Goal: Task Accomplishment & Management: Manage account settings

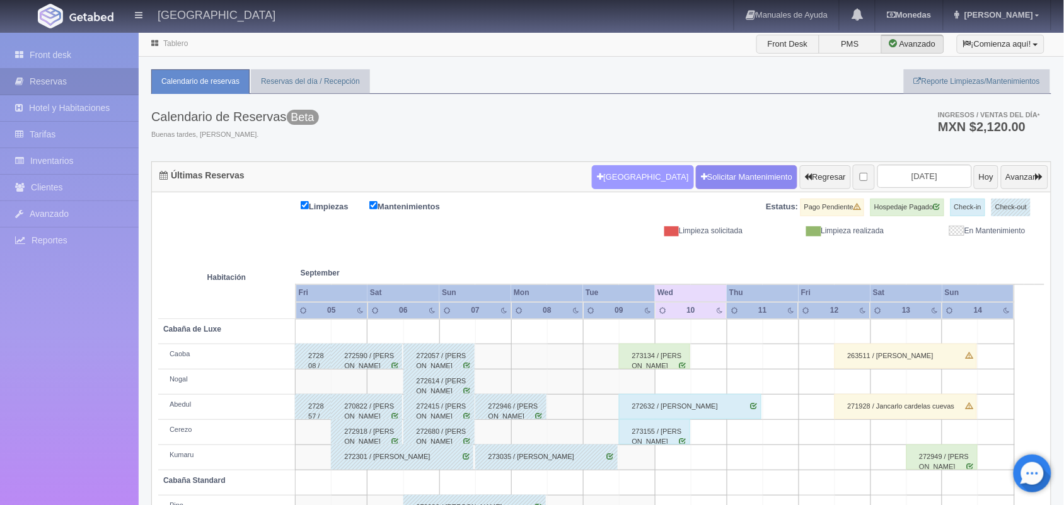
click at [631, 182] on button "[GEOGRAPHIC_DATA]" at bounding box center [642, 177] width 101 height 24
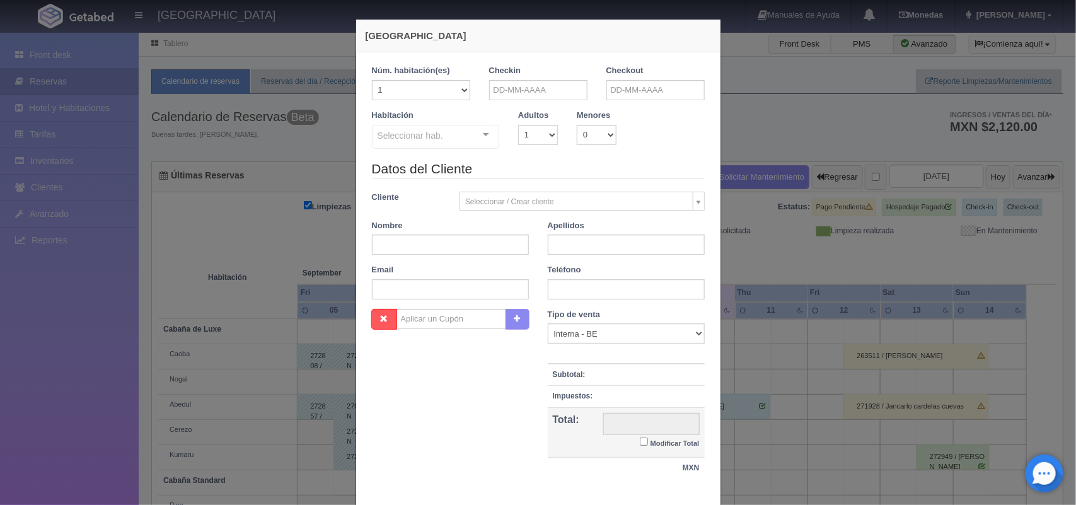
checkbox input "false"
drag, startPoint x: 453, startPoint y: 84, endPoint x: 425, endPoint y: 121, distance: 46.0
click at [425, 121] on div "1 Núm. habitación(es) 1 2 3 4 5 6 7 8 9 10 11 12 13 14 15 16 17 18 19 20 Checki…" at bounding box center [538, 112] width 333 height 94
click at [539, 79] on div "Checkin" at bounding box center [538, 82] width 98 height 35
drag, startPoint x: 539, startPoint y: 86, endPoint x: 575, endPoint y: 171, distance: 92.4
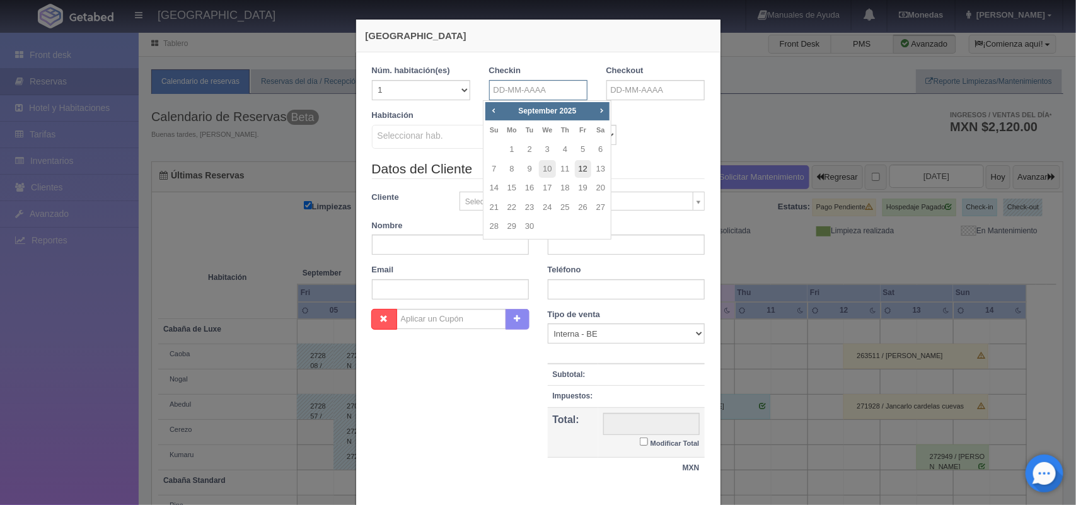
click at [575, 171] on body "Hotel Xacallan Manuales de Ayuda Actualizaciones recientes Monedas Tipo de camb…" at bounding box center [538, 339] width 1076 height 615
click at [575, 171] on link "12" at bounding box center [583, 169] width 16 height 18
type input "[DATE]"
checkbox input "false"
click at [628, 90] on input "text" at bounding box center [655, 90] width 98 height 20
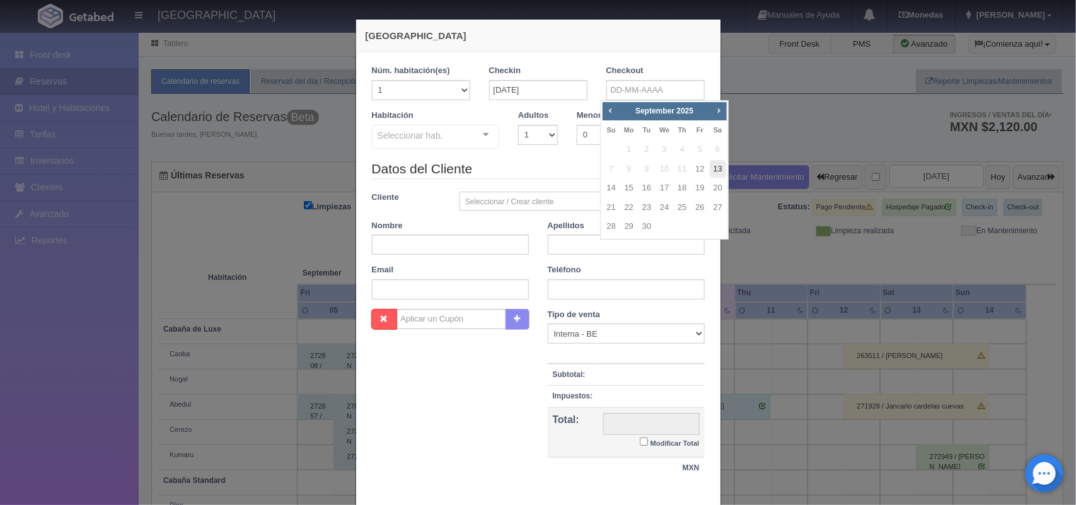
click at [722, 171] on link "13" at bounding box center [718, 169] width 16 height 18
type input "13-09-2025"
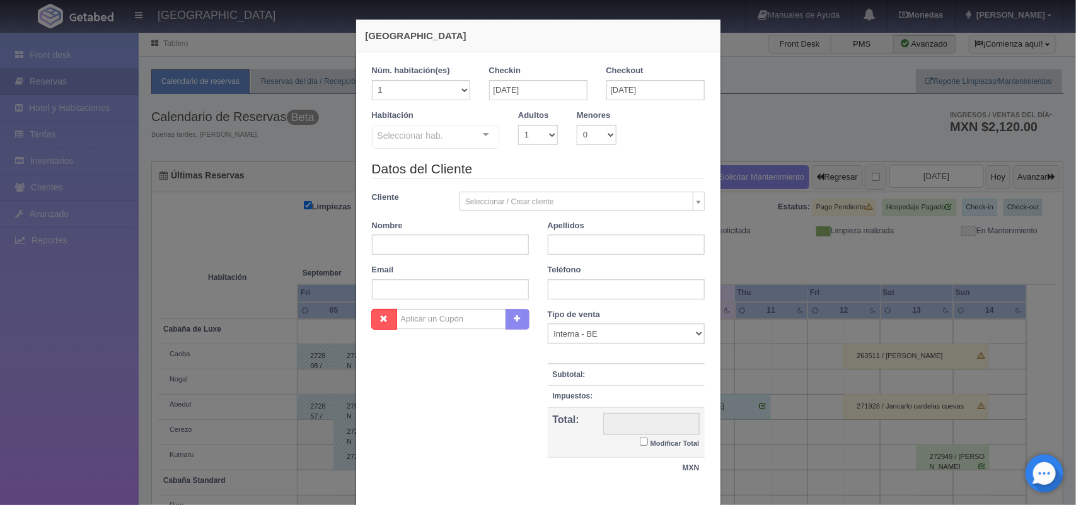
checkbox input "false"
click at [544, 131] on select "1 2 3 4 5 6 7 8 9 10" at bounding box center [538, 135] width 40 height 20
select select "2"
click at [518, 125] on select "1 2 3 4 5 6 7 8 9 10" at bounding box center [538, 135] width 40 height 20
click at [475, 133] on div "Cabaña de Luxe Cabaña de Luxe - Sin asignar Nogal Cerezo Kumaru Cabaña Standard…" at bounding box center [436, 139] width 128 height 28
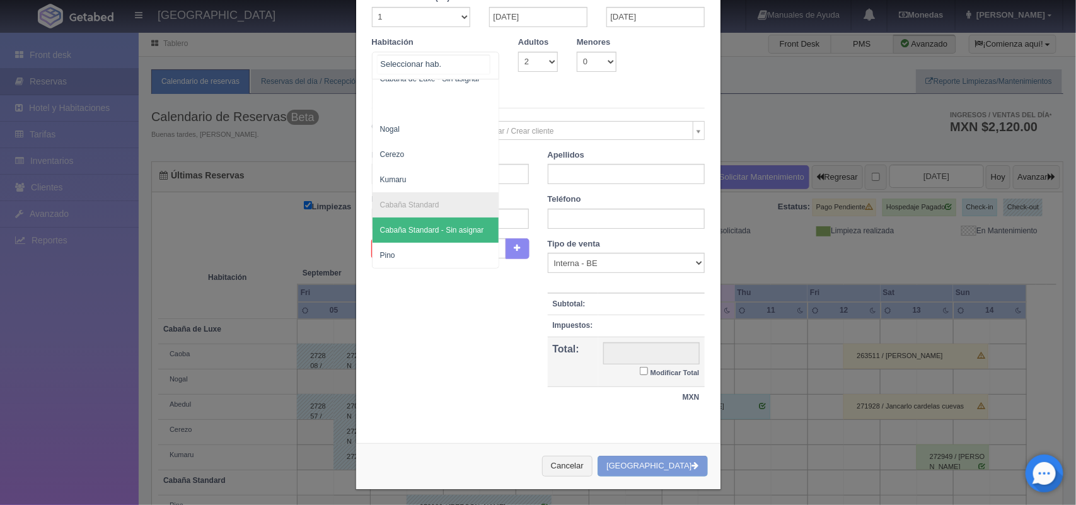
scroll to position [74, 0]
click at [441, 244] on span "Pino" at bounding box center [436, 254] width 127 height 25
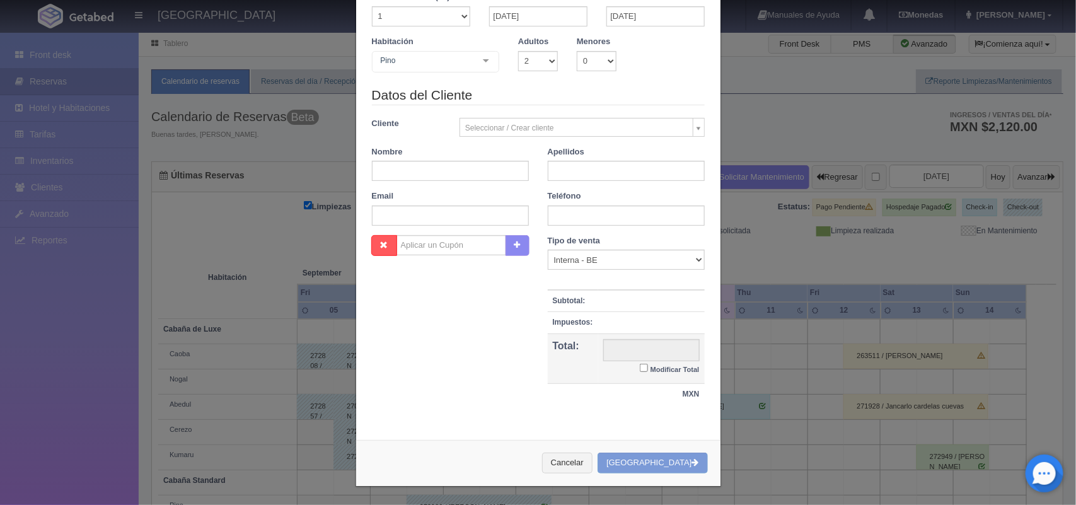
checkbox input "false"
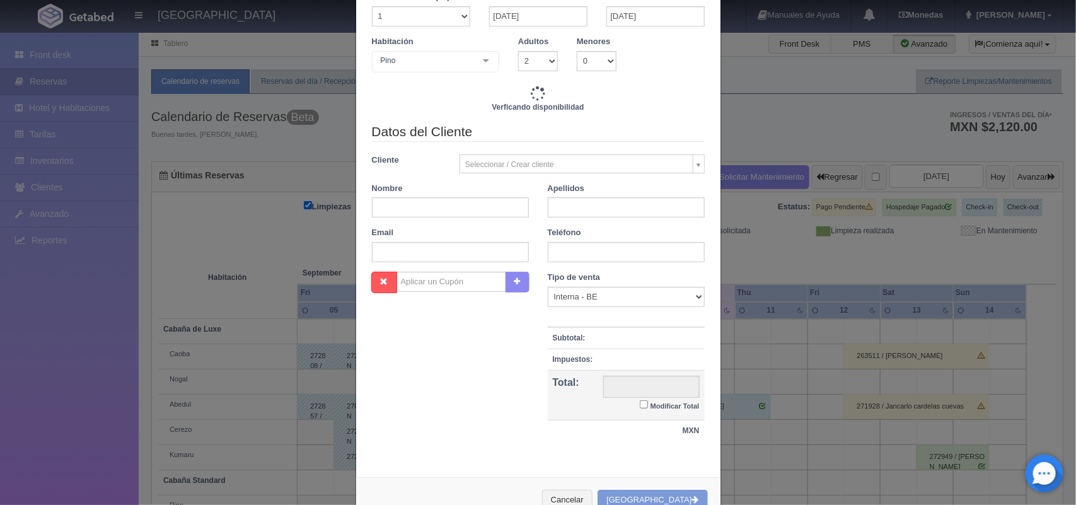
scroll to position [0, 0]
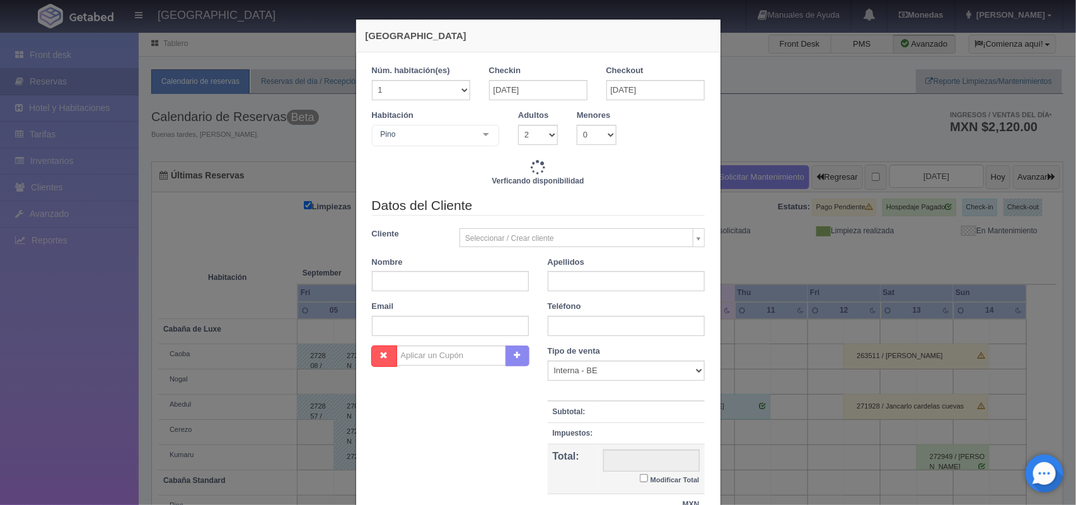
type input "1600.00"
checkbox input "false"
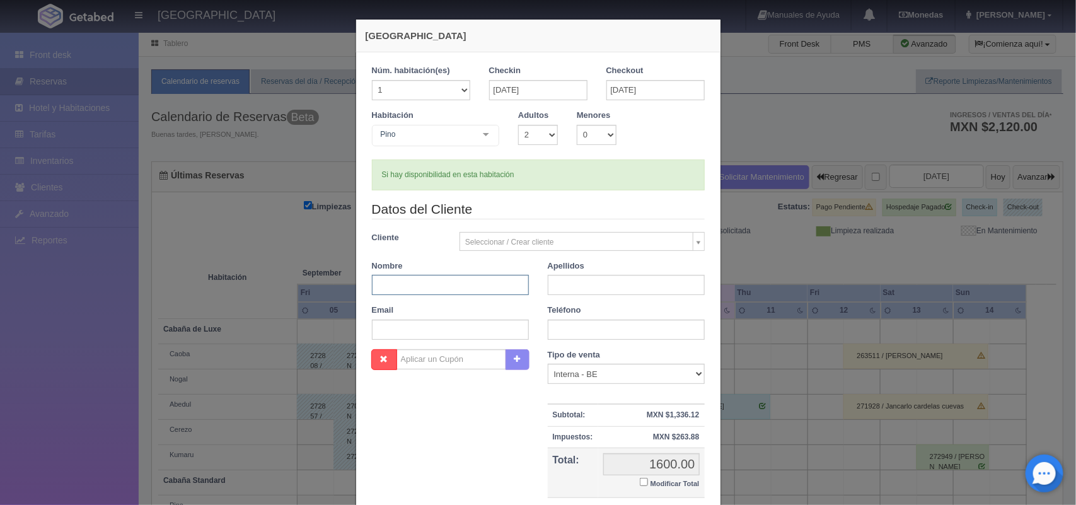
click at [459, 284] on input "text" at bounding box center [450, 285] width 157 height 20
paste input "Vanessa"
type input "Vanessa"
click at [615, 277] on input "text" at bounding box center [626, 285] width 157 height 20
paste input "Martínez Ayala"
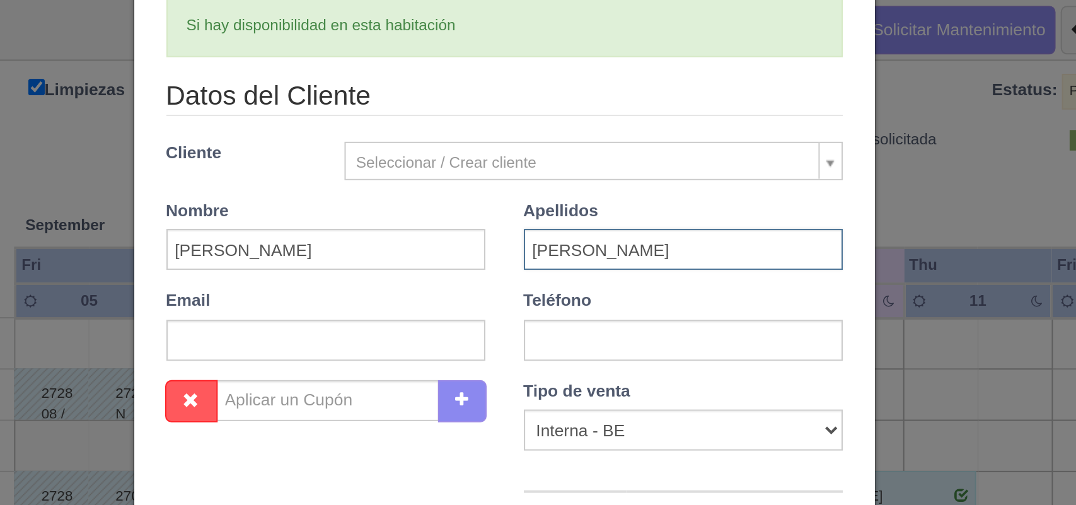
type input "Martínez Ayala"
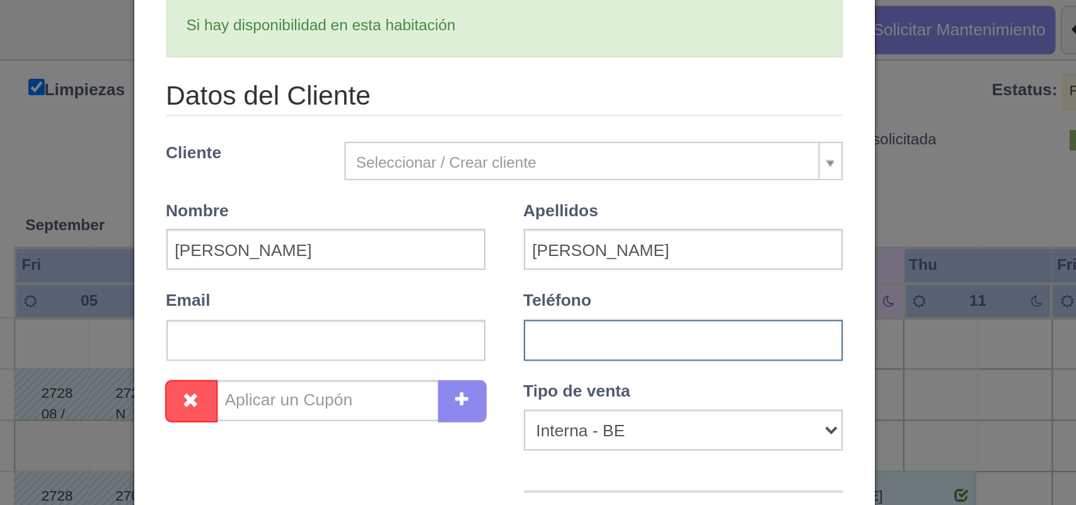
click at [565, 330] on input "text" at bounding box center [626, 330] width 157 height 20
paste input "55 1791 4489"
click at [560, 331] on input "55 1791 4489" at bounding box center [626, 330] width 157 height 20
click at [577, 332] on input "551791 4489" at bounding box center [626, 330] width 157 height 20
type input "5517914489"
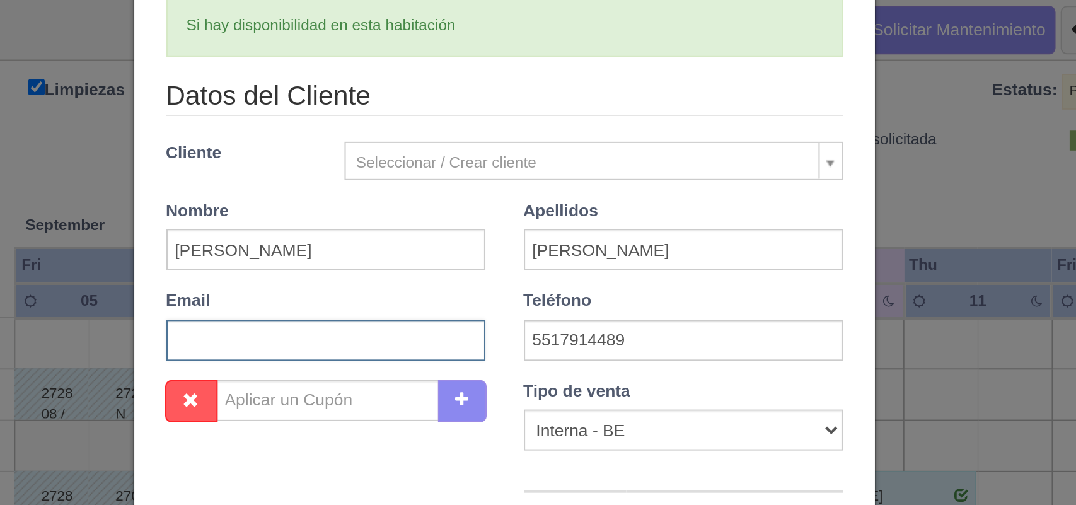
click at [446, 325] on input "text" at bounding box center [450, 330] width 157 height 20
paste input "vane11ayala@gmail.com"
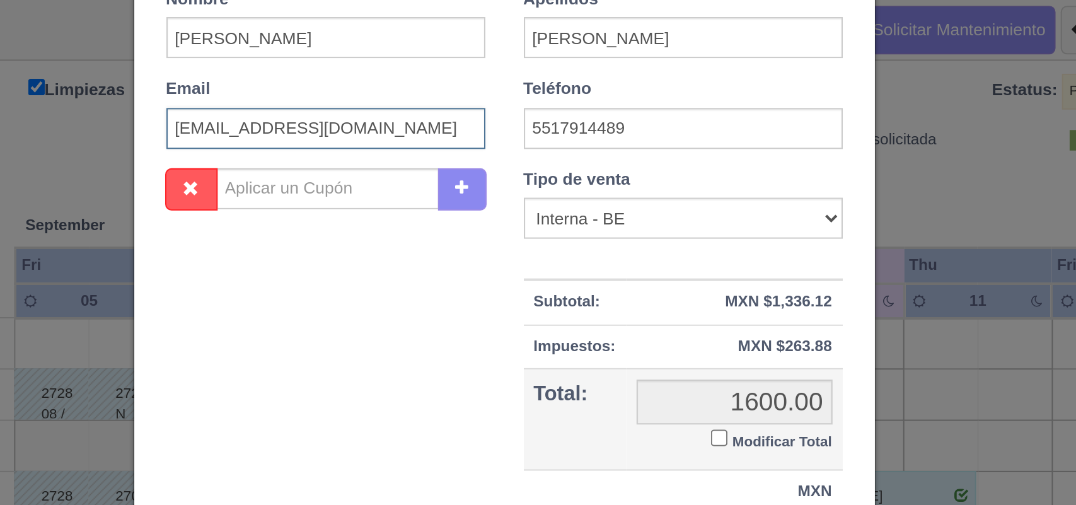
scroll to position [115, 0]
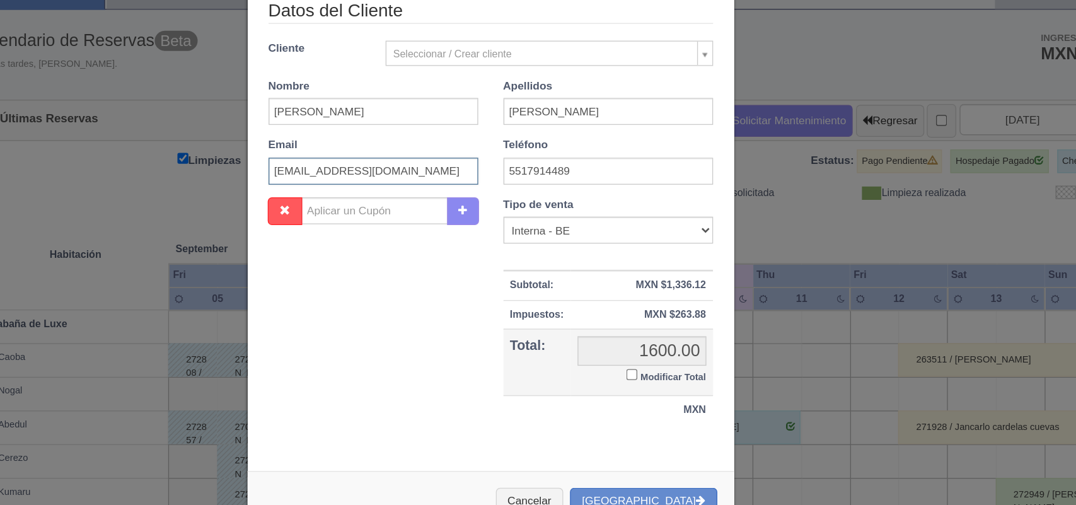
type input "vane11ayala@gmail.com"
click at [640, 366] on input "Modificar Total" at bounding box center [644, 367] width 8 height 8
checkbox input "true"
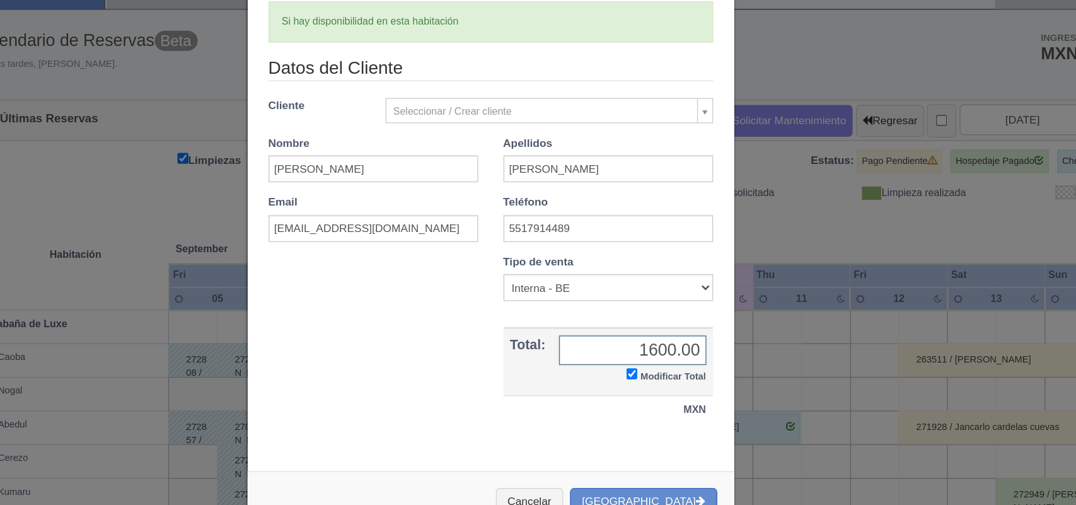
scroll to position [72, 0]
type input "1500.00"
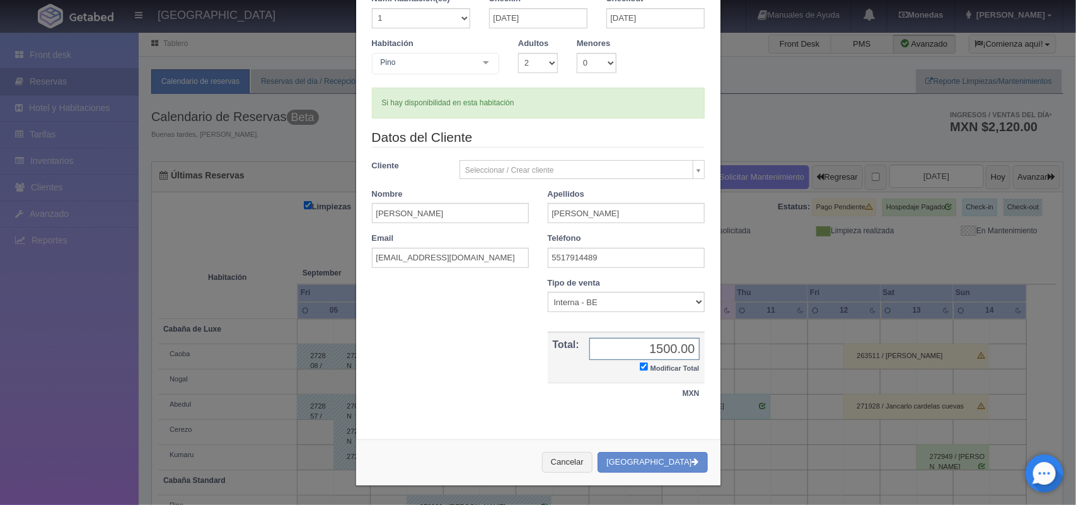
scroll to position [71, 0]
click at [653, 472] on button "Crear Reserva" at bounding box center [653, 463] width 110 height 21
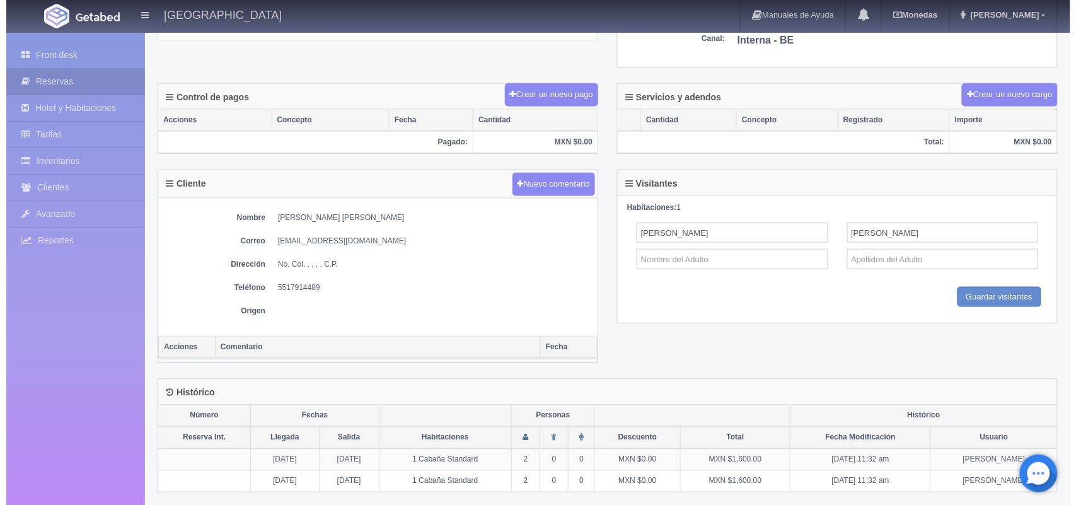
scroll to position [345, 0]
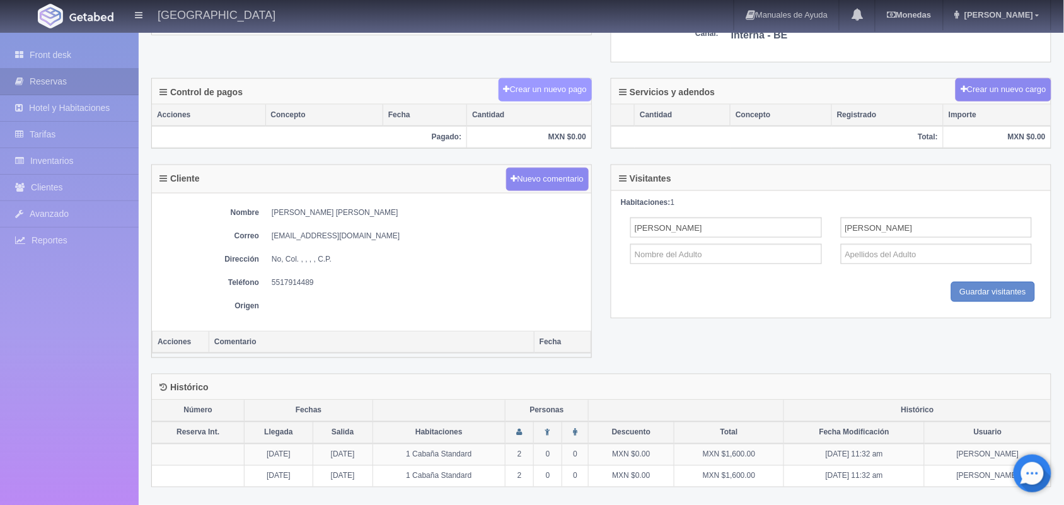
click at [550, 95] on button "Crear un nuevo pago" at bounding box center [545, 89] width 93 height 23
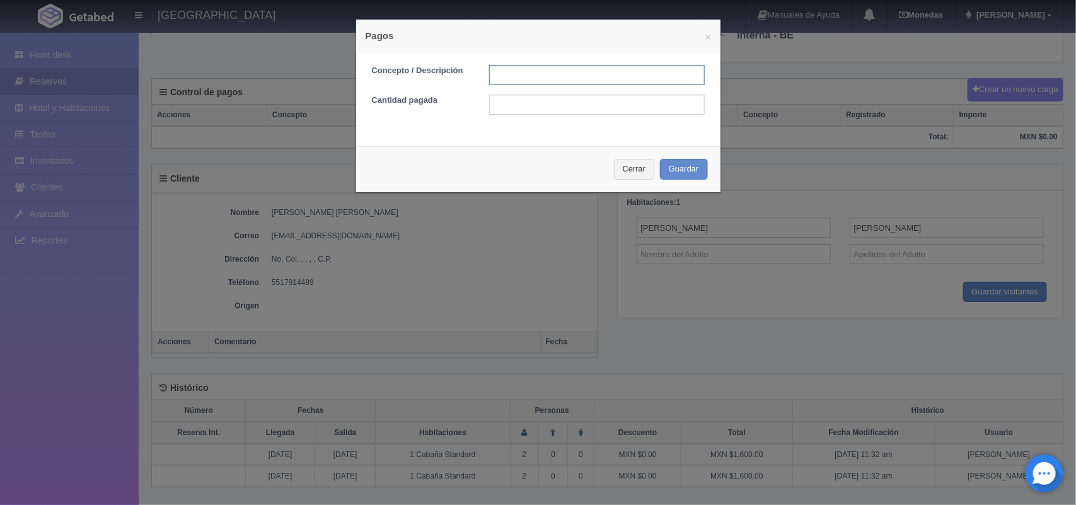
drag, startPoint x: 535, startPoint y: 74, endPoint x: 625, endPoint y: 149, distance: 116.9
click at [625, 149] on div "× Pagos Concepto / Descripción Cantidad pagada Cerrar Guardar" at bounding box center [539, 106] width 366 height 174
type input "Pago transferencia"
click at [503, 108] on input "text" at bounding box center [597, 105] width 216 height 20
type input "1500.00"
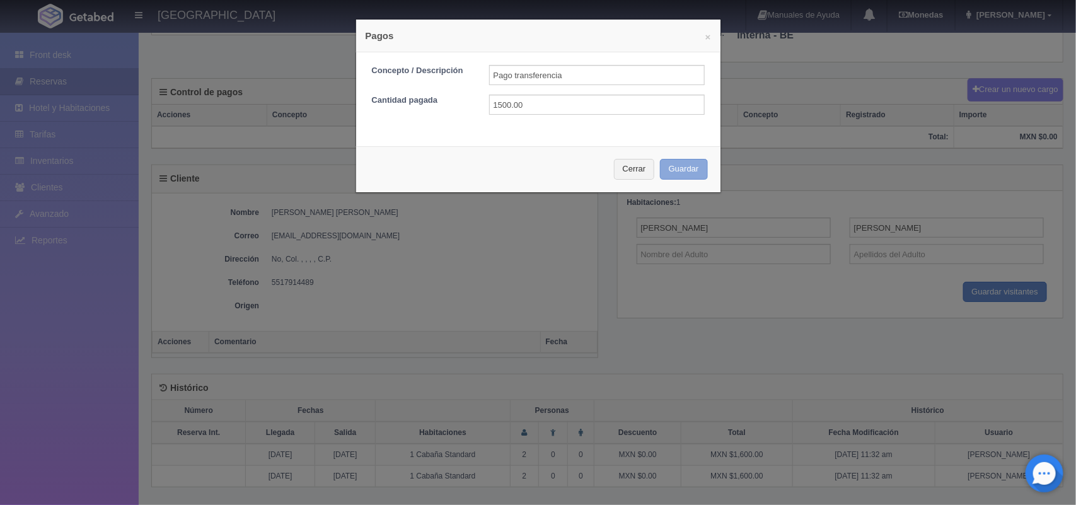
click at [700, 171] on button "Guardar" at bounding box center [684, 169] width 48 height 21
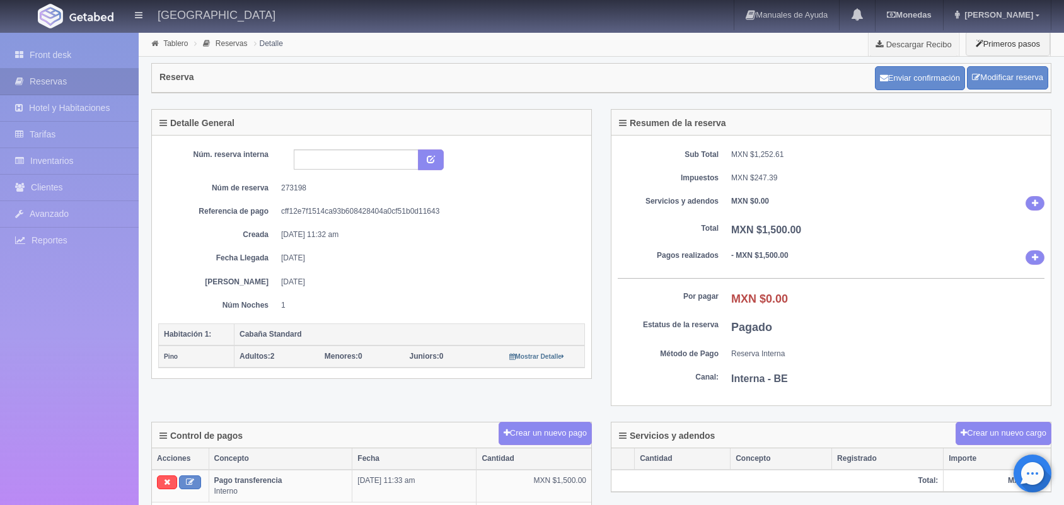
scroll to position [345, 0]
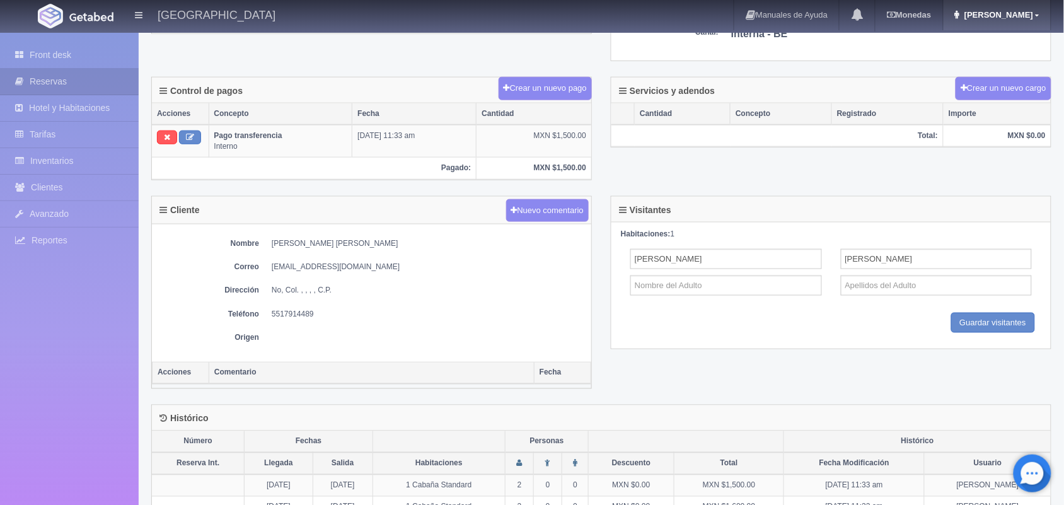
click at [1012, 21] on link "[PERSON_NAME]" at bounding box center [997, 15] width 107 height 30
click at [994, 60] on link "Salir / Log Out" at bounding box center [1001, 60] width 100 height 16
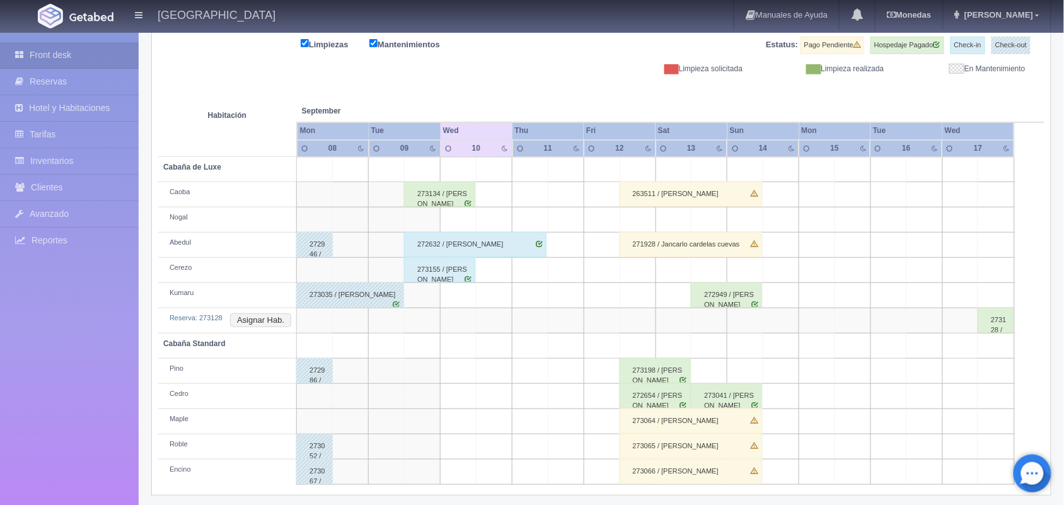
scroll to position [168, 0]
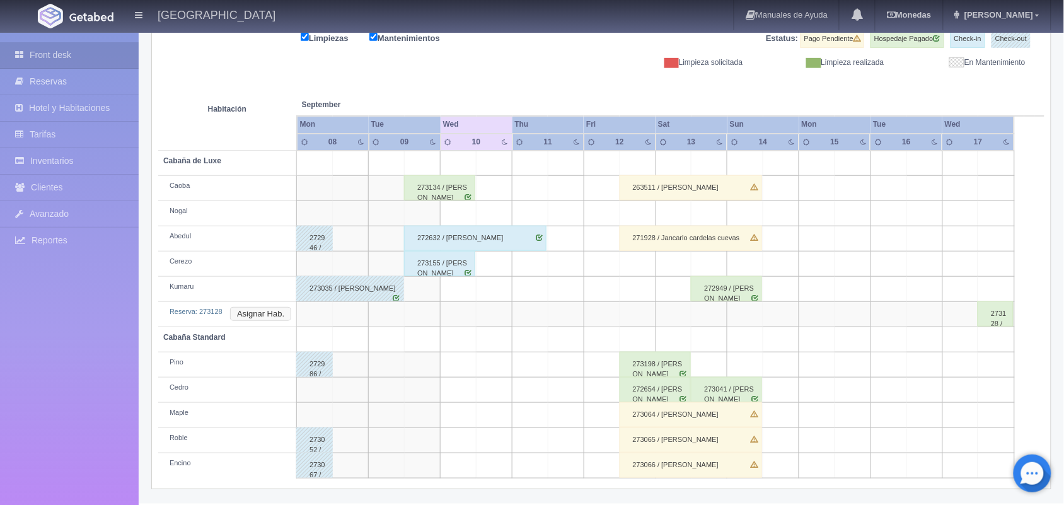
click at [263, 318] on button "Asignar Hab." at bounding box center [260, 314] width 61 height 14
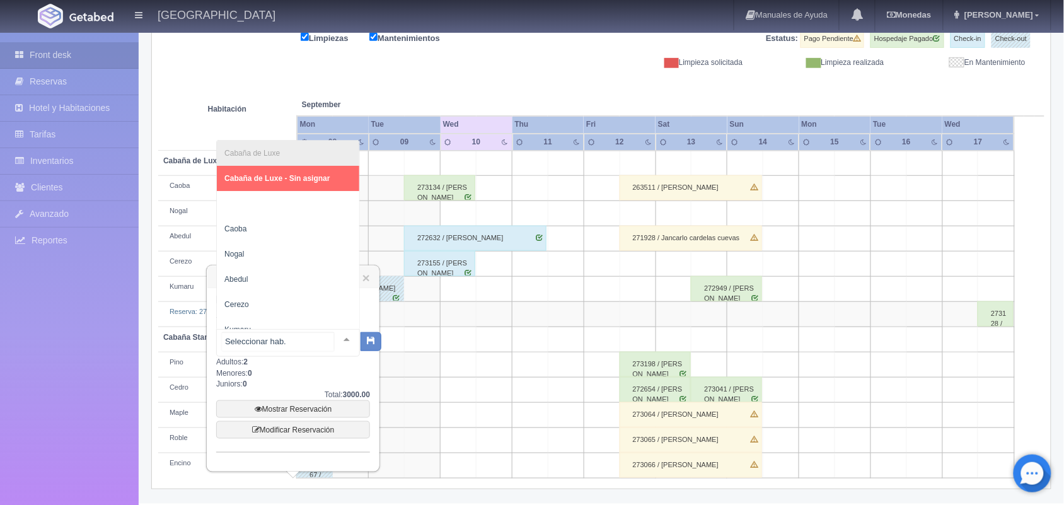
click at [336, 336] on div at bounding box center [346, 339] width 25 height 19
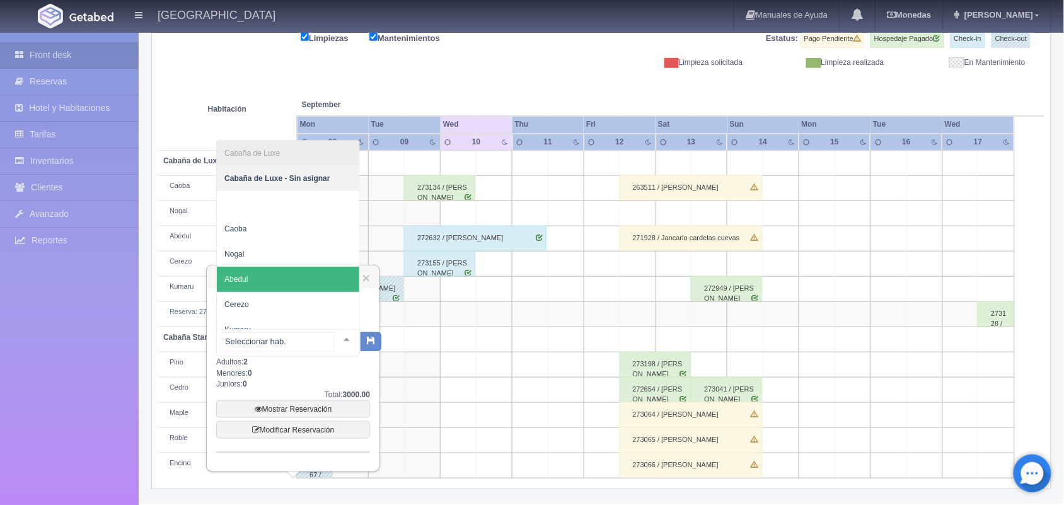
click at [315, 271] on span "Abedul" at bounding box center [288, 279] width 142 height 25
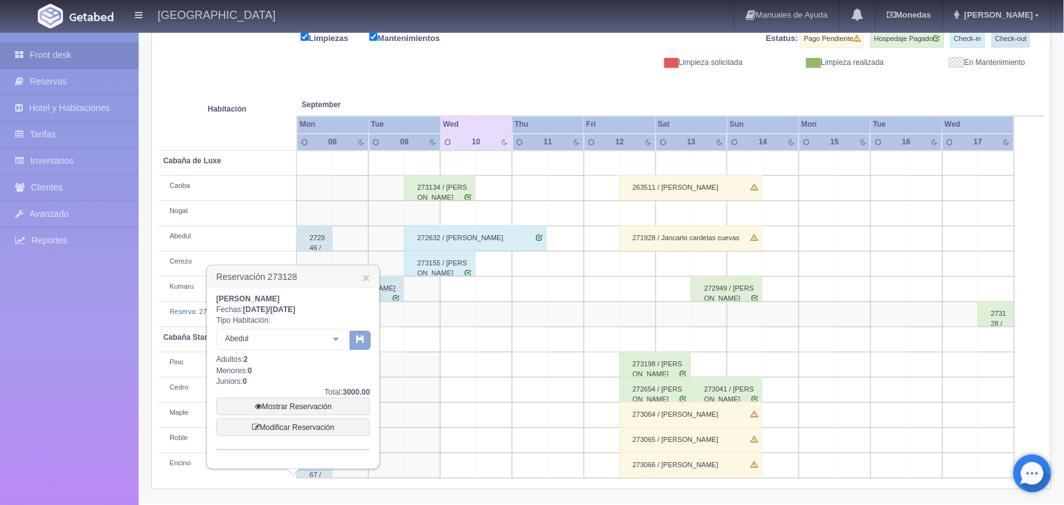
click at [353, 338] on button "button" at bounding box center [360, 340] width 21 height 19
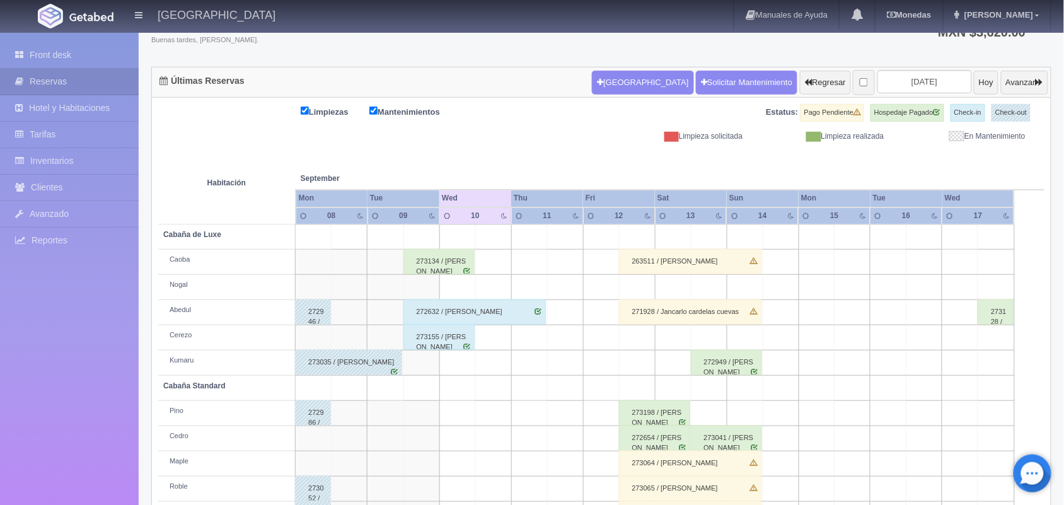
scroll to position [143, 0]
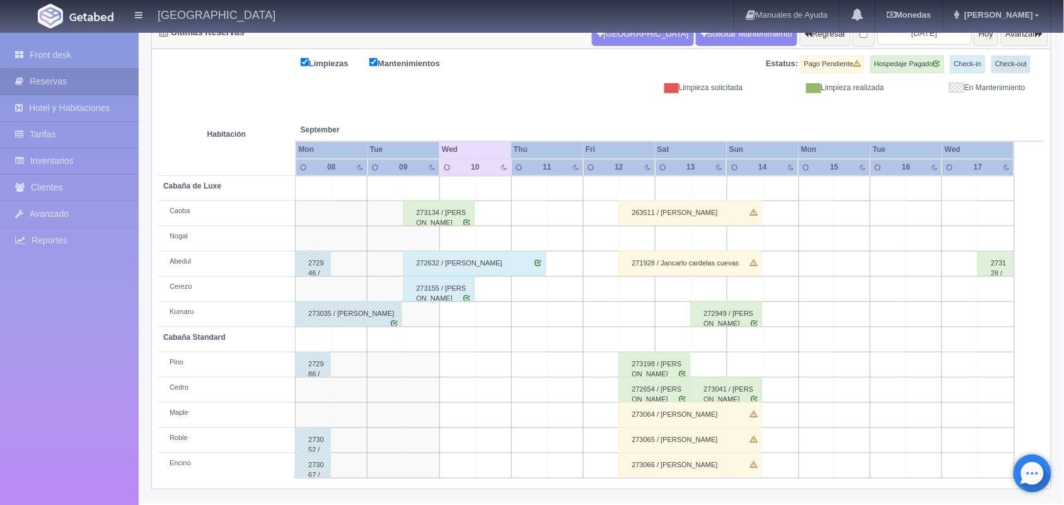
click at [668, 371] on div "273198 / Vanessa Martínez Ayala" at bounding box center [654, 364] width 71 height 25
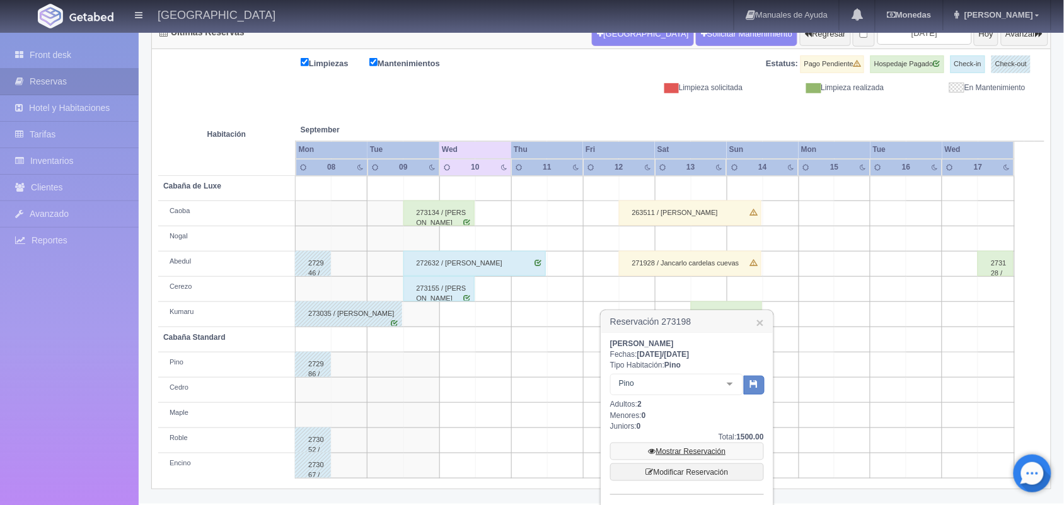
click at [688, 446] on link "Mostrar Reservación" at bounding box center [687, 451] width 154 height 18
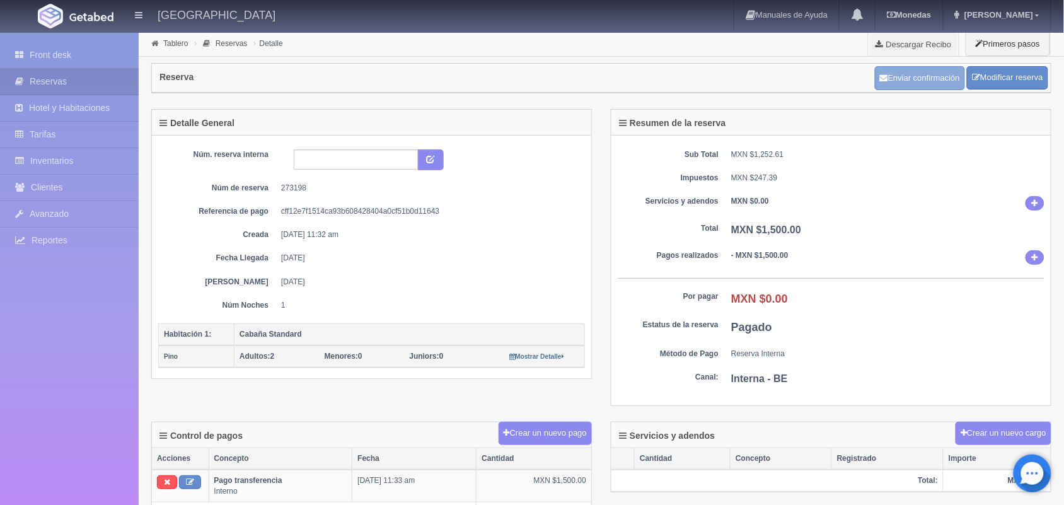
click at [915, 69] on button "Enviar confirmación" at bounding box center [920, 78] width 90 height 24
click at [611, 207] on div "Resumen de la reserva Sub Total MXN $1,252.61 Impuestos MXN $247.39 Servicios y…" at bounding box center [831, 258] width 441 height 298
click at [546, 197] on div "Núm. reserva interna Núm de reserva 273198 Referencia de pago cff12e7f1514ca93b…" at bounding box center [371, 229] width 427 height 161
click at [69, 64] on link "Front desk" at bounding box center [69, 55] width 139 height 26
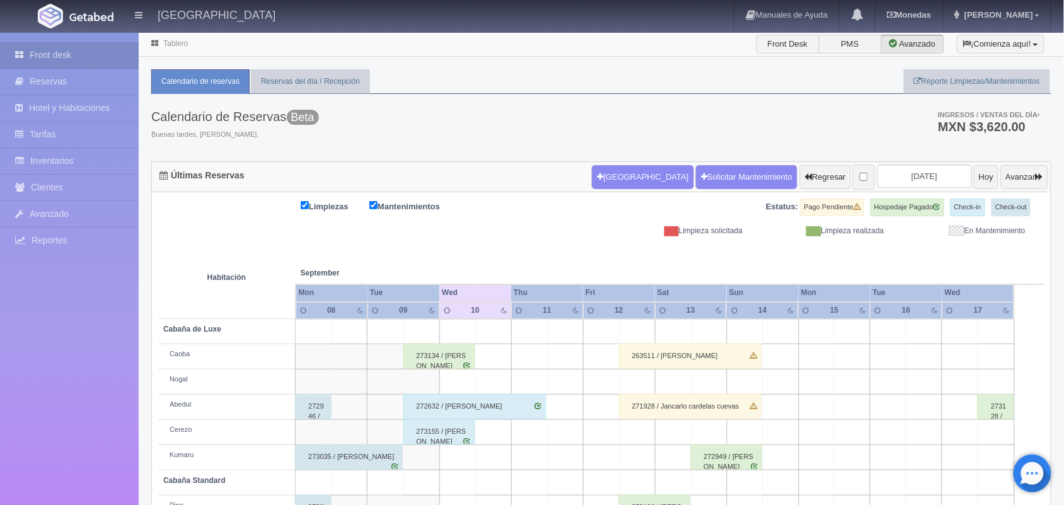
scroll to position [143, 0]
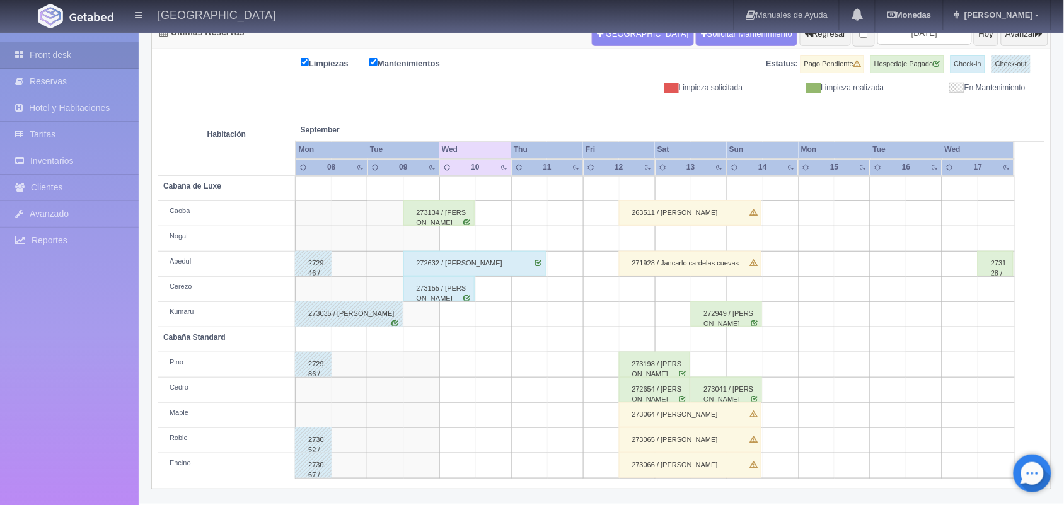
click at [732, 413] on div "273064 / [PERSON_NAME]" at bounding box center [690, 414] width 142 height 25
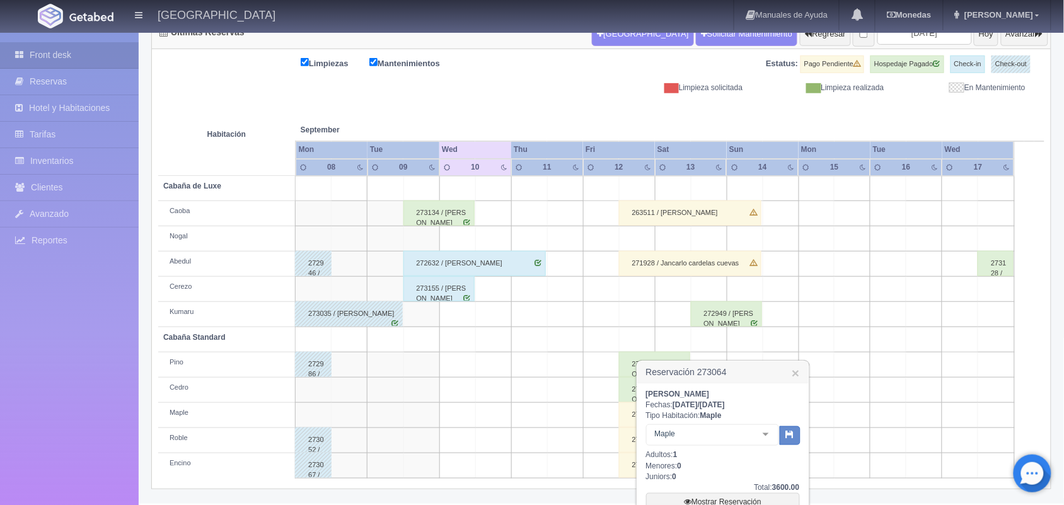
scroll to position [255, 0]
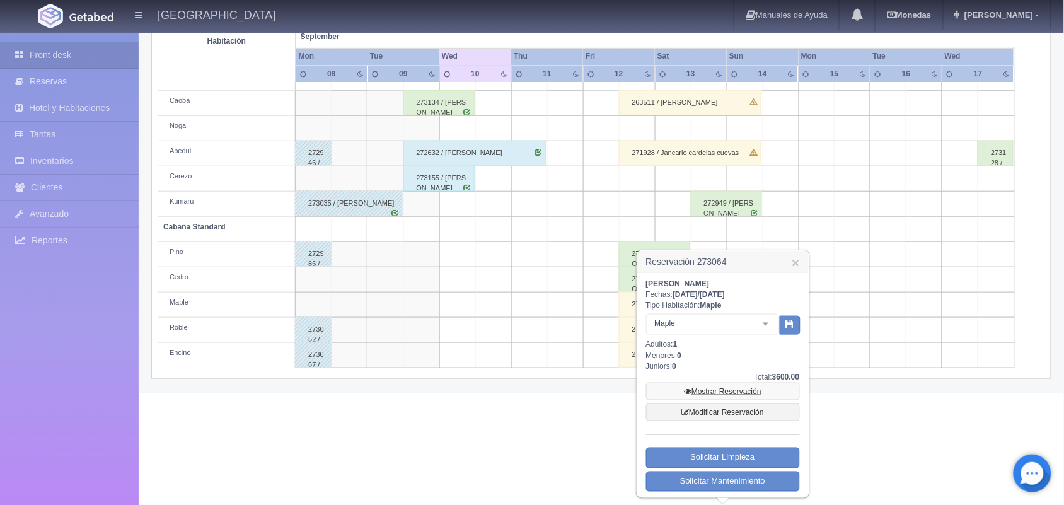
click at [739, 389] on link "Mostrar Reservación" at bounding box center [723, 392] width 154 height 18
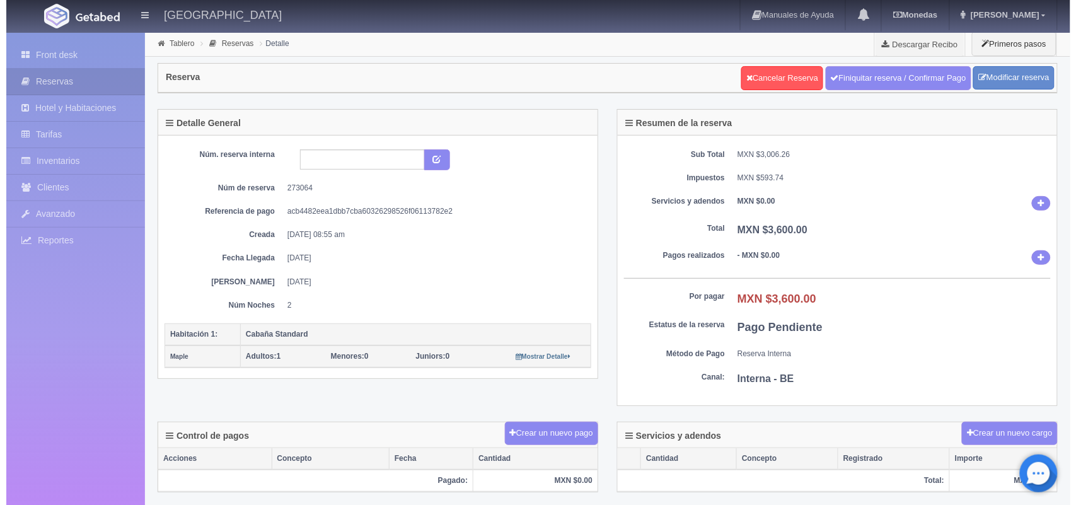
scroll to position [1, 0]
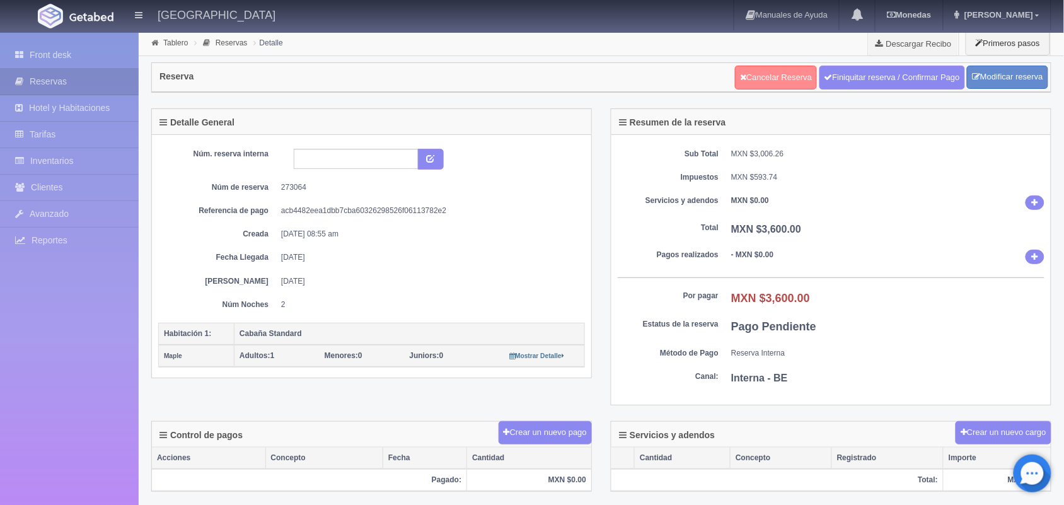
click at [785, 77] on link "Cancelar Reserva" at bounding box center [776, 78] width 82 height 24
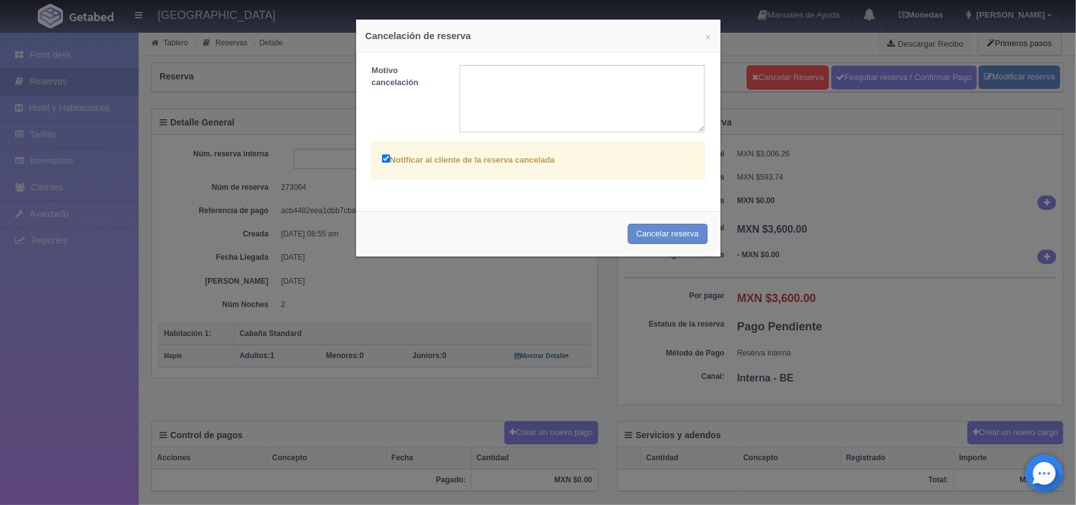
click at [382, 158] on input "Notificar al cliente de la reserva cancelada" at bounding box center [386, 158] width 8 height 8
checkbox input "false"
click at [654, 234] on button "Cancelar reserva" at bounding box center [668, 234] width 80 height 21
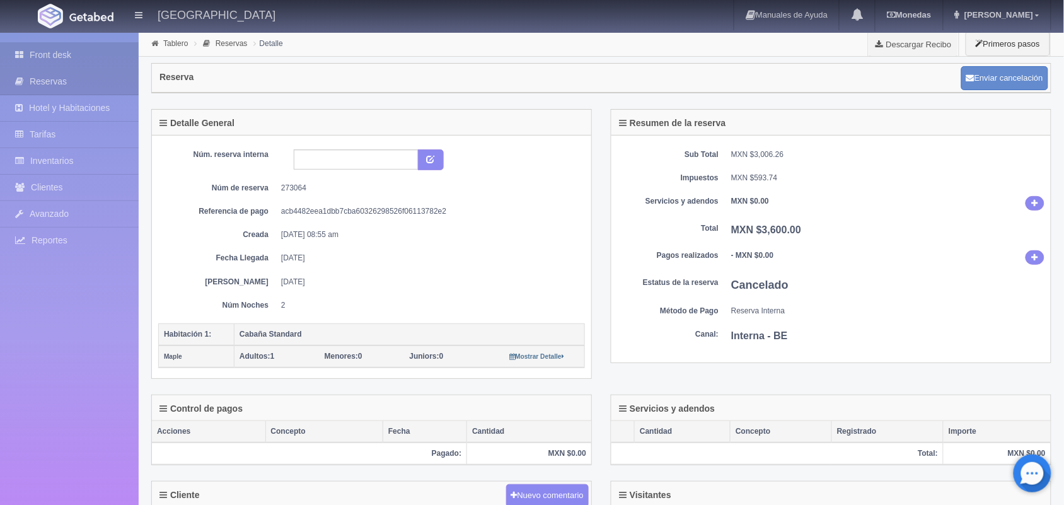
click at [73, 55] on link "Front desk" at bounding box center [69, 55] width 139 height 26
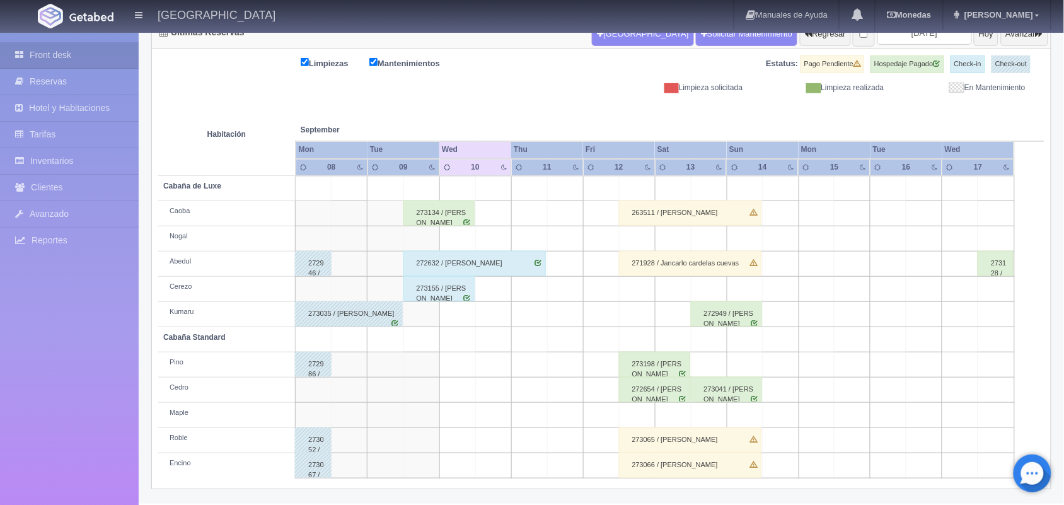
scroll to position [143, 0]
click at [700, 439] on div "273065 / Edith Maldonado Vega" at bounding box center [690, 439] width 142 height 25
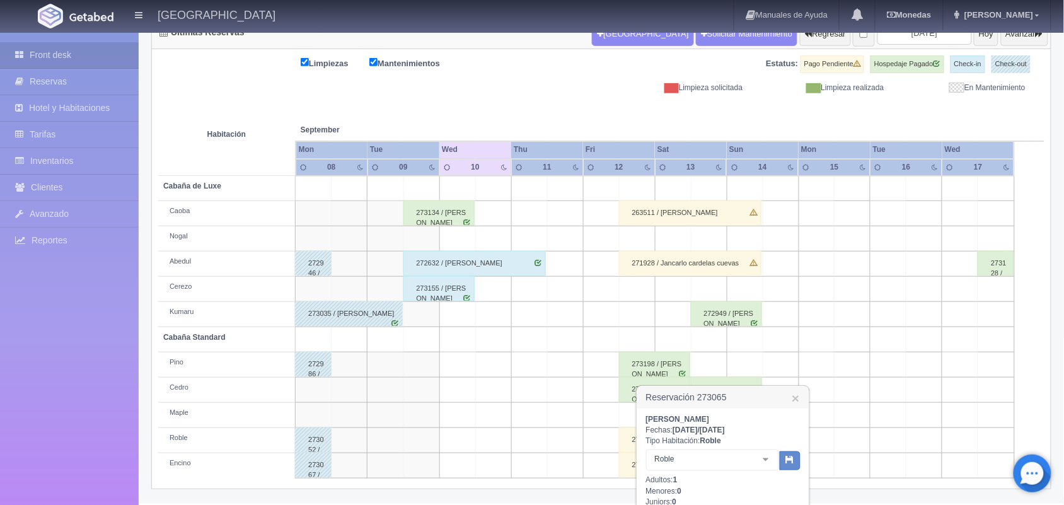
scroll to position [280, 0]
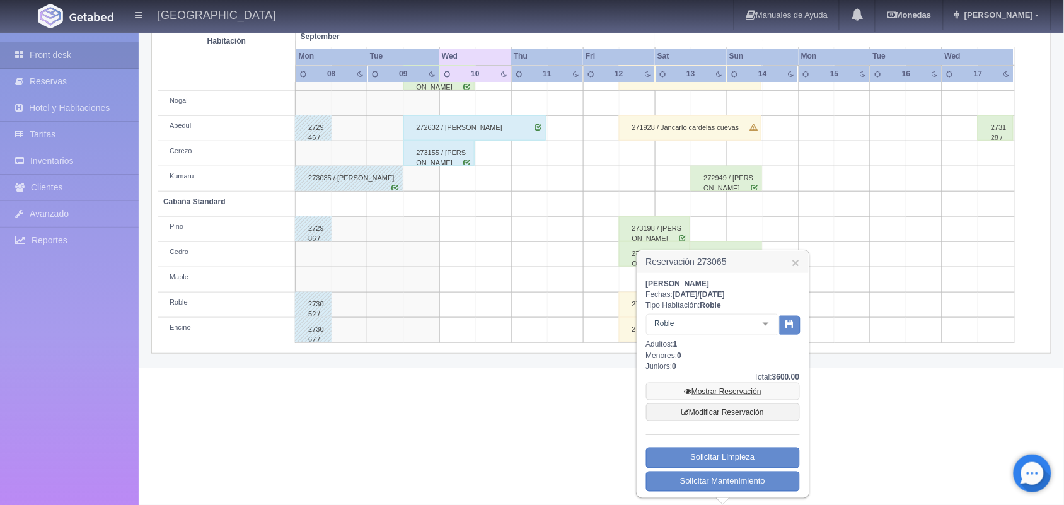
click at [729, 383] on link "Mostrar Reservación" at bounding box center [723, 392] width 154 height 18
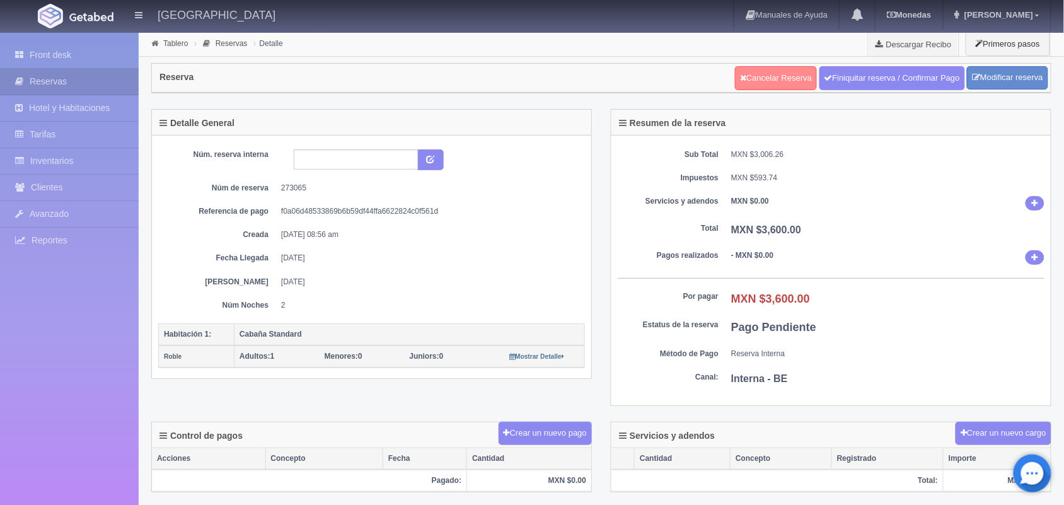
click at [773, 72] on link "Cancelar Reserva" at bounding box center [776, 78] width 82 height 24
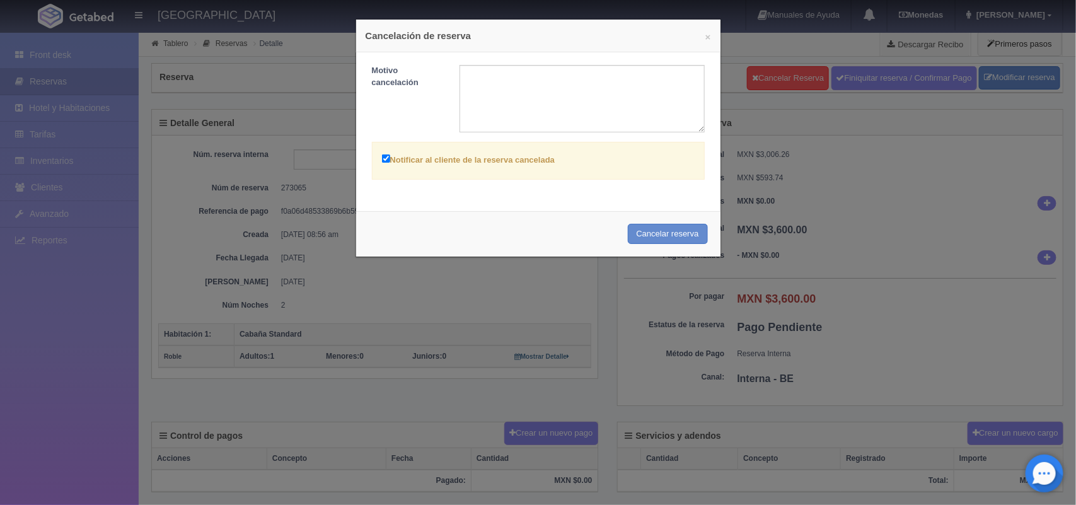
click at [382, 163] on input "Notificar al cliente de la reserva cancelada" at bounding box center [386, 158] width 8 height 8
checkbox input "false"
click at [638, 229] on button "Cancelar reserva" at bounding box center [668, 234] width 80 height 21
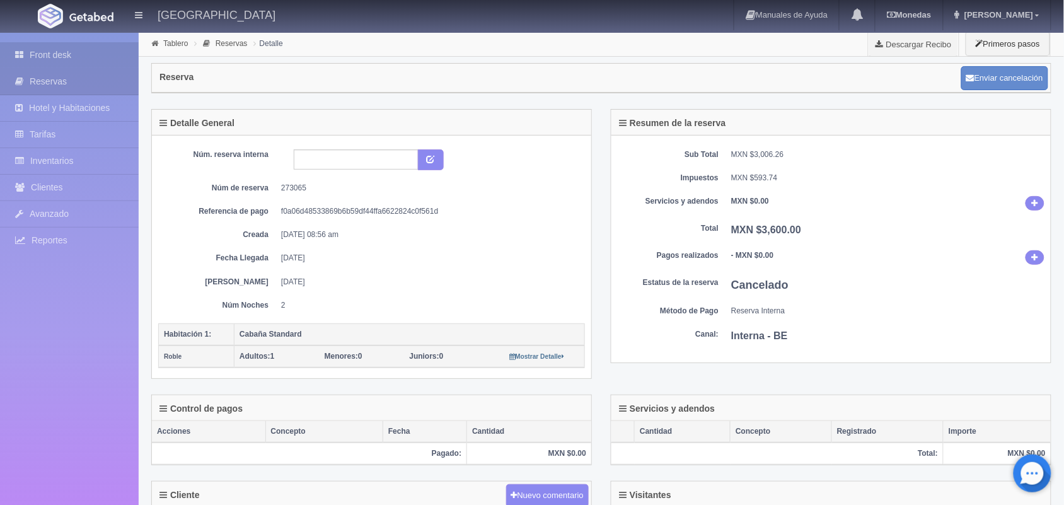
click at [85, 51] on link "Front desk" at bounding box center [69, 55] width 139 height 26
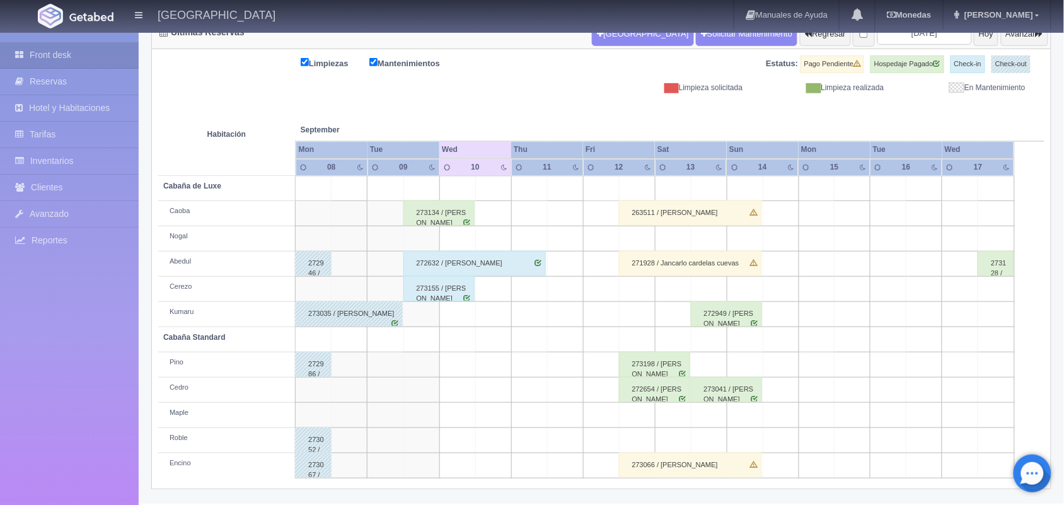
scroll to position [143, 0]
click at [676, 470] on div "273066 / Edith Maldonado Vega" at bounding box center [690, 465] width 142 height 25
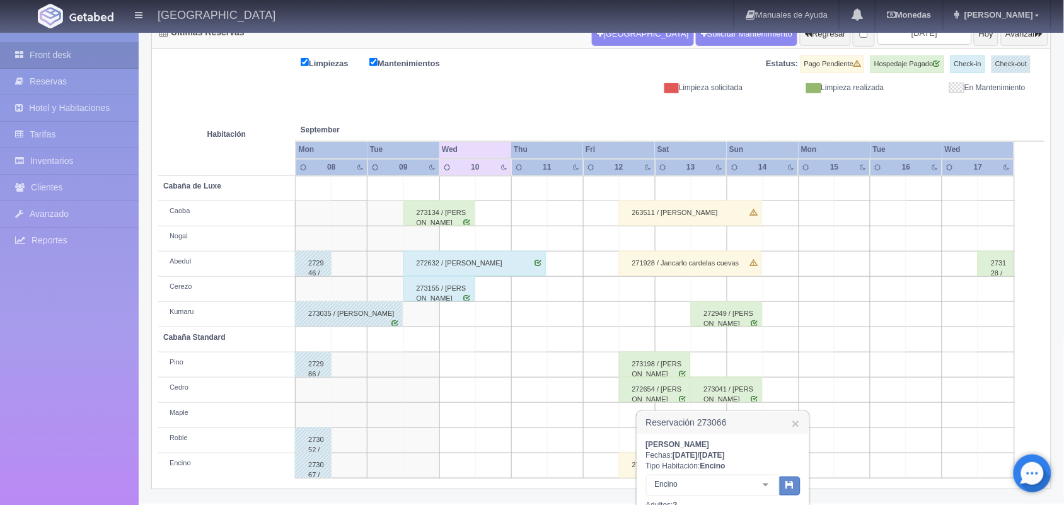
scroll to position [306, 0]
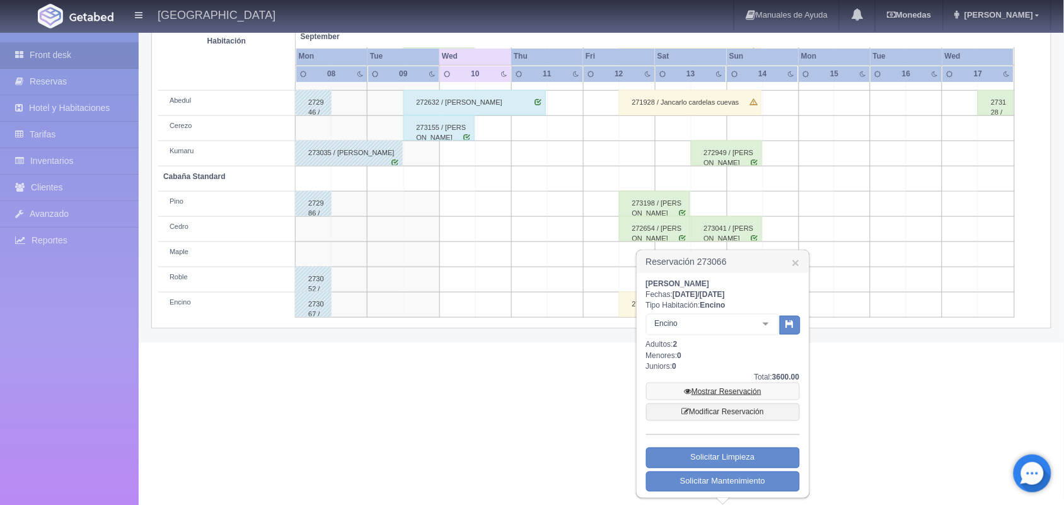
click at [715, 385] on link "Mostrar Reservación" at bounding box center [723, 392] width 154 height 18
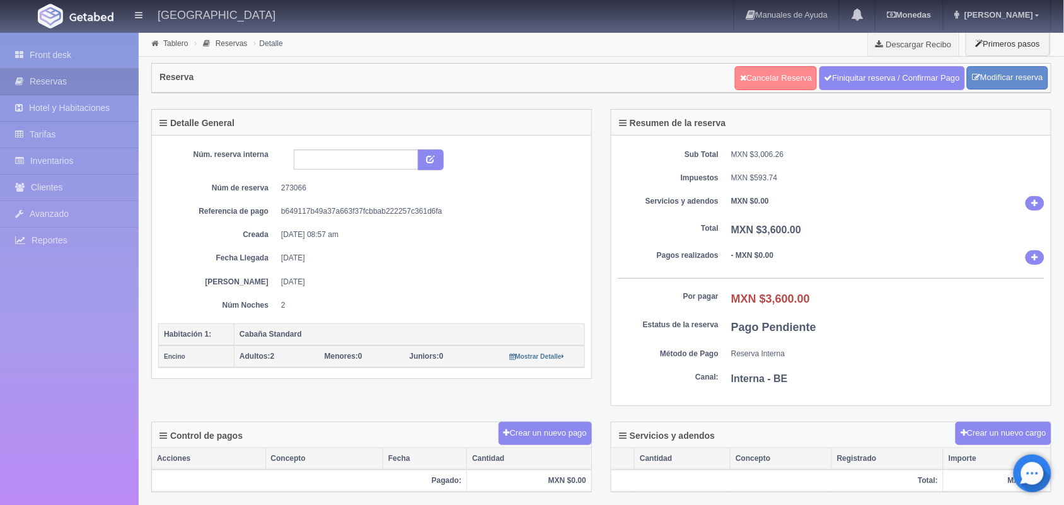
click at [761, 72] on link "Cancelar Reserva" at bounding box center [776, 78] width 82 height 24
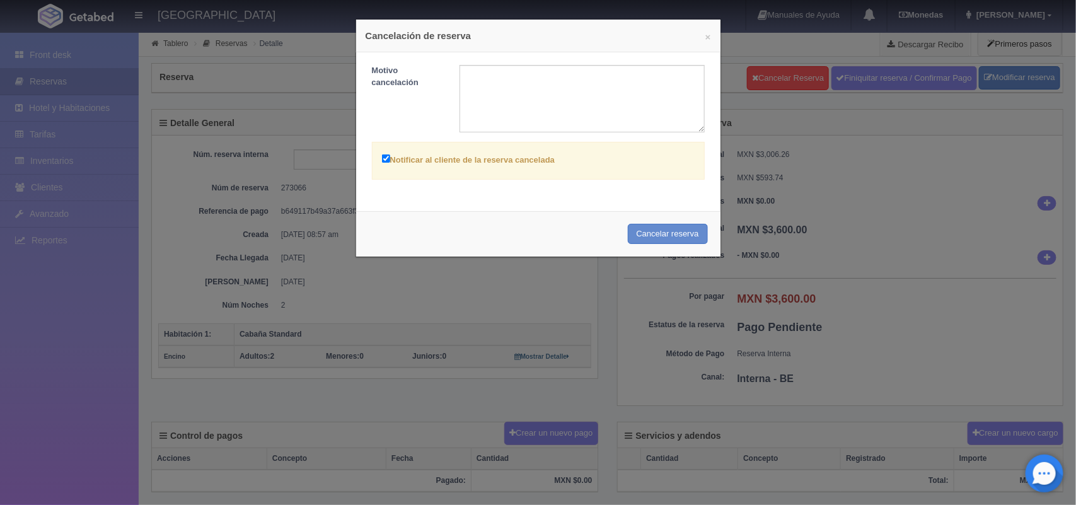
click at [382, 153] on label "Notificar al cliente de la reserva cancelada" at bounding box center [468, 159] width 173 height 14
click at [382, 154] on input "Notificar al cliente de la reserva cancelada" at bounding box center [386, 158] width 8 height 8
checkbox input "false"
click at [671, 224] on button "Cancelar reserva" at bounding box center [668, 234] width 80 height 21
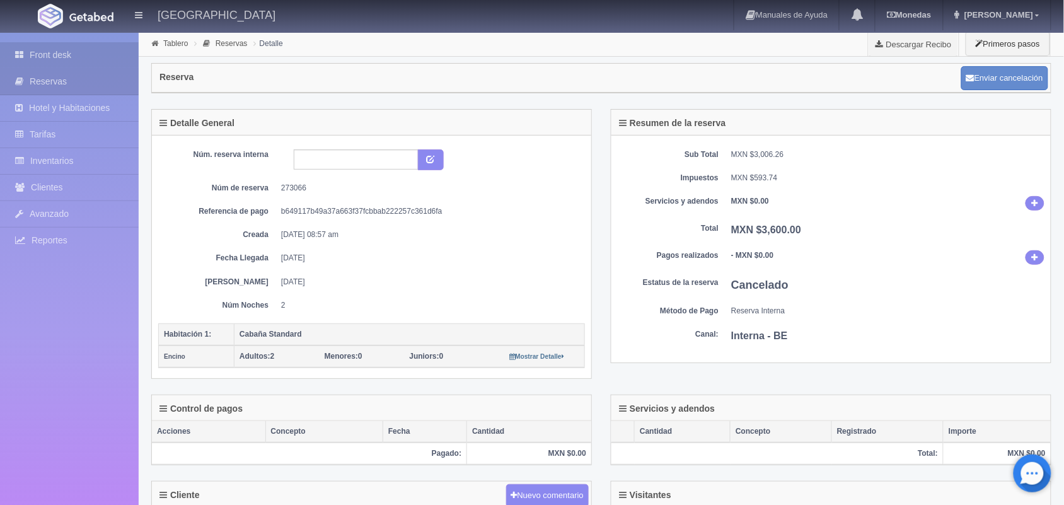
click at [62, 55] on link "Front desk" at bounding box center [69, 55] width 139 height 26
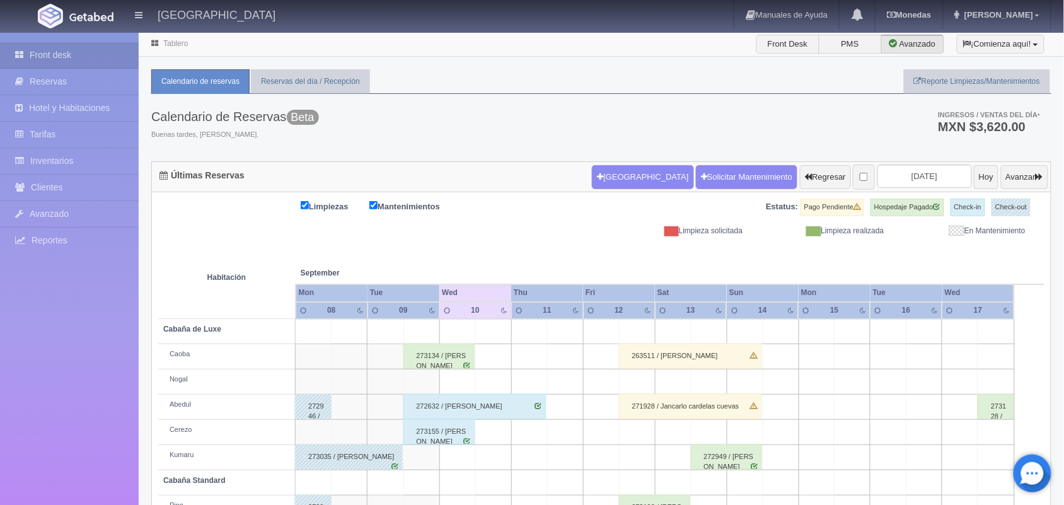
scroll to position [143, 0]
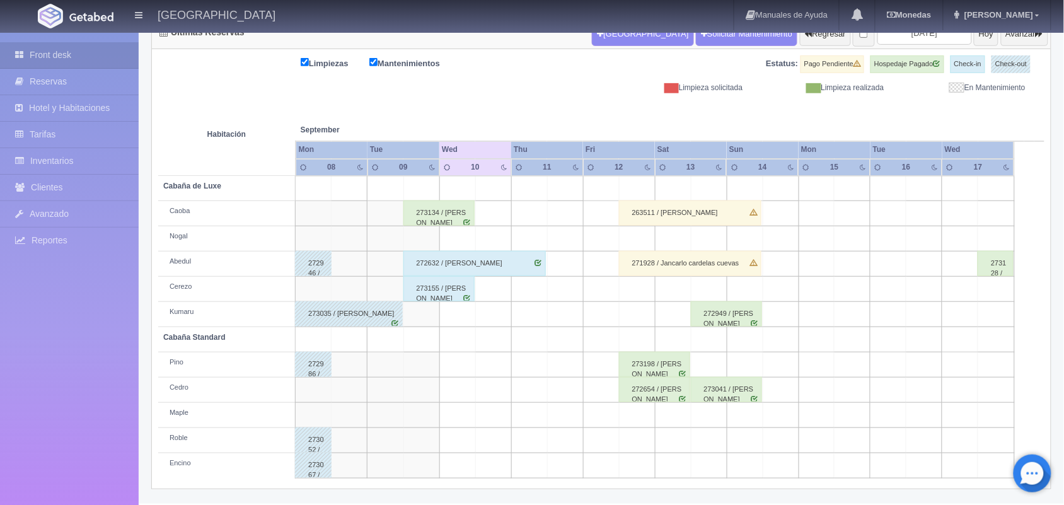
click at [683, 355] on div "273198 / [PERSON_NAME]" at bounding box center [654, 364] width 71 height 25
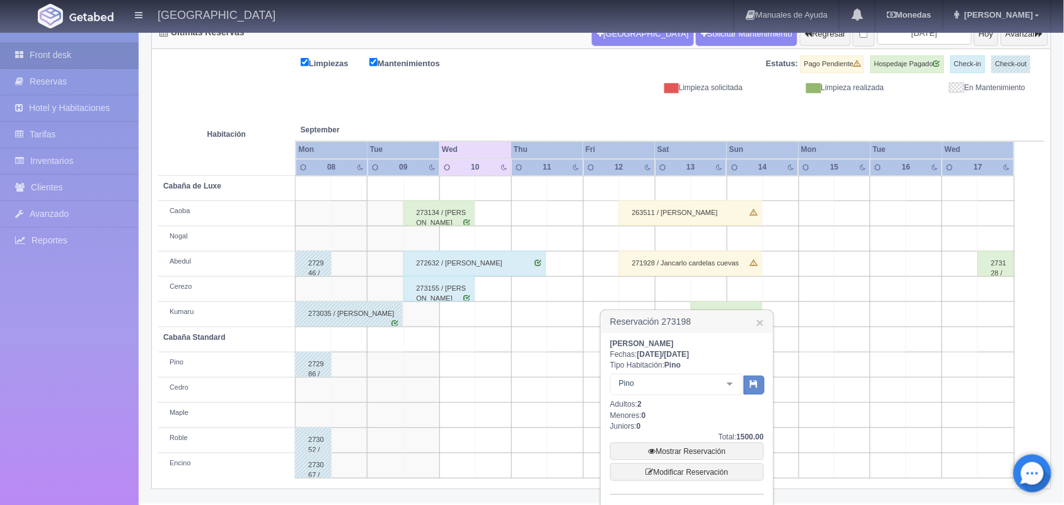
click at [755, 225] on div "263511 / [PERSON_NAME]" at bounding box center [690, 212] width 142 height 25
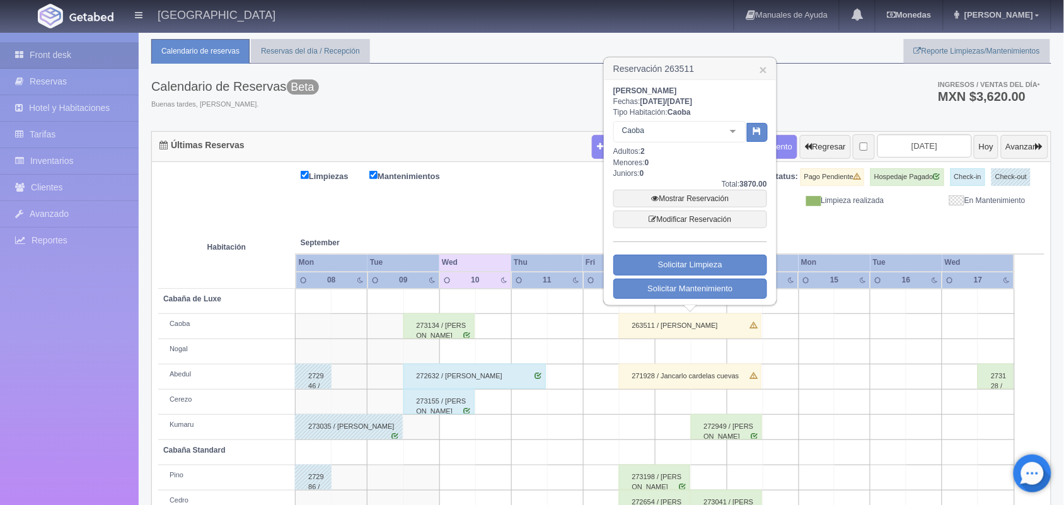
scroll to position [0, 0]
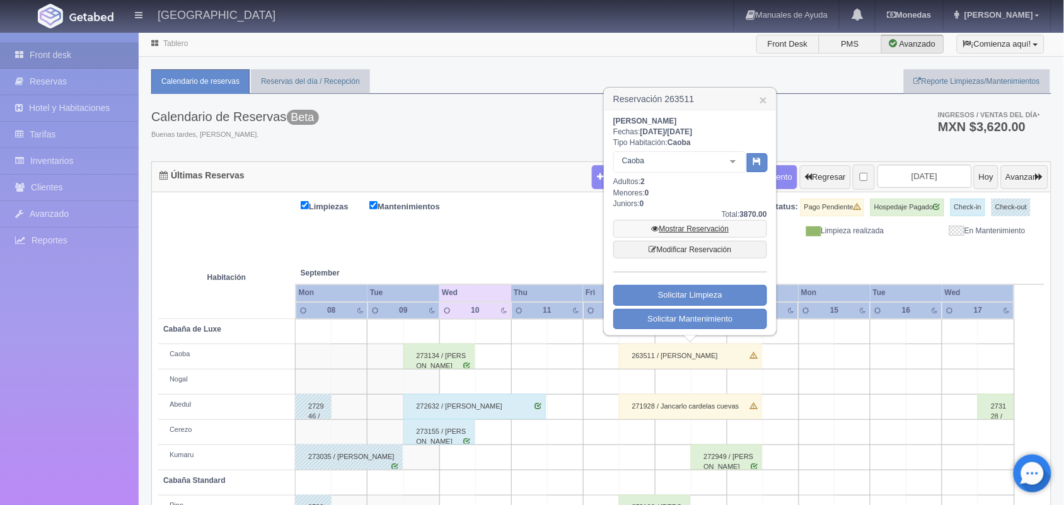
click at [685, 224] on link "Mostrar Reservación" at bounding box center [690, 229] width 154 height 18
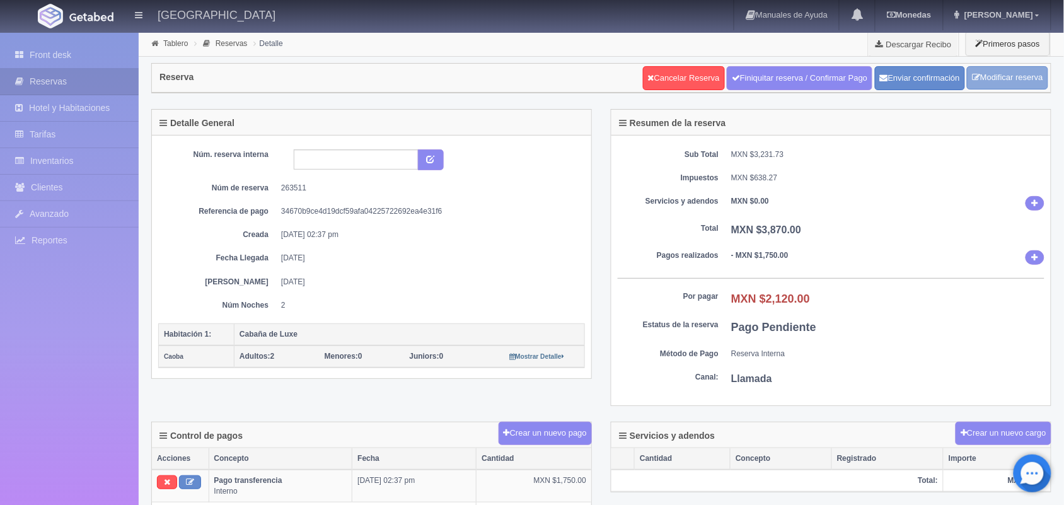
click at [990, 74] on link "Modificar reserva" at bounding box center [1007, 77] width 81 height 23
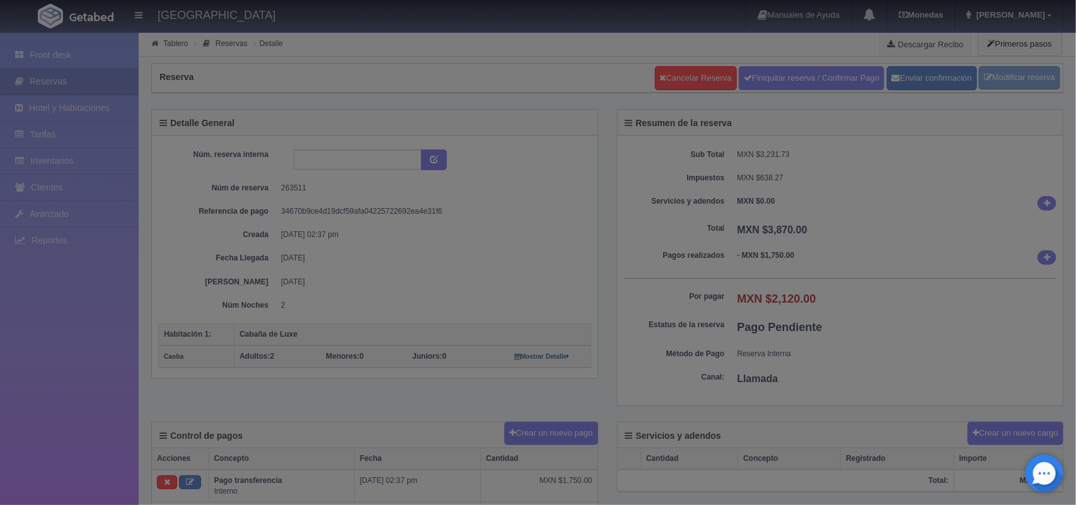
click at [0, 0] on div "Modificar reservación Núm. habitación(es) 1 2 3 4 5 6 7 8 9 10 11 12 13 14 15 1…" at bounding box center [0, 0] width 0 height 0
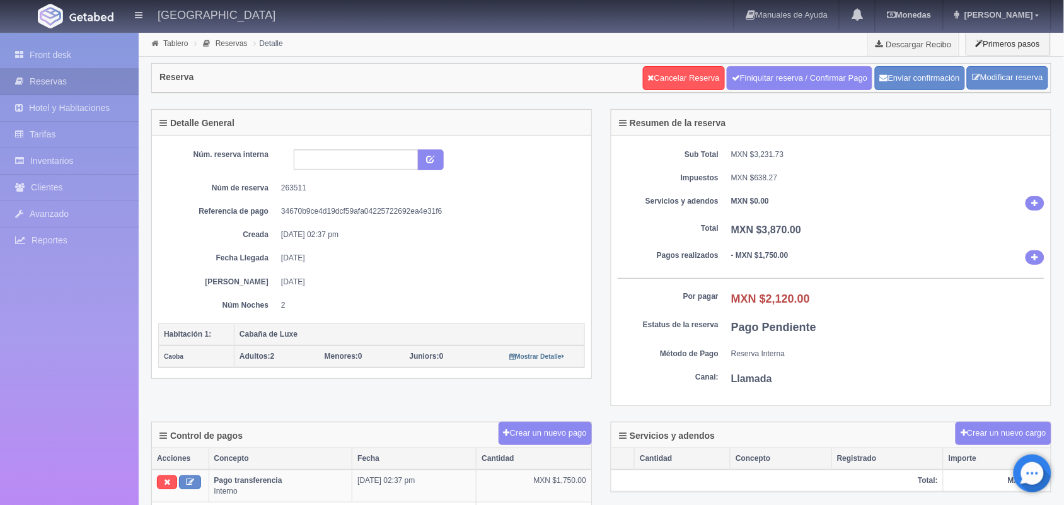
click at [851, 52] on div "Tablero Reservas Detalle Descargar Recibo Primeros pasos" at bounding box center [601, 44] width 925 height 25
click at [1006, 88] on link "Modificar reserva" at bounding box center [1007, 77] width 81 height 23
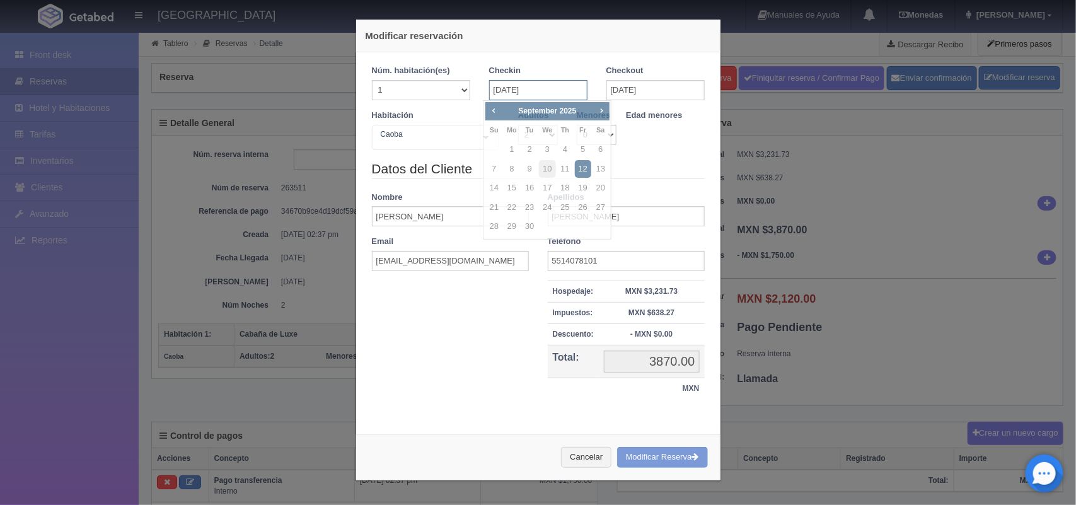
click at [533, 86] on input "12-09-2025" at bounding box center [538, 90] width 98 height 20
click at [600, 108] on span "Next" at bounding box center [601, 110] width 10 height 10
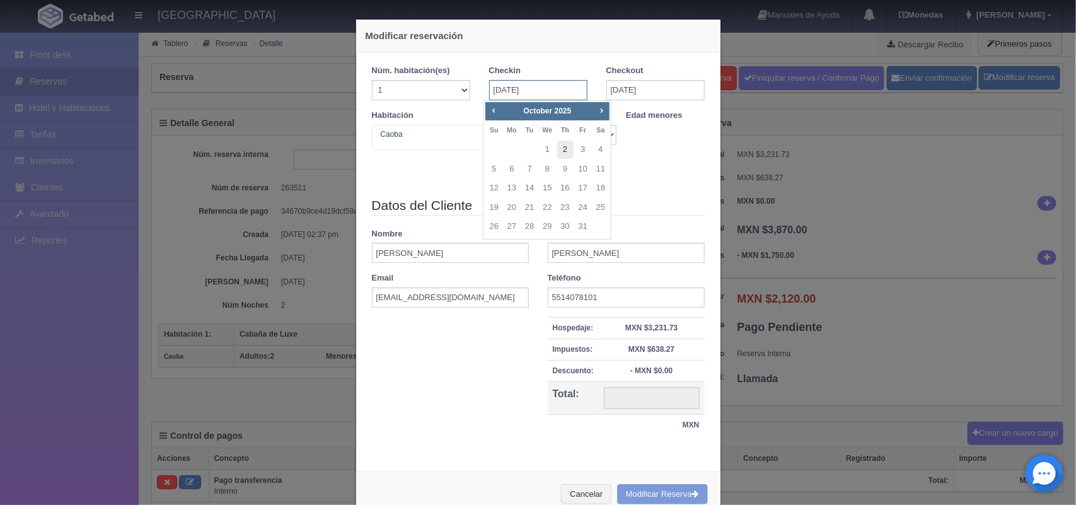
type input "4020.00"
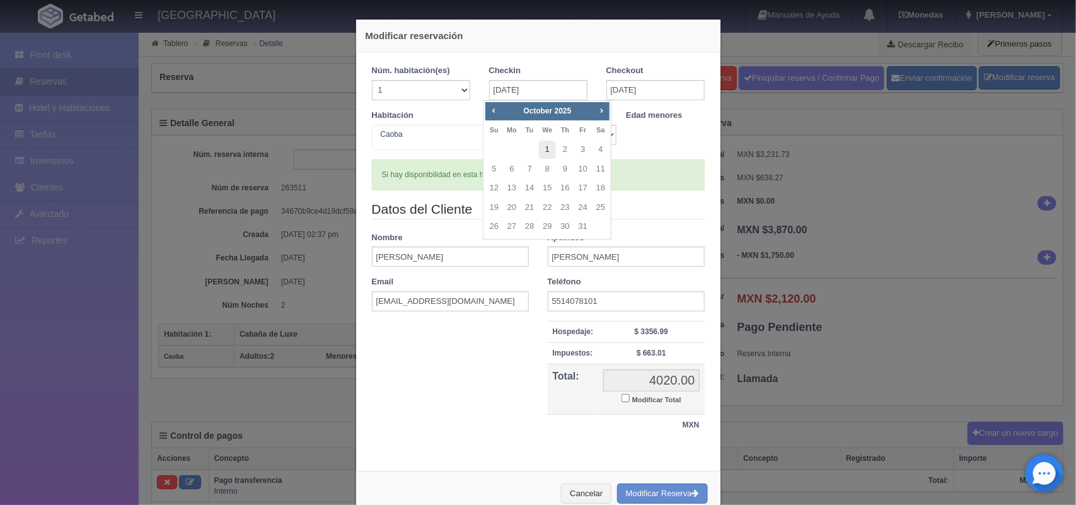
click at [547, 148] on link "1" at bounding box center [547, 150] width 16 height 18
type input "[DATE]"
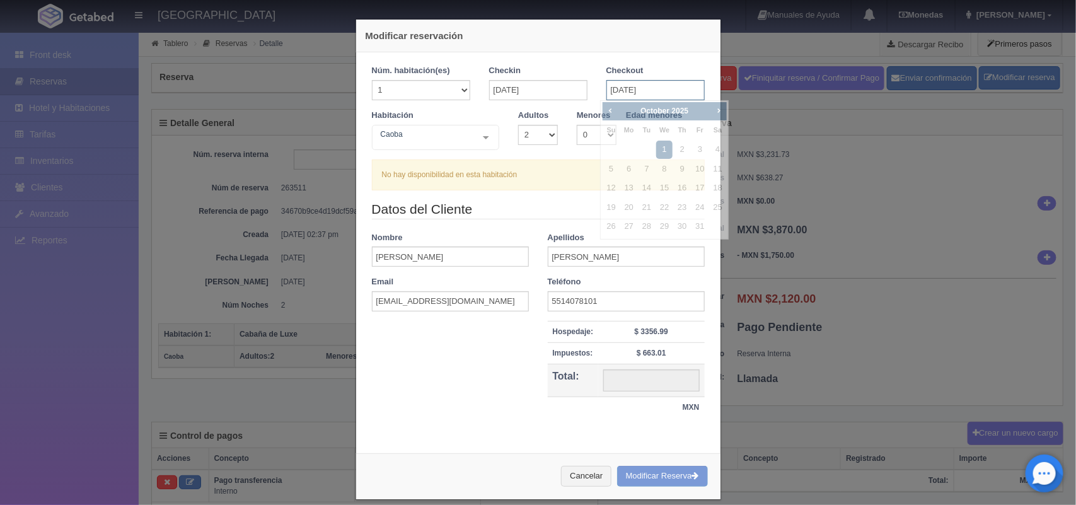
click at [634, 95] on input "[DATE]" at bounding box center [655, 90] width 98 height 20
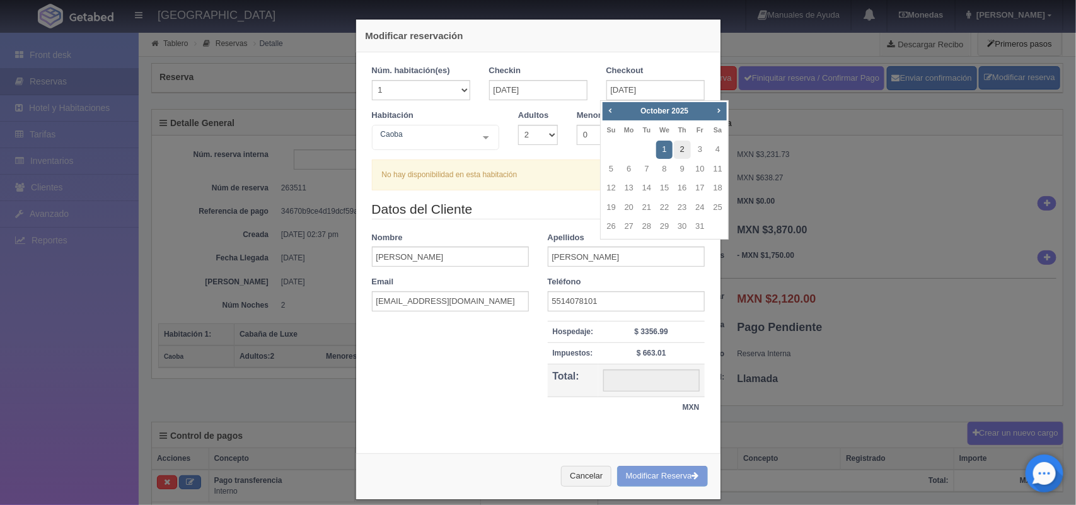
click at [688, 153] on link "2" at bounding box center [682, 150] width 16 height 18
type input "[DATE]"
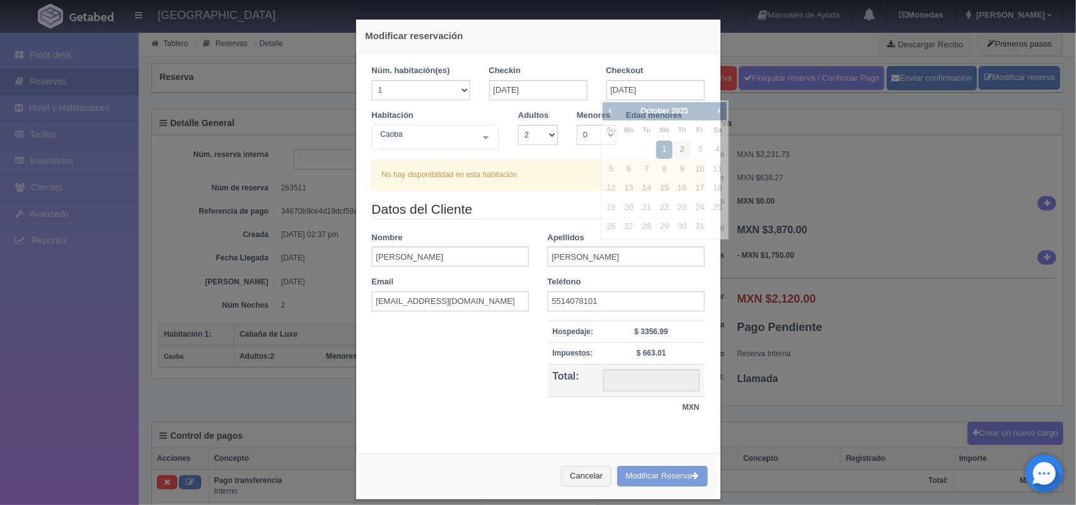
checkbox input "false"
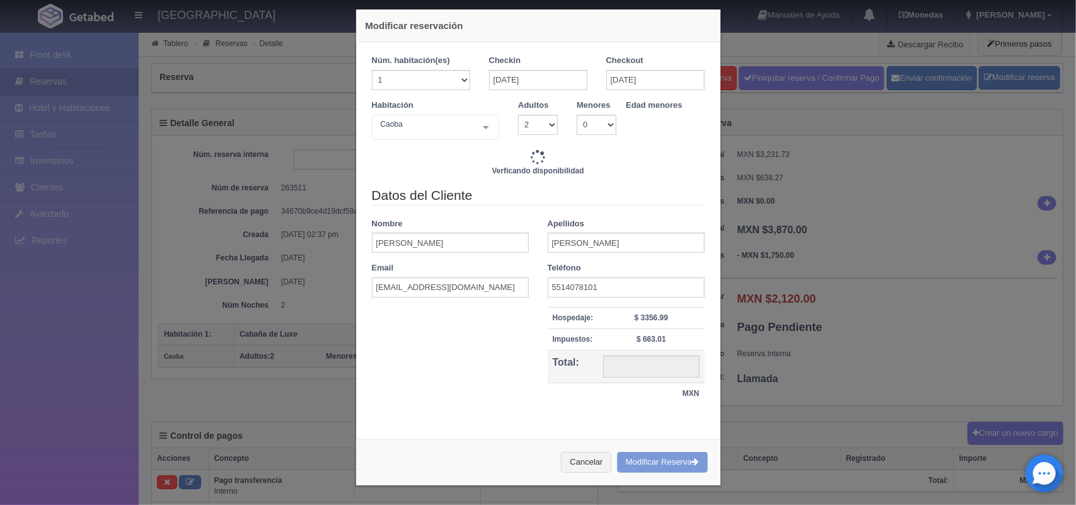
type input "1500.00"
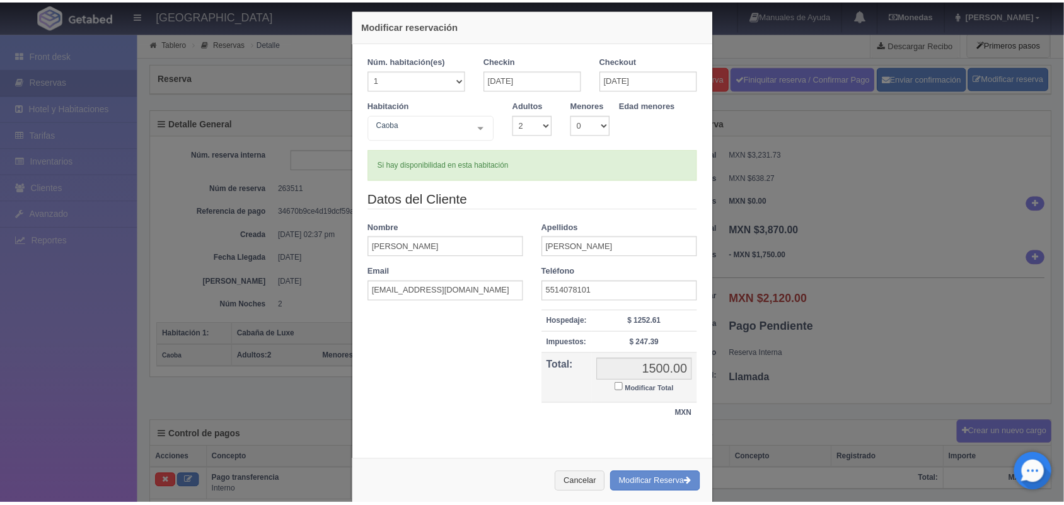
scroll to position [33, 0]
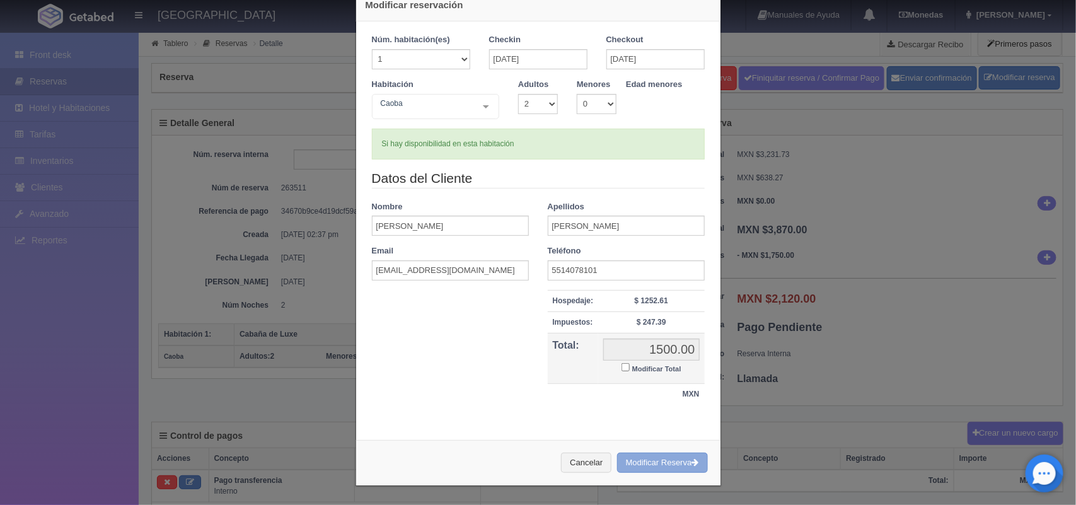
click at [645, 458] on button "Modificar Reserva" at bounding box center [662, 463] width 91 height 21
click at [771, 221] on div "Modificar reservación Núm. habitación(es) 1 2 3 4 5 6 7 8 9 10 11 12 13 14 15 1…" at bounding box center [538, 252] width 1076 height 505
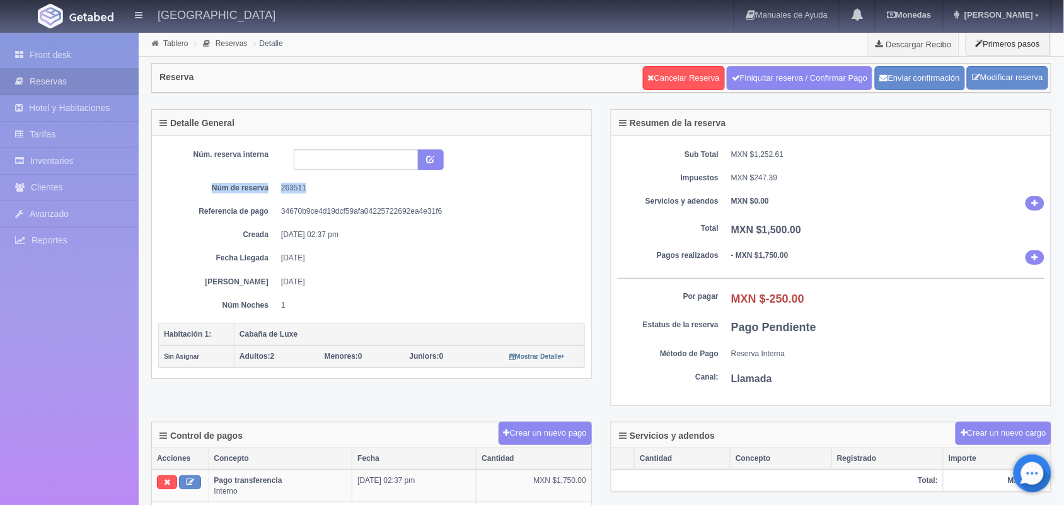
drag, startPoint x: 306, startPoint y: 189, endPoint x: 195, endPoint y: 187, distance: 110.3
click at [195, 187] on dl "Núm de reserva 263511" at bounding box center [372, 188] width 408 height 11
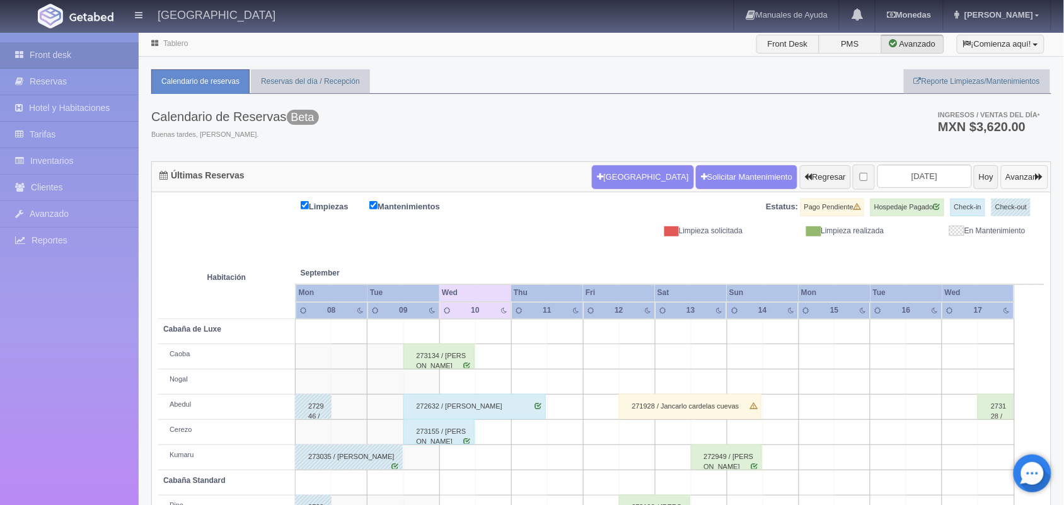
click at [1001, 170] on button "Avanzar" at bounding box center [1024, 177] width 47 height 24
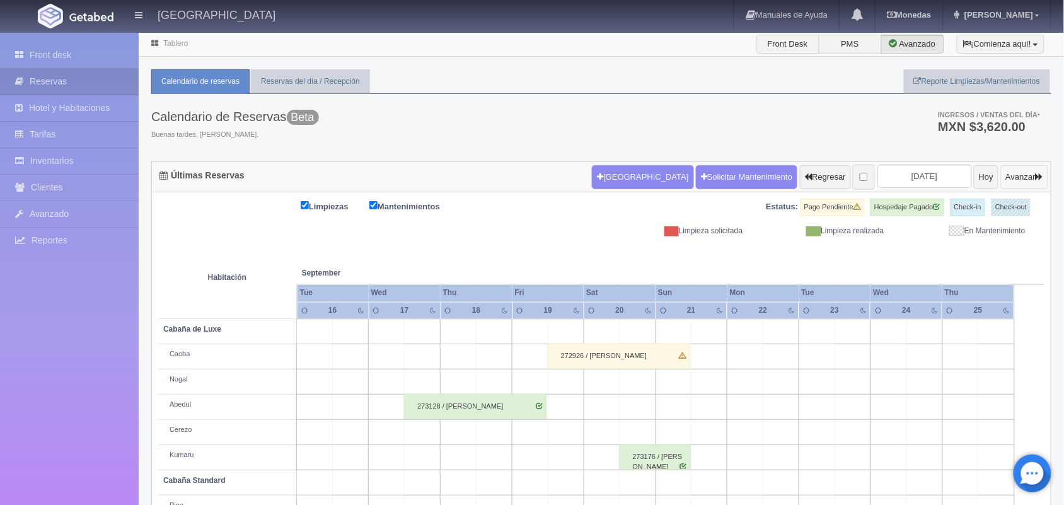
click at [1001, 170] on button "Avanzar" at bounding box center [1024, 177] width 47 height 24
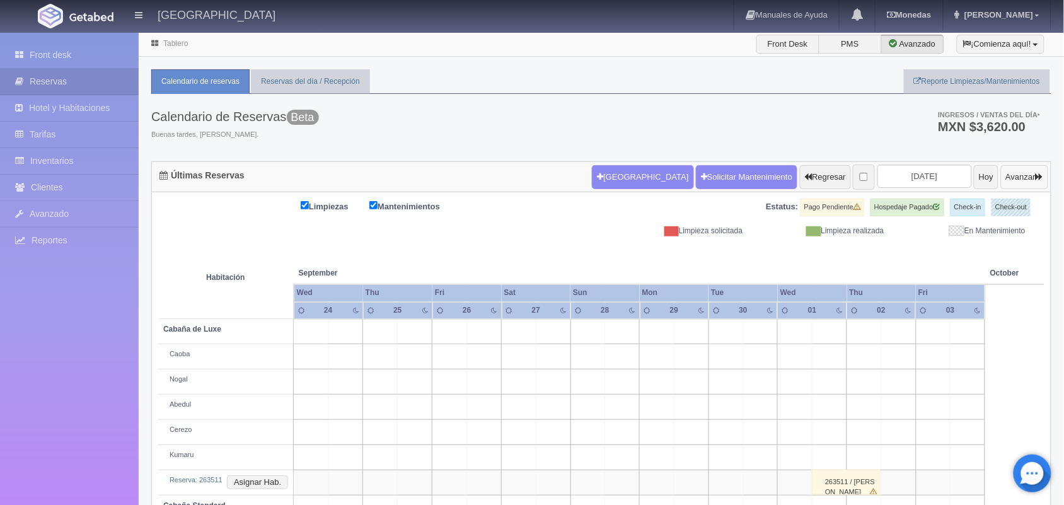
click at [1001, 170] on button "Avanzar" at bounding box center [1024, 177] width 47 height 24
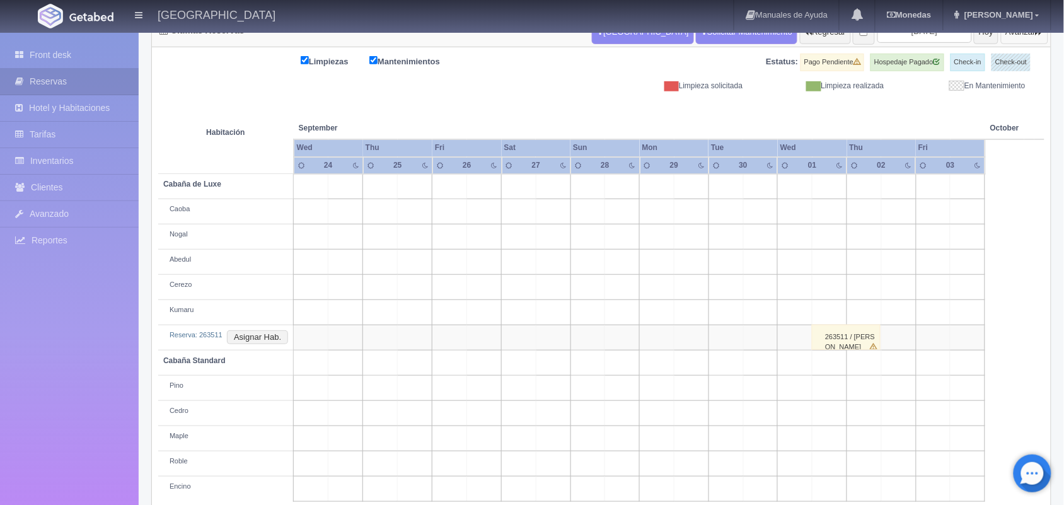
scroll to position [168, 0]
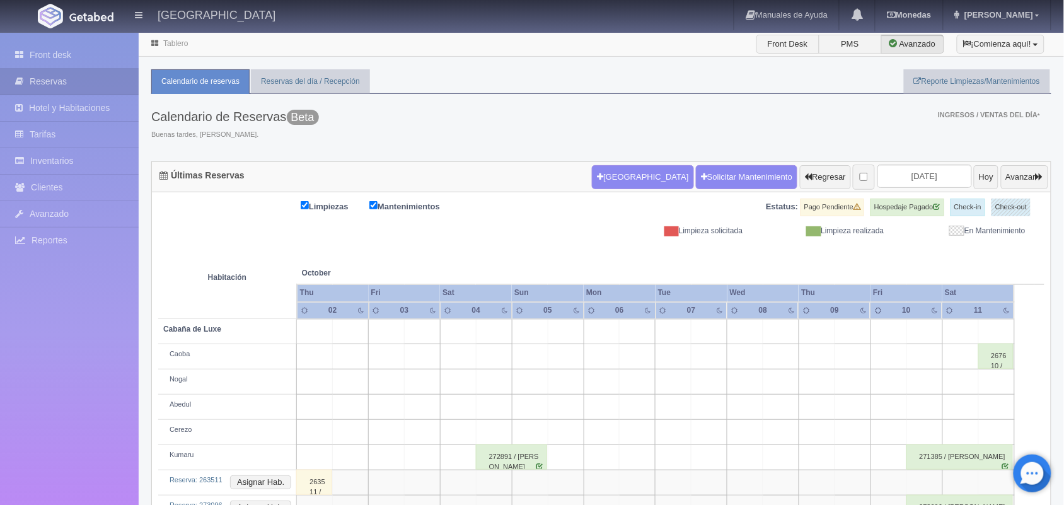
scroll to position [143, 0]
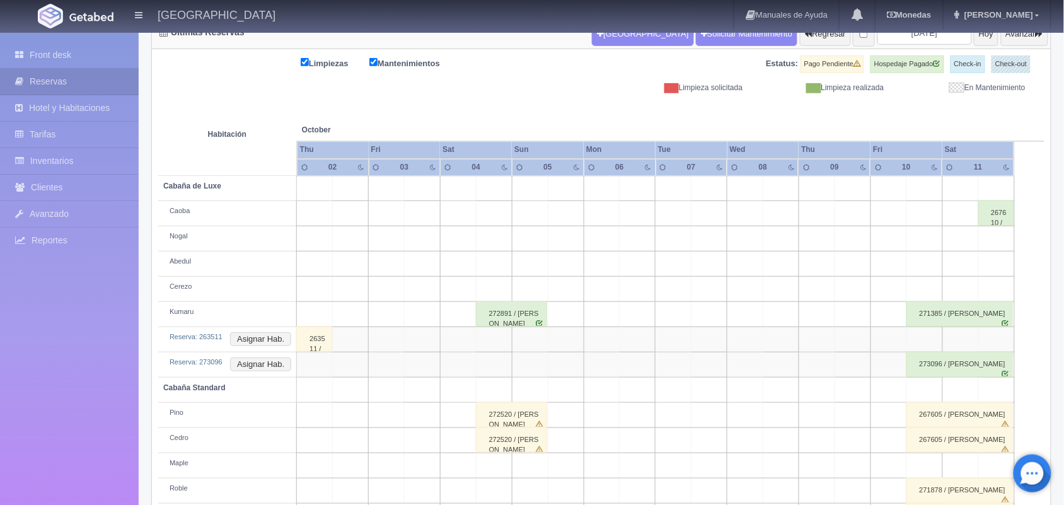
click at [317, 339] on div "263511 / Beatriz Agustin Espinoza" at bounding box center [314, 339] width 36 height 25
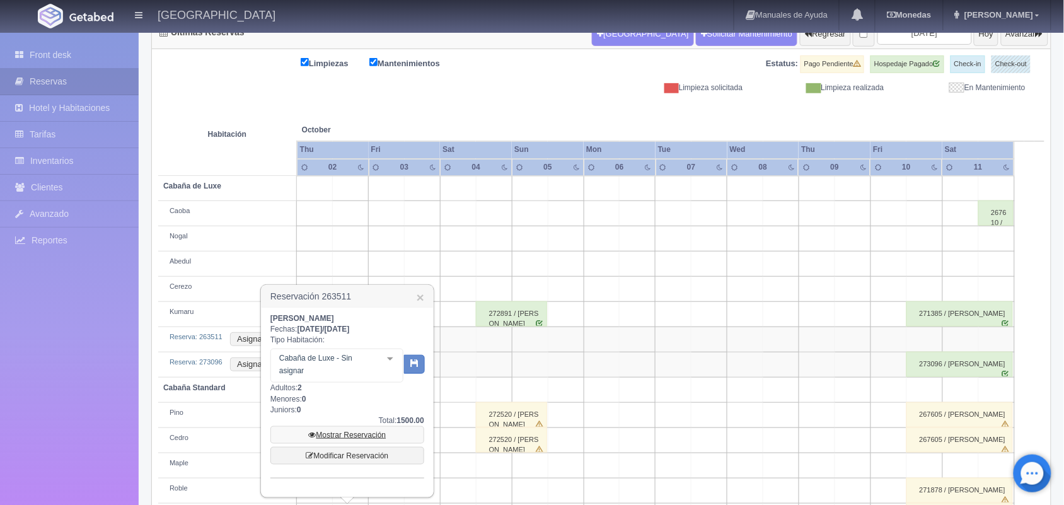
click at [358, 436] on link "Mostrar Reservación" at bounding box center [347, 435] width 154 height 18
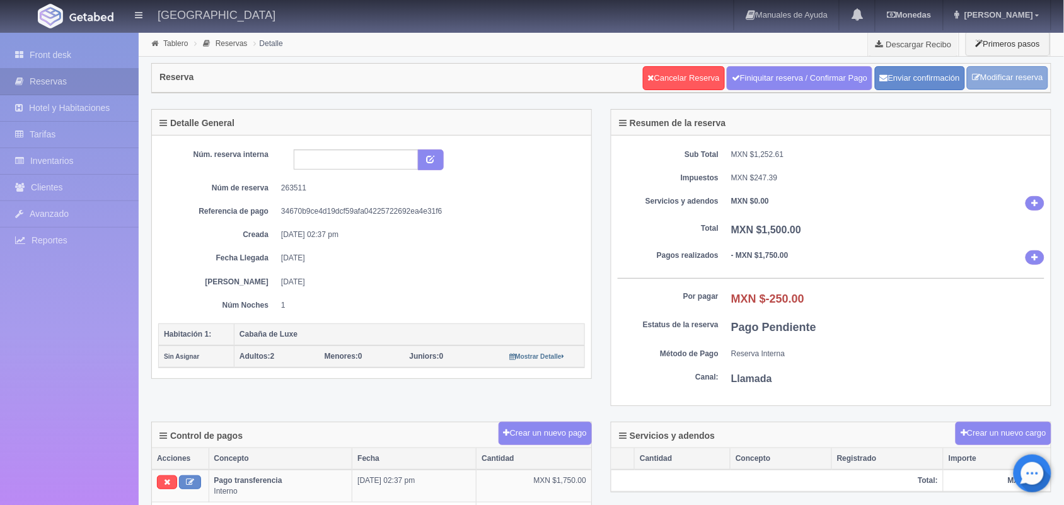
click at [1017, 66] on link "Modificar reserva" at bounding box center [1007, 77] width 81 height 23
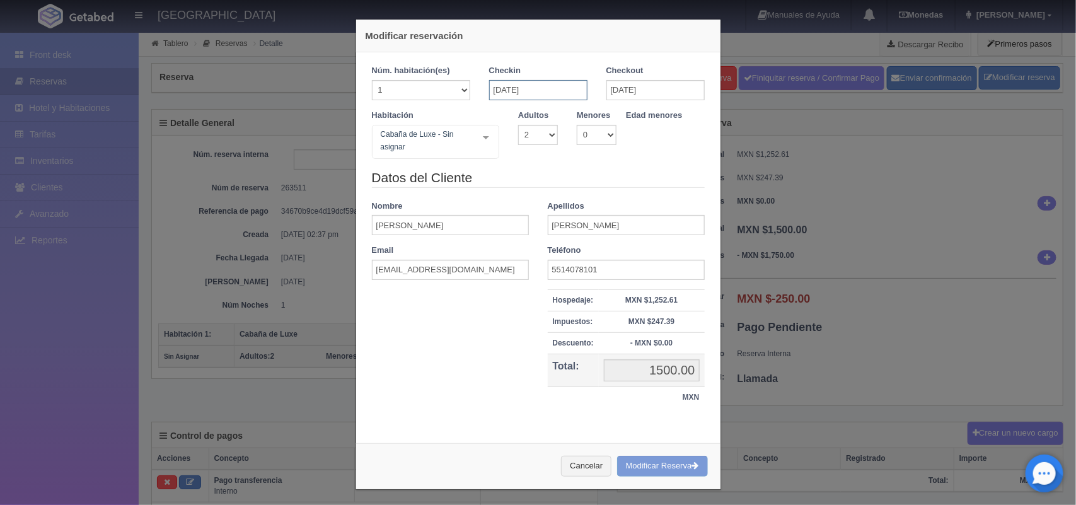
click at [528, 84] on input "[DATE]" at bounding box center [538, 90] width 98 height 20
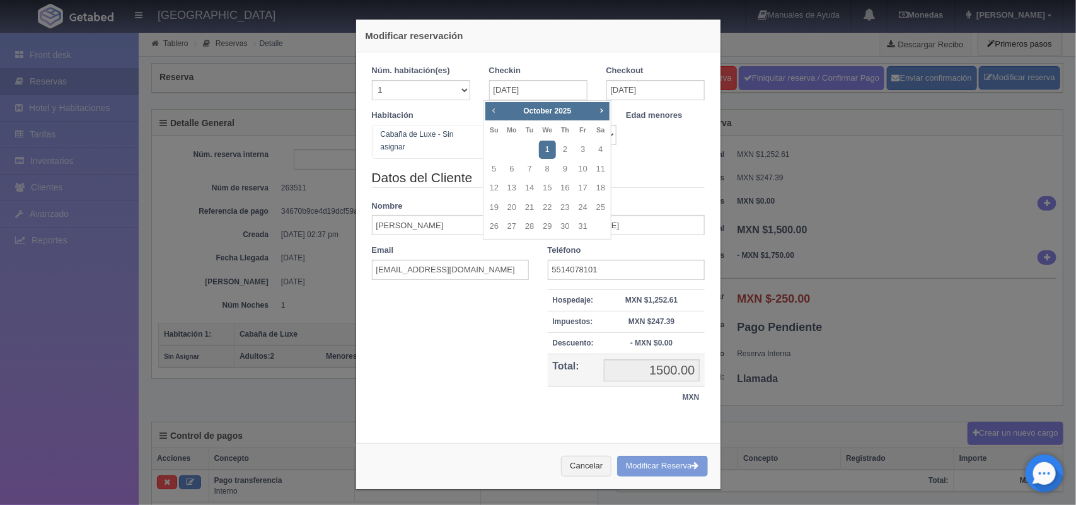
click at [487, 108] on link "Prev" at bounding box center [494, 110] width 14 height 14
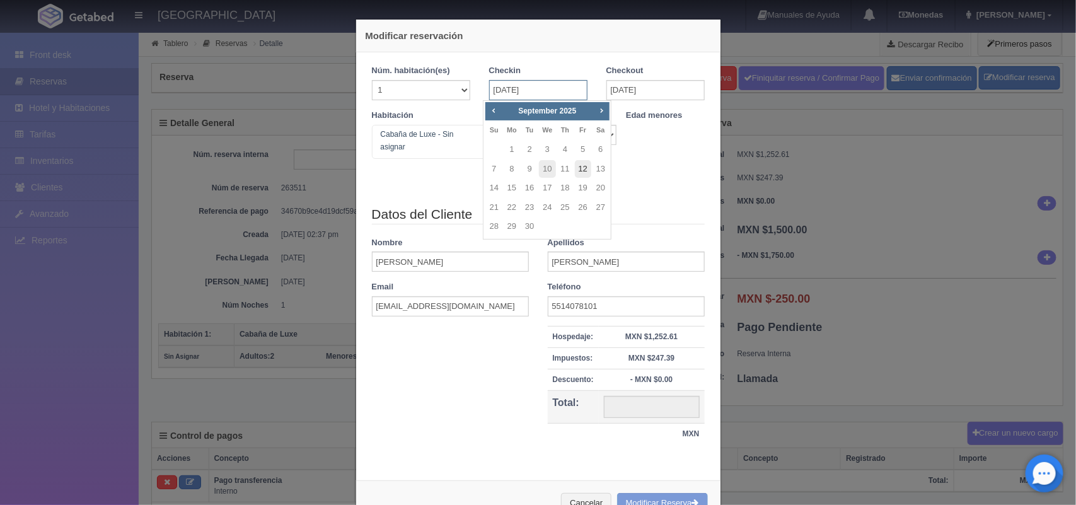
type input "1500.00"
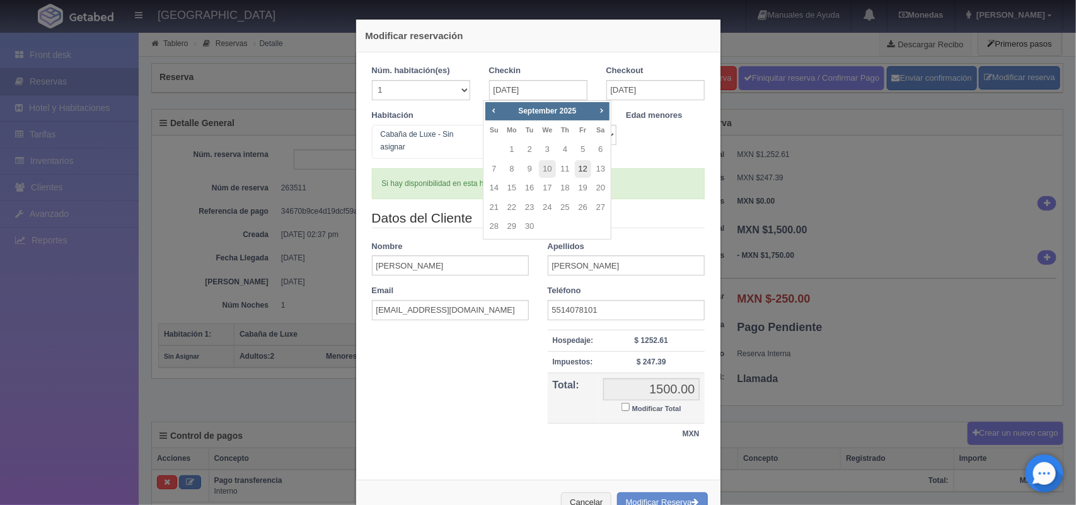
click at [581, 168] on link "12" at bounding box center [583, 169] width 16 height 18
type input "12-09-2025"
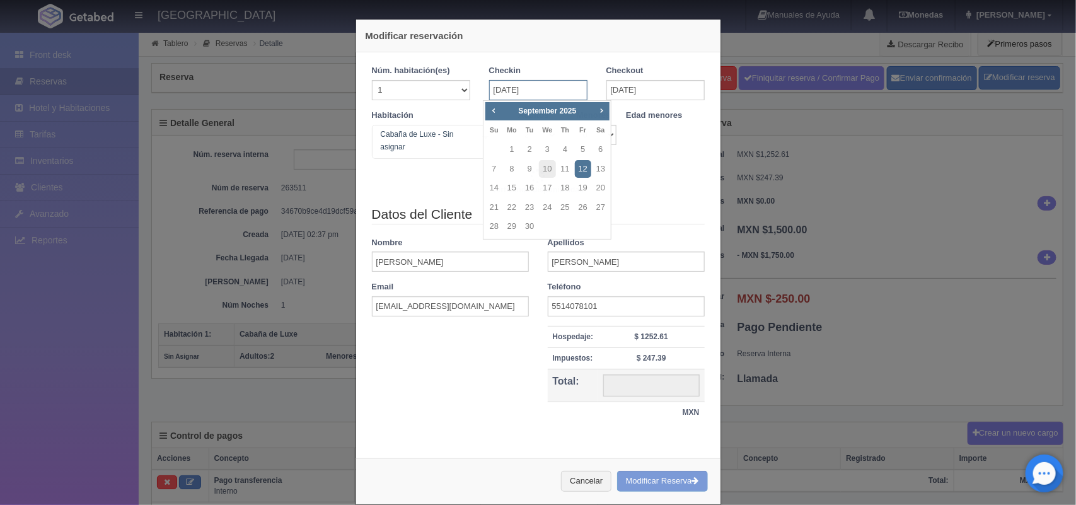
click at [523, 85] on input "12-09-2025" at bounding box center [538, 90] width 98 height 20
type input "34060.00"
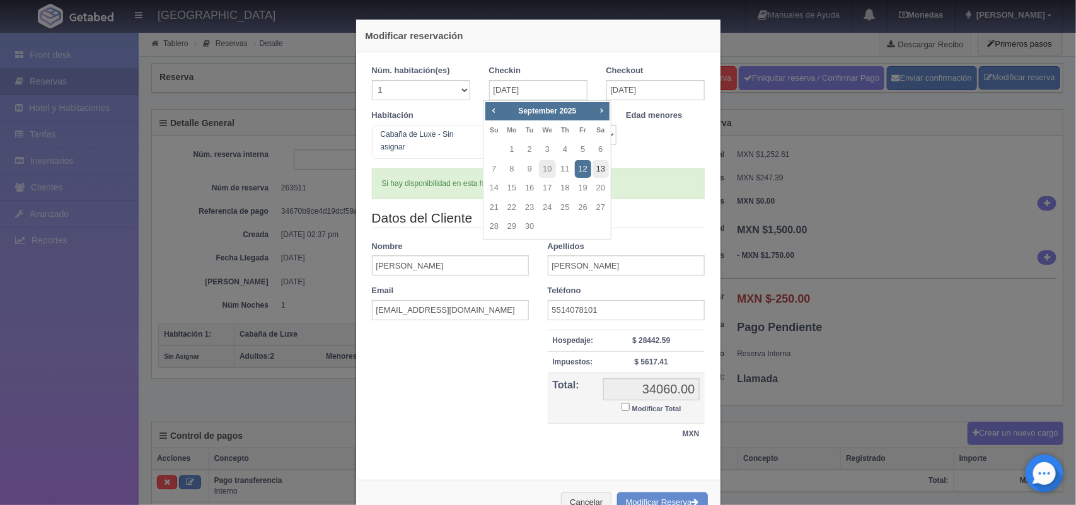
click at [600, 172] on link "13" at bounding box center [601, 169] width 16 height 18
type input "13-09-2025"
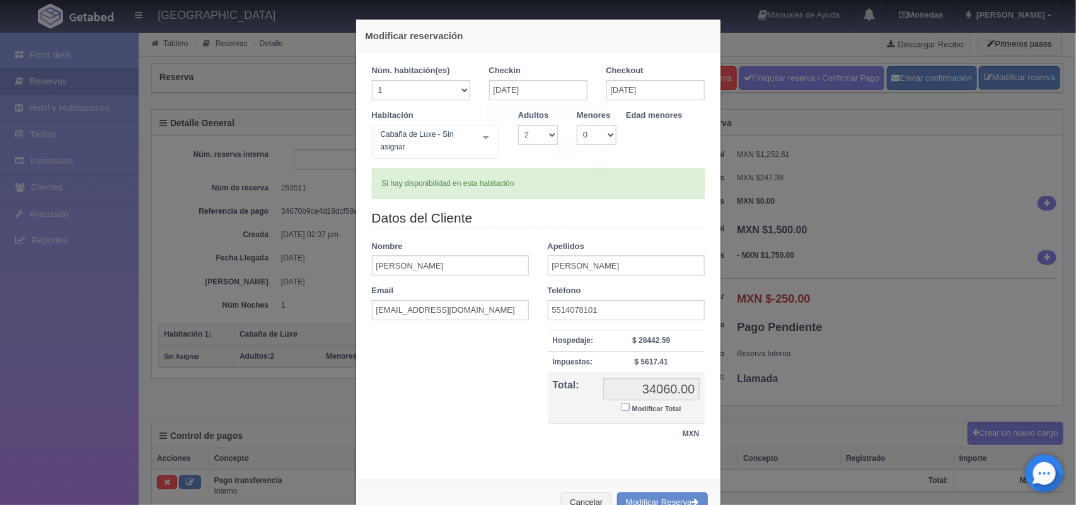
checkbox input "false"
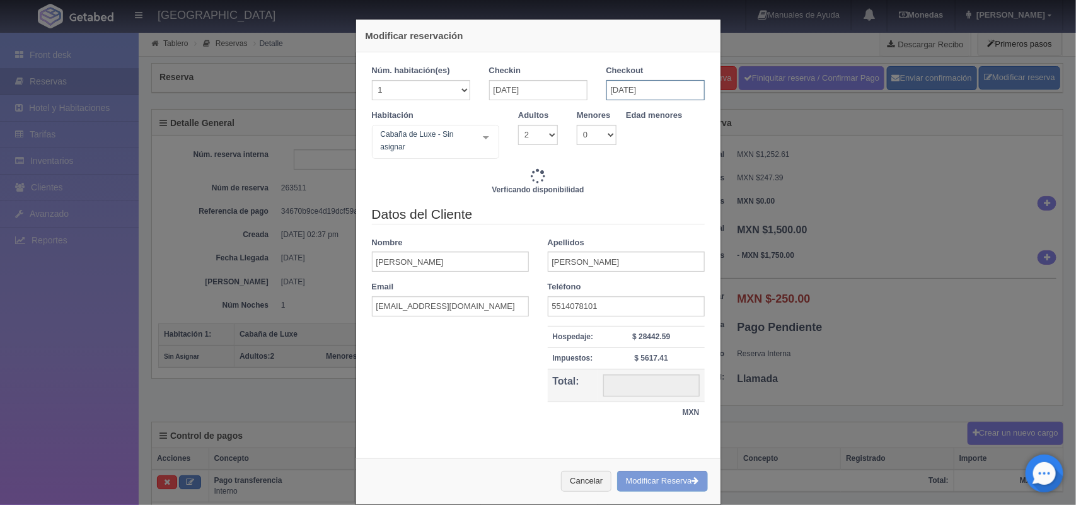
type input "32260.00"
click at [664, 86] on input "[DATE]" at bounding box center [655, 90] width 98 height 20
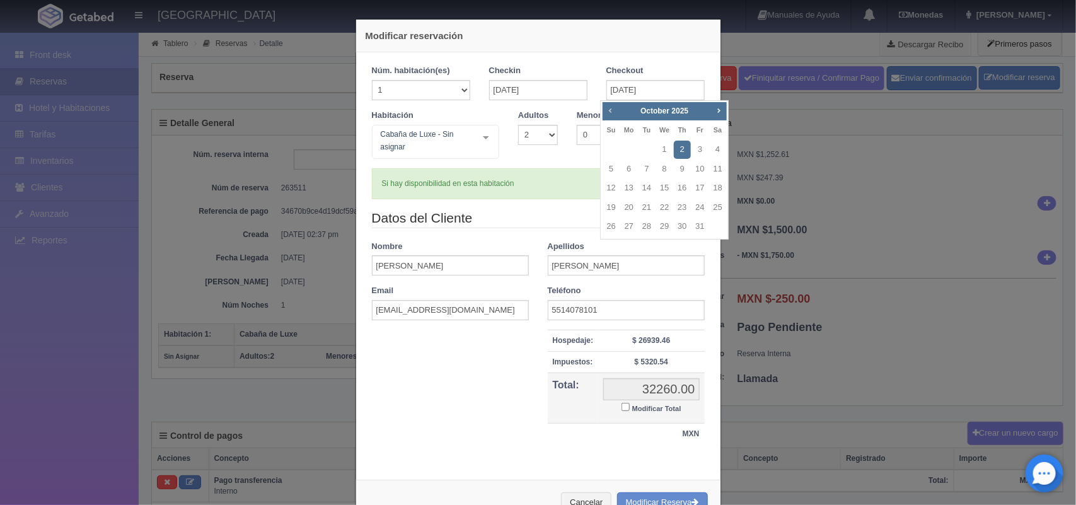
click at [606, 111] on span "Prev" at bounding box center [610, 110] width 10 height 10
checkbox input "false"
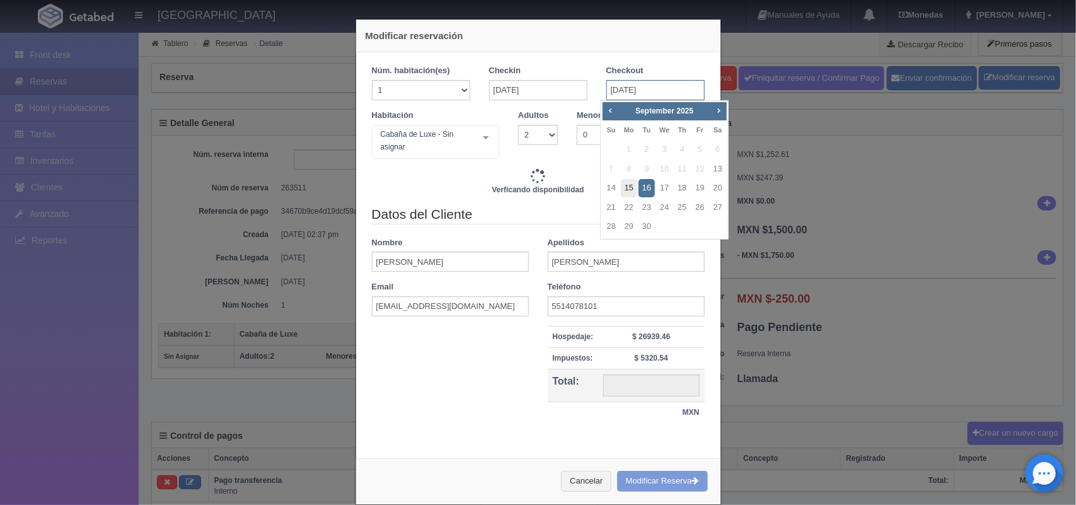
type input "32260.00"
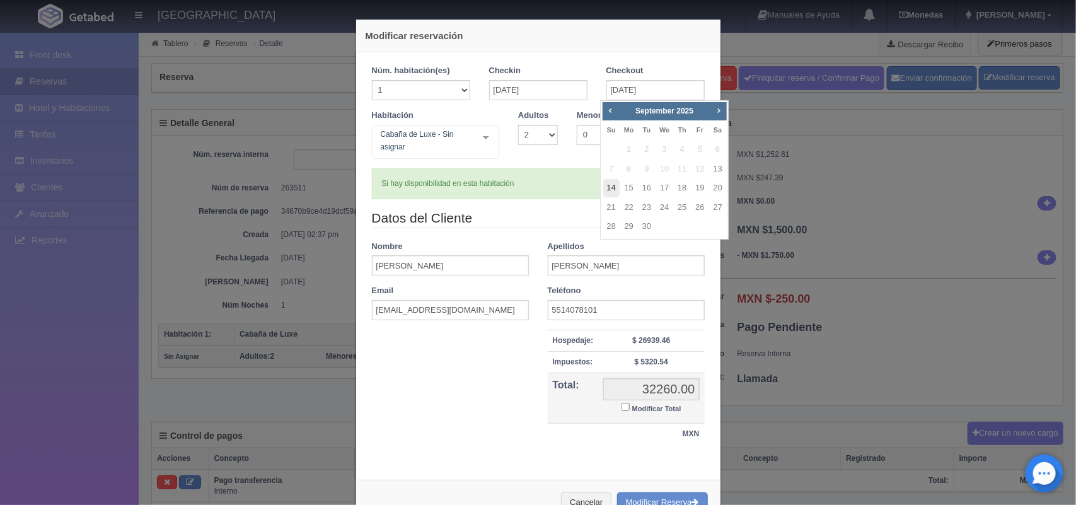
click at [615, 184] on link "14" at bounding box center [611, 188] width 16 height 18
type input "[DATE]"
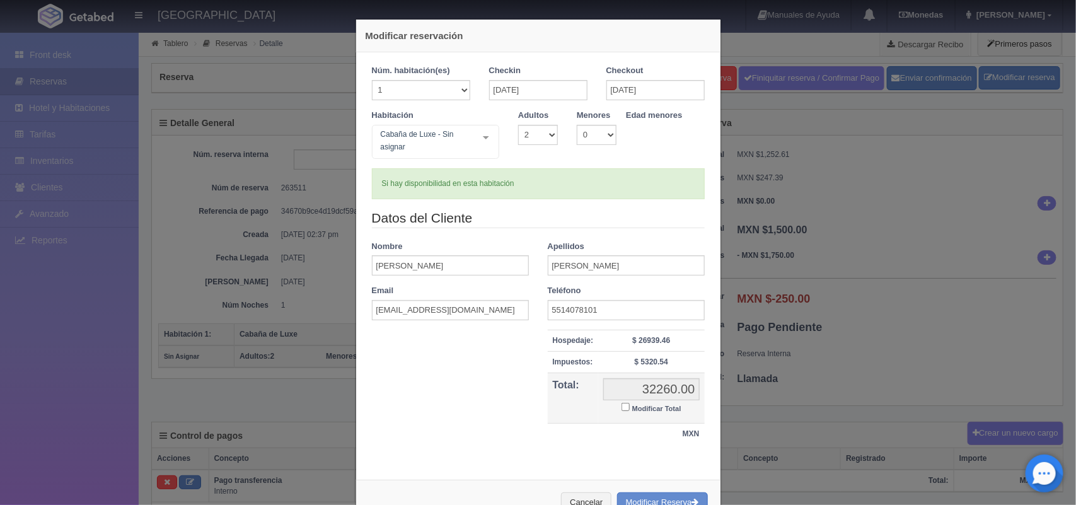
checkbox input "false"
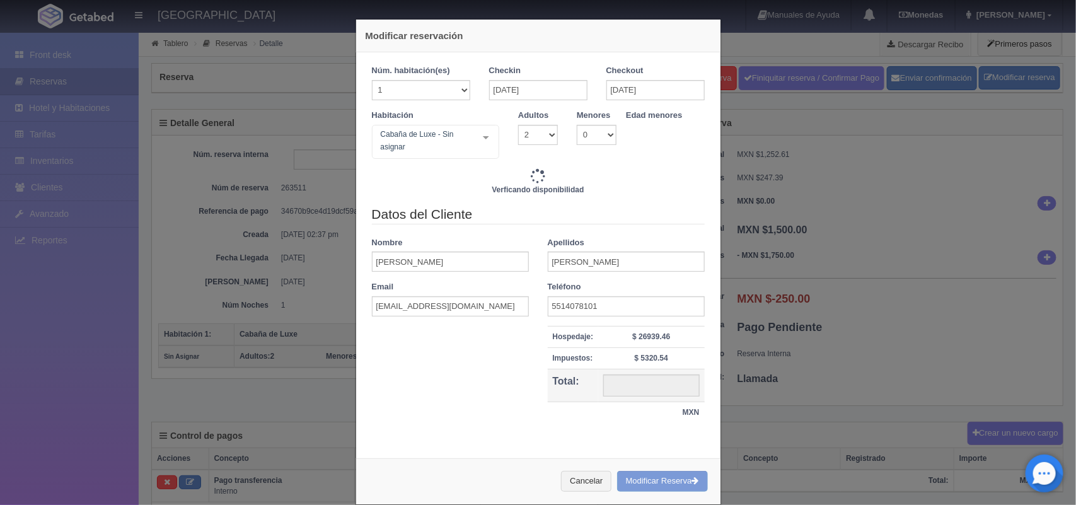
type input "2220.00"
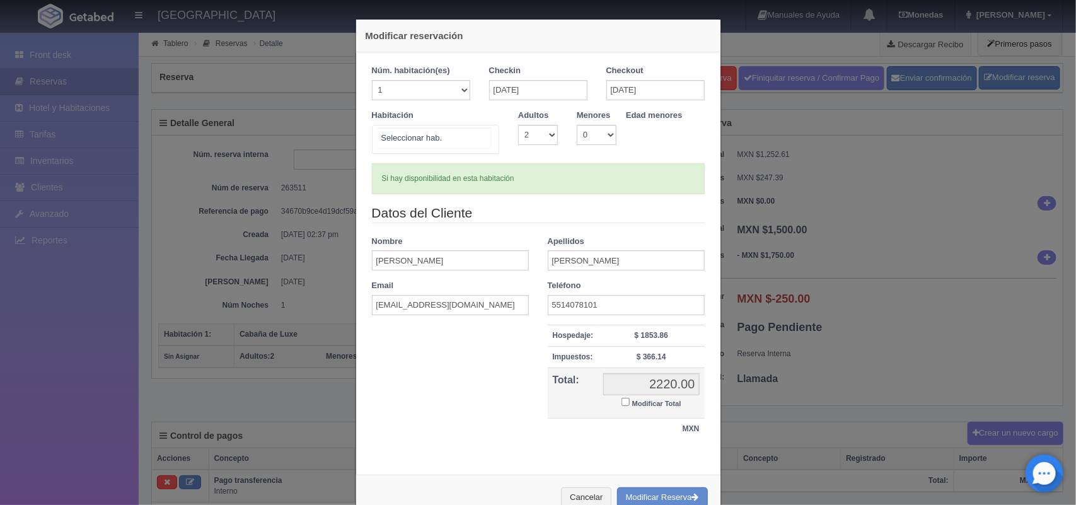
click at [476, 142] on div "Cabaña de Luxe Cabaña de Luxe - Sin asignar Caoba Nogal Abedul Cerezo Kumaru Ca…" at bounding box center [436, 139] width 128 height 29
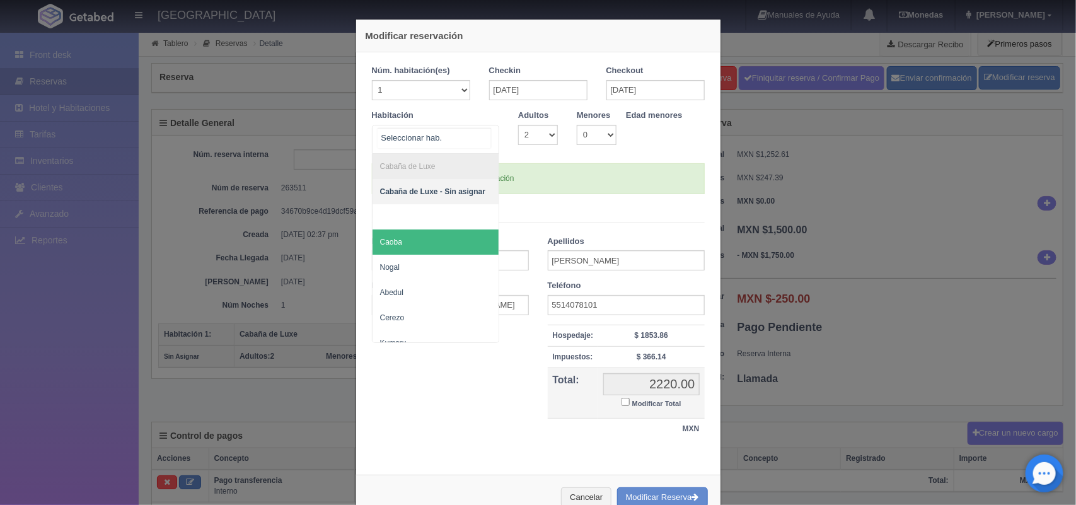
click at [443, 230] on span "Caoba" at bounding box center [436, 241] width 127 height 25
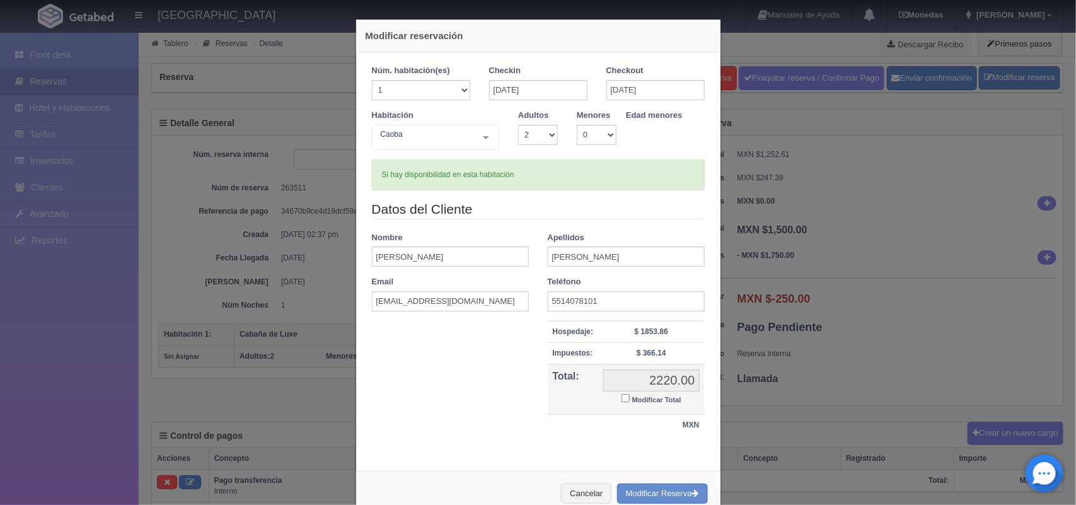
checkbox input "false"
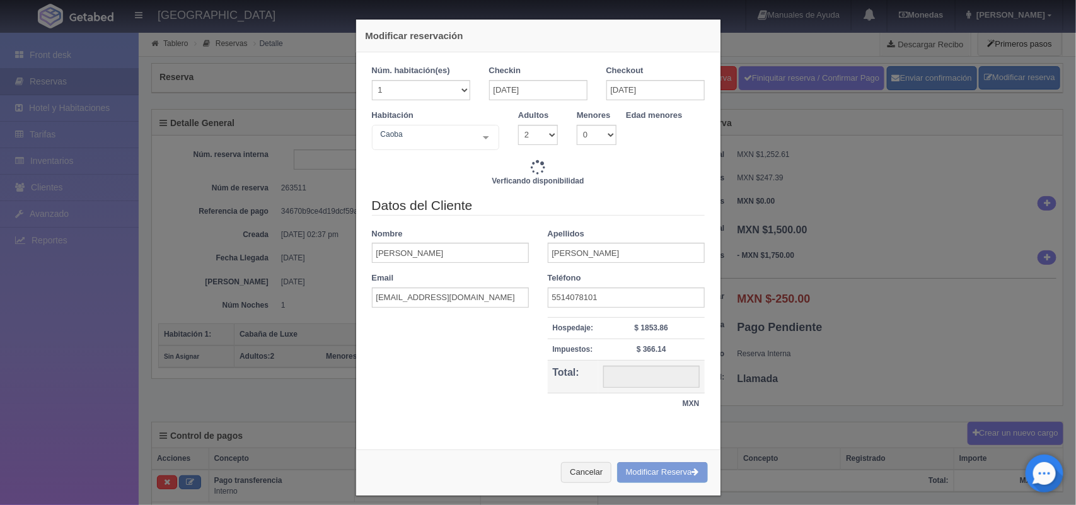
type input "2220.00"
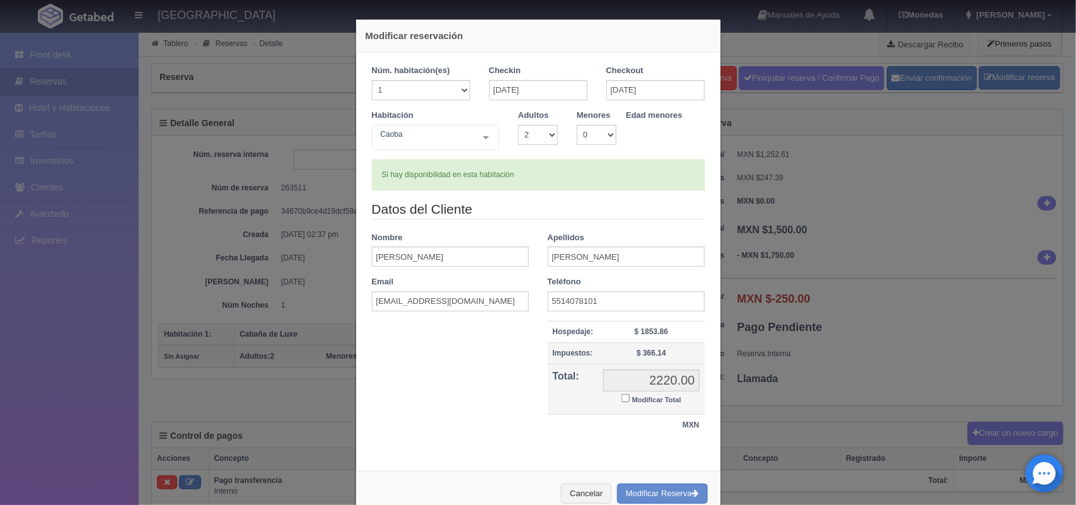
scroll to position [33, 0]
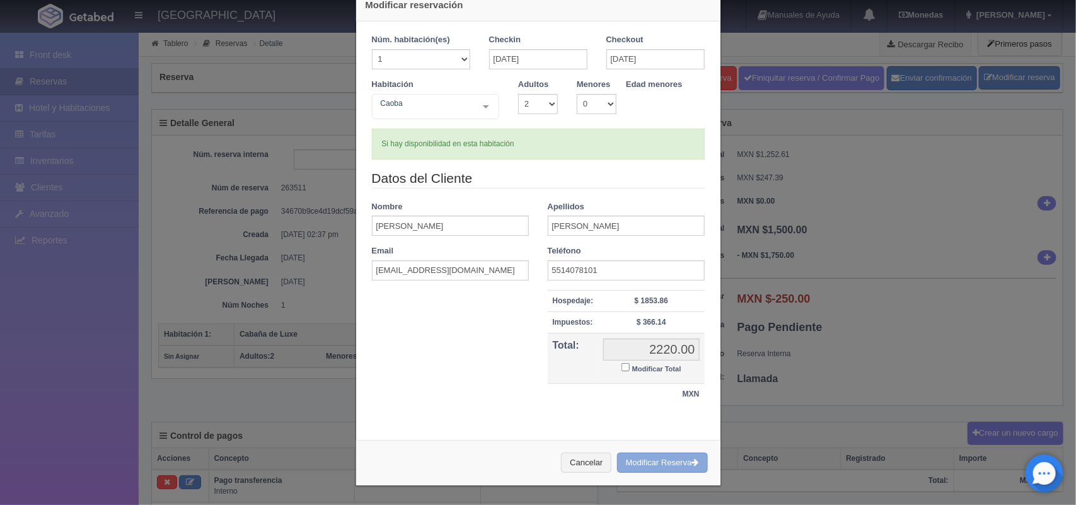
click at [654, 459] on button "Modificar Reserva" at bounding box center [662, 463] width 91 height 21
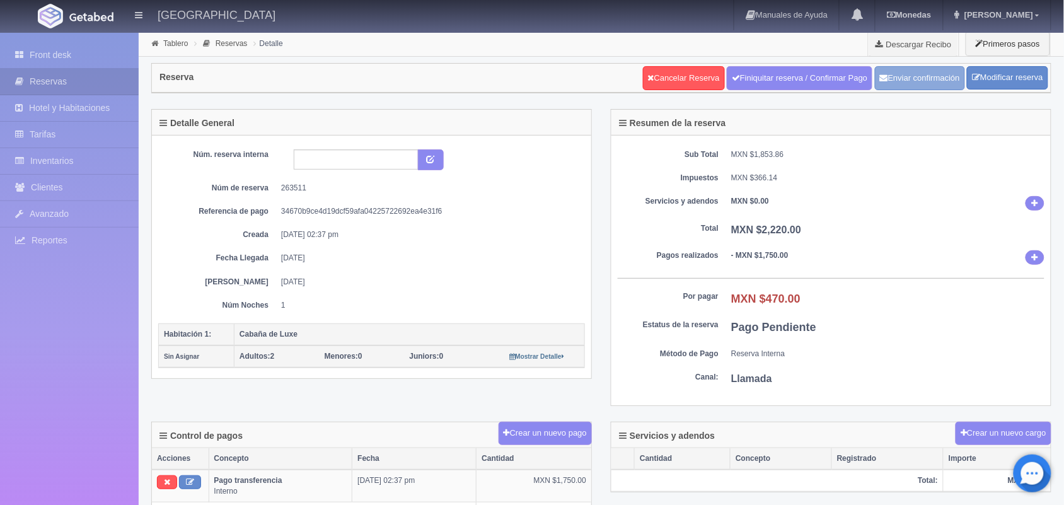
click at [896, 85] on button "Enviar confirmación" at bounding box center [920, 78] width 90 height 24
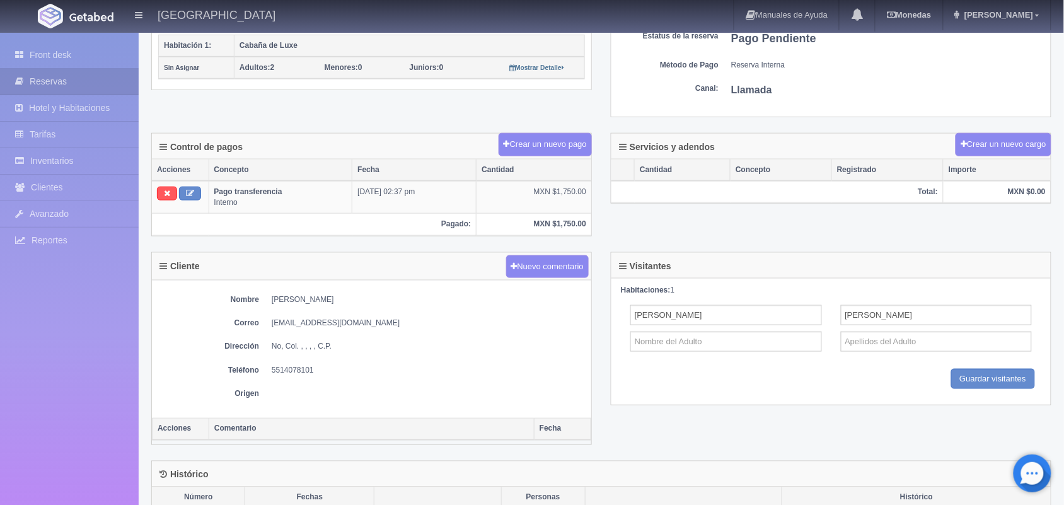
scroll to position [294, 0]
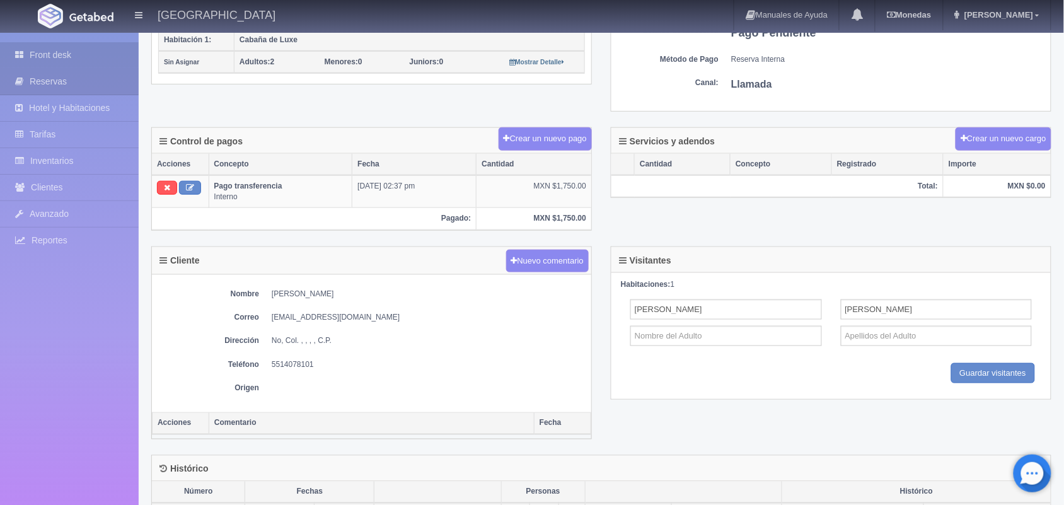
click at [42, 54] on link "Front desk" at bounding box center [69, 55] width 139 height 26
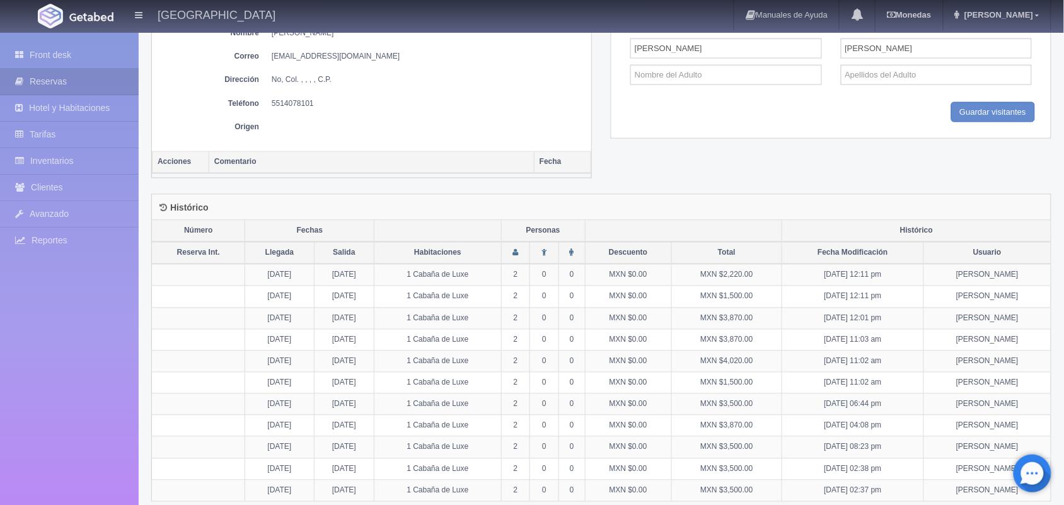
scroll to position [572, 0]
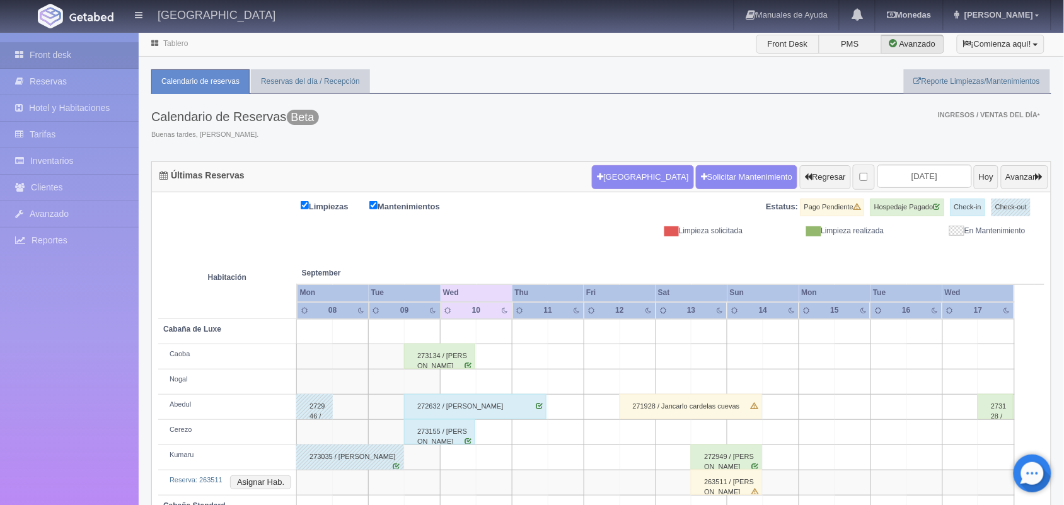
scroll to position [143, 0]
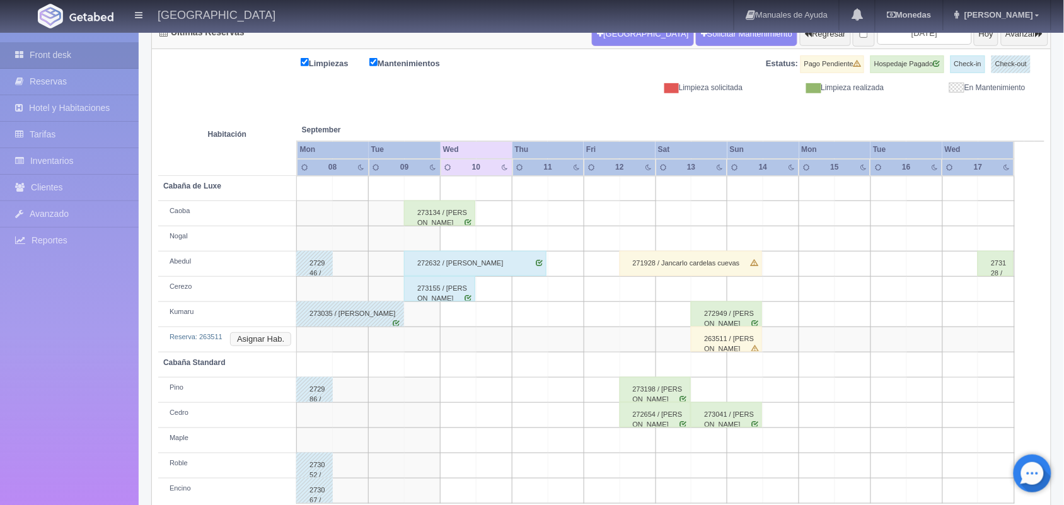
click at [257, 344] on button "Asignar Hab." at bounding box center [260, 339] width 61 height 14
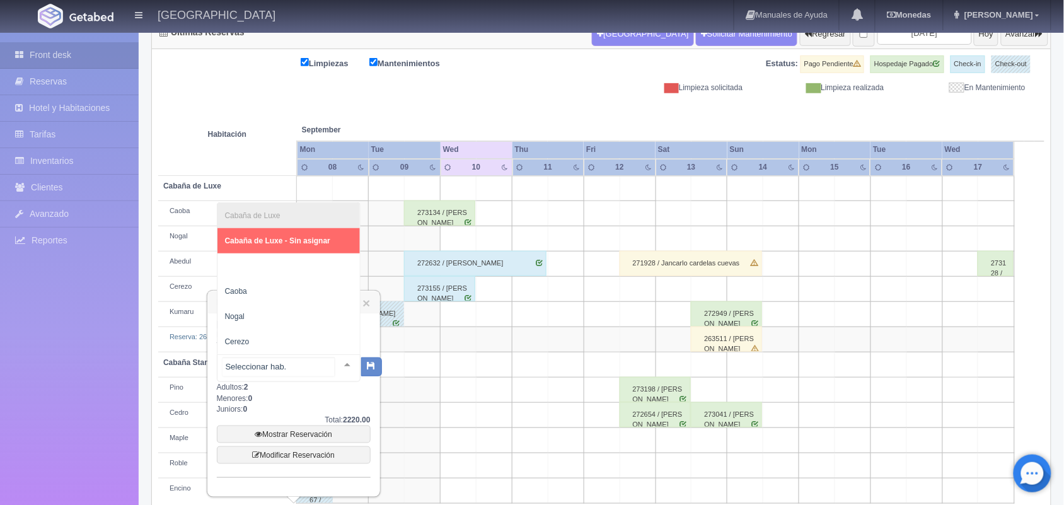
click at [335, 362] on div at bounding box center [347, 364] width 25 height 19
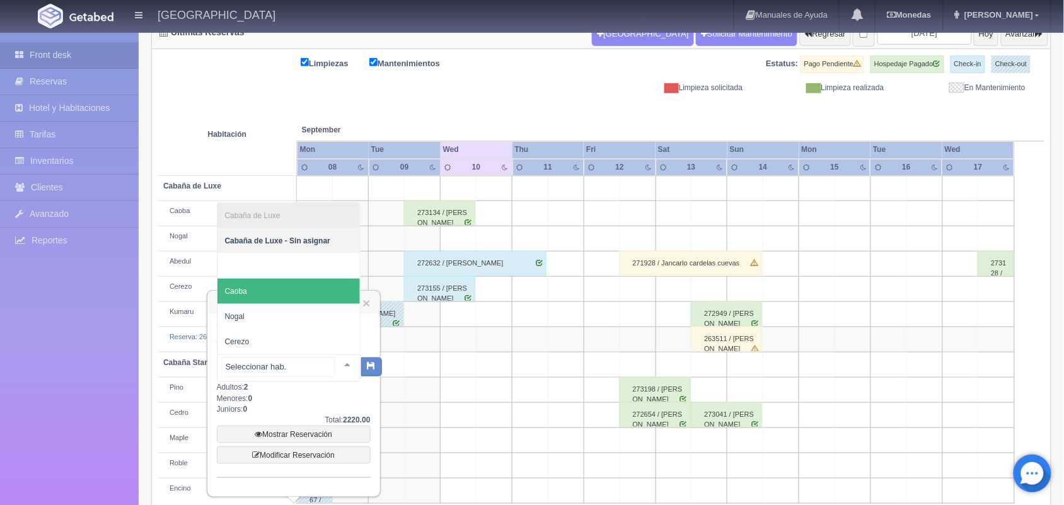
click at [287, 288] on span "Caoba" at bounding box center [288, 291] width 142 height 25
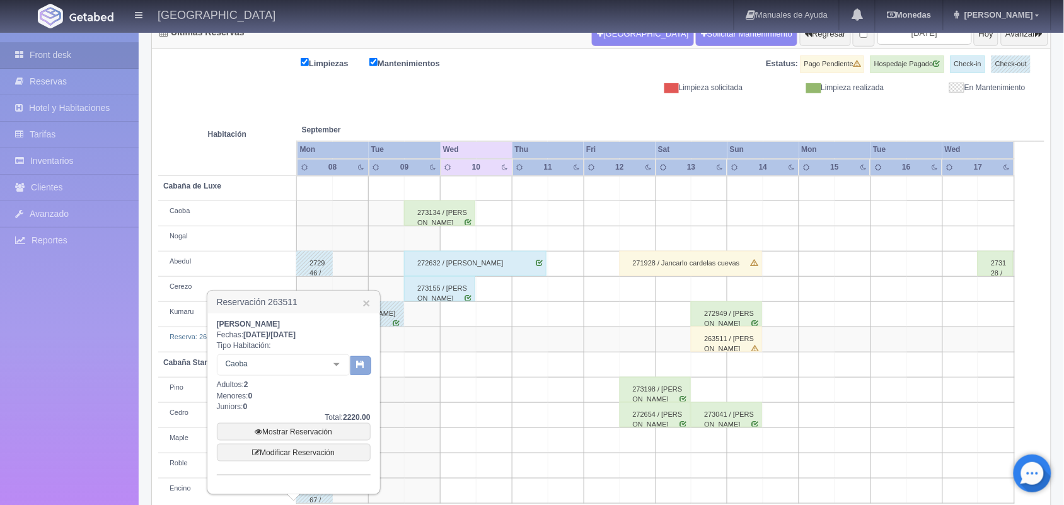
click at [361, 362] on icon "button" at bounding box center [361, 364] width 8 height 8
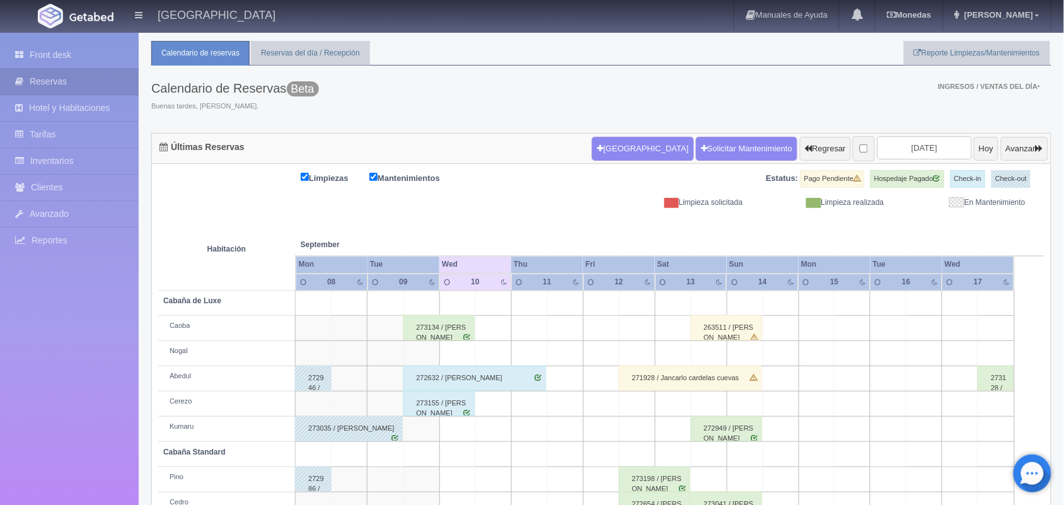
scroll to position [143, 0]
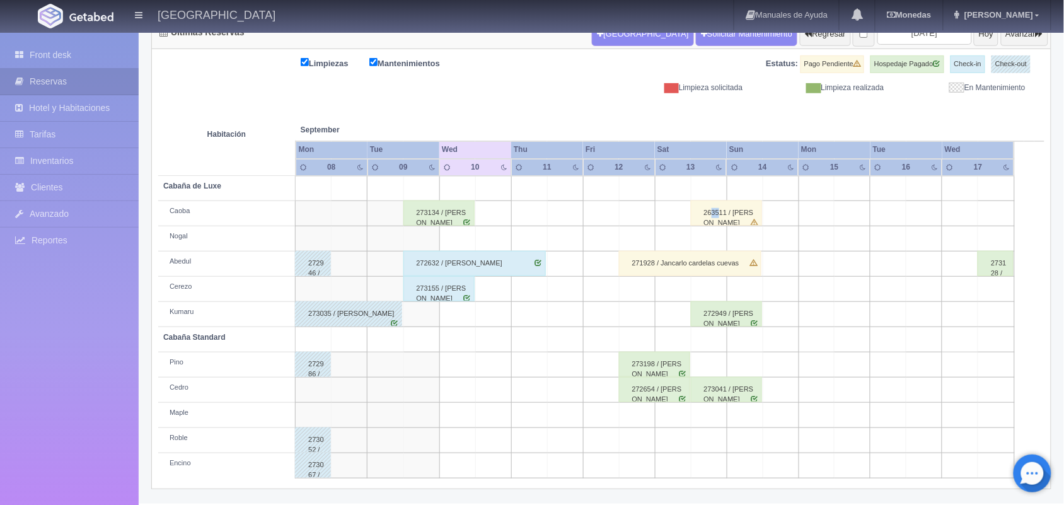
drag, startPoint x: 711, startPoint y: 218, endPoint x: 720, endPoint y: 205, distance: 15.9
click at [720, 205] on div "263511 / Beatriz Agustin Espinoza" at bounding box center [726, 212] width 71 height 25
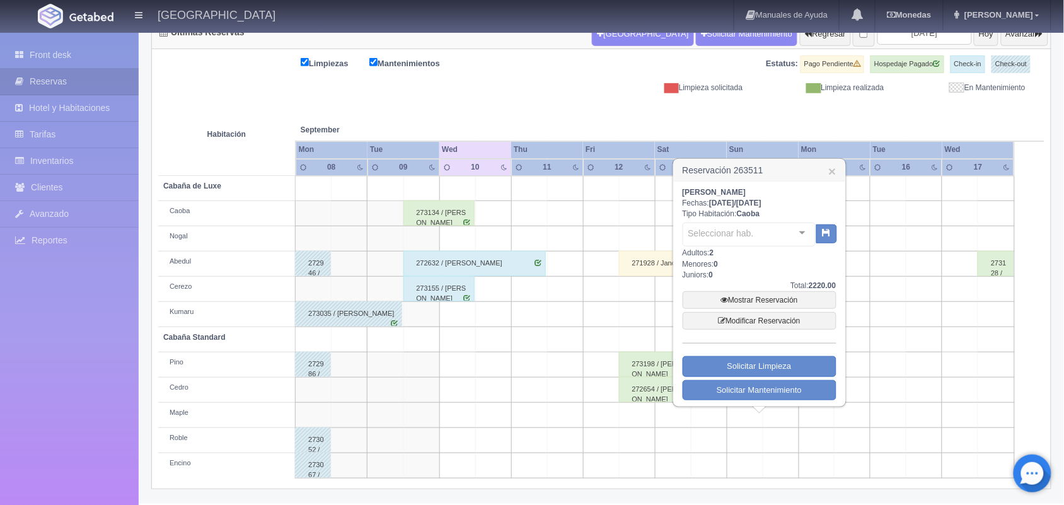
click at [720, 205] on span "[DATE]" at bounding box center [721, 203] width 25 height 9
click at [763, 291] on link "Mostrar Reservación" at bounding box center [760, 300] width 154 height 18
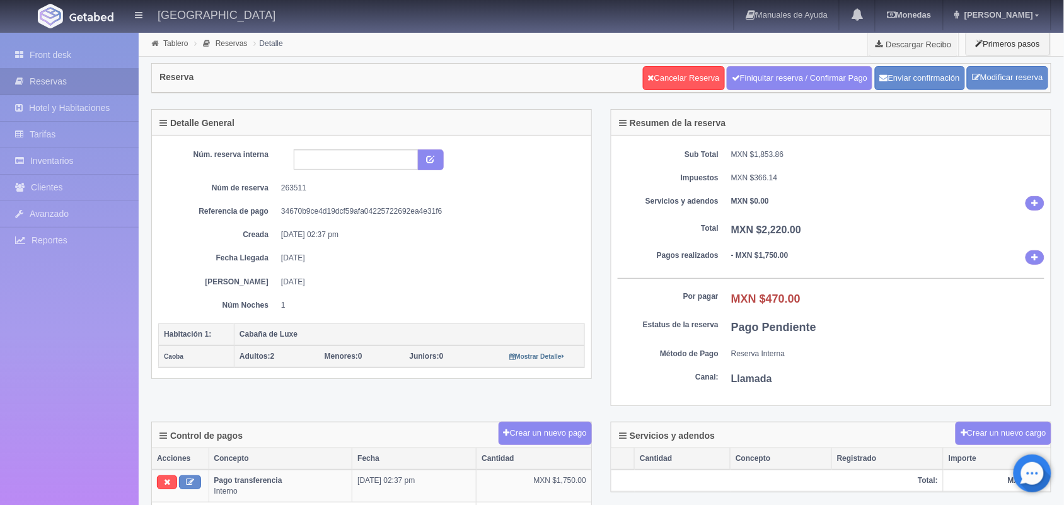
drag, startPoint x: 758, startPoint y: 304, endPoint x: 804, endPoint y: 307, distance: 46.8
click at [804, 307] on dd "MXN $470.00" at bounding box center [887, 299] width 313 height 16
copy b "$470.00"
click at [86, 52] on link "Front desk" at bounding box center [69, 55] width 139 height 26
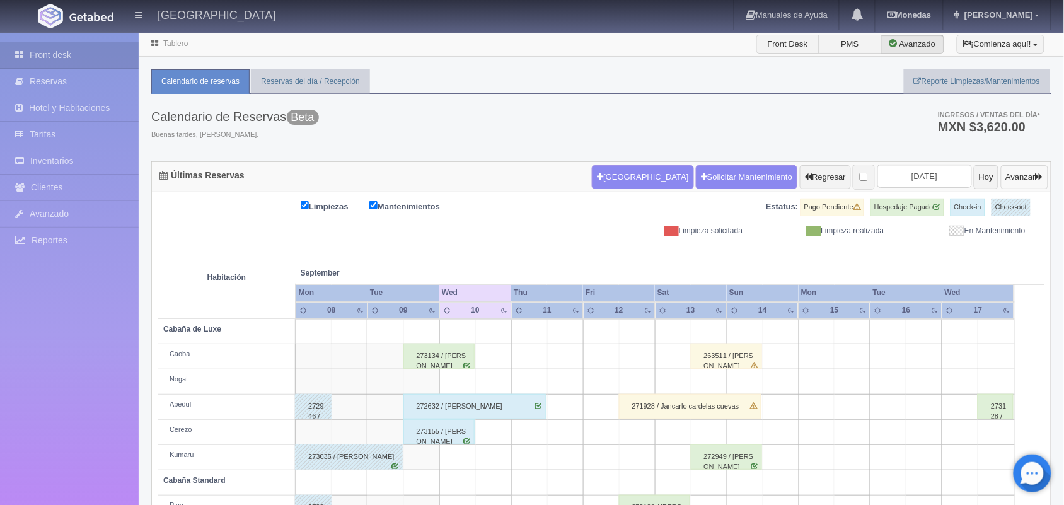
click at [1007, 175] on button "Avanzar" at bounding box center [1024, 177] width 47 height 24
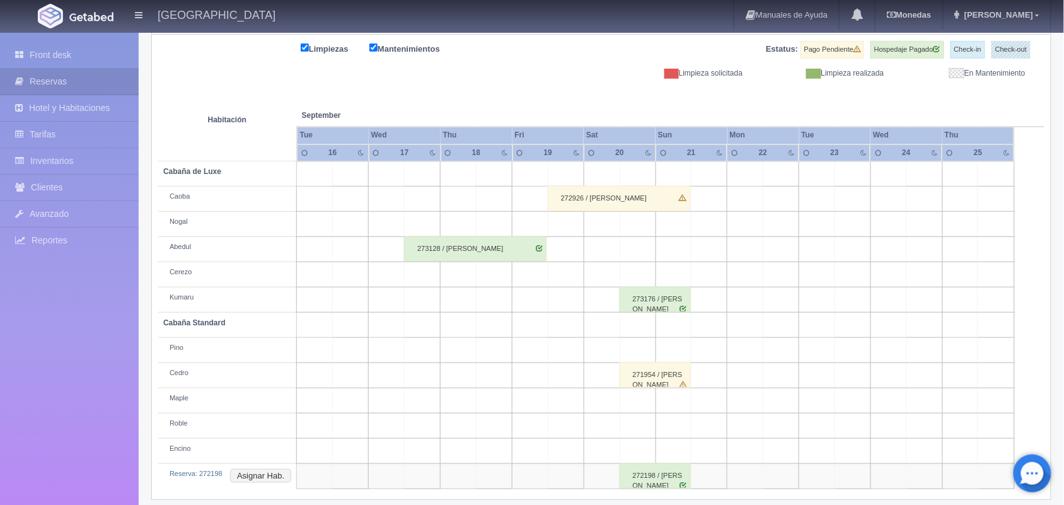
scroll to position [168, 0]
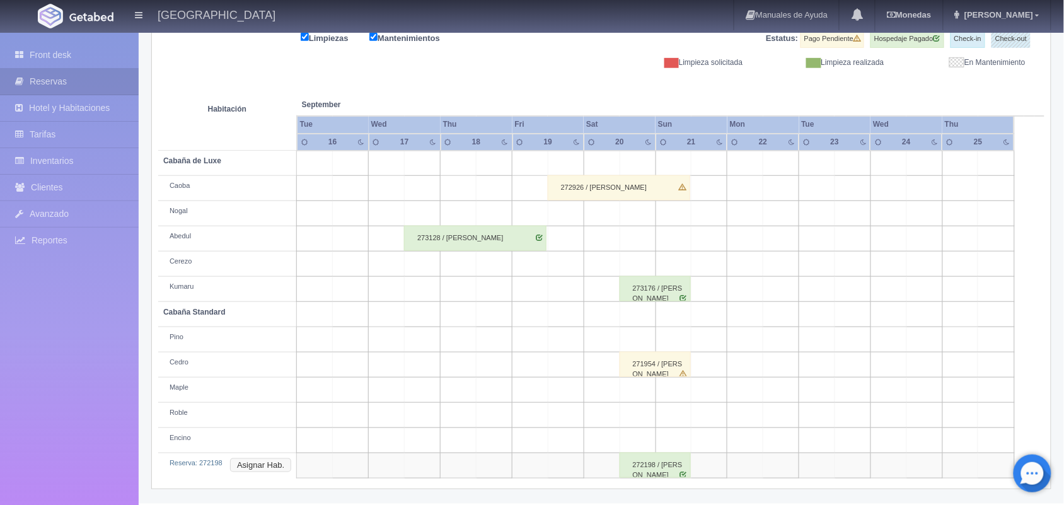
click at [262, 471] on button "Asignar Hab." at bounding box center [260, 465] width 61 height 14
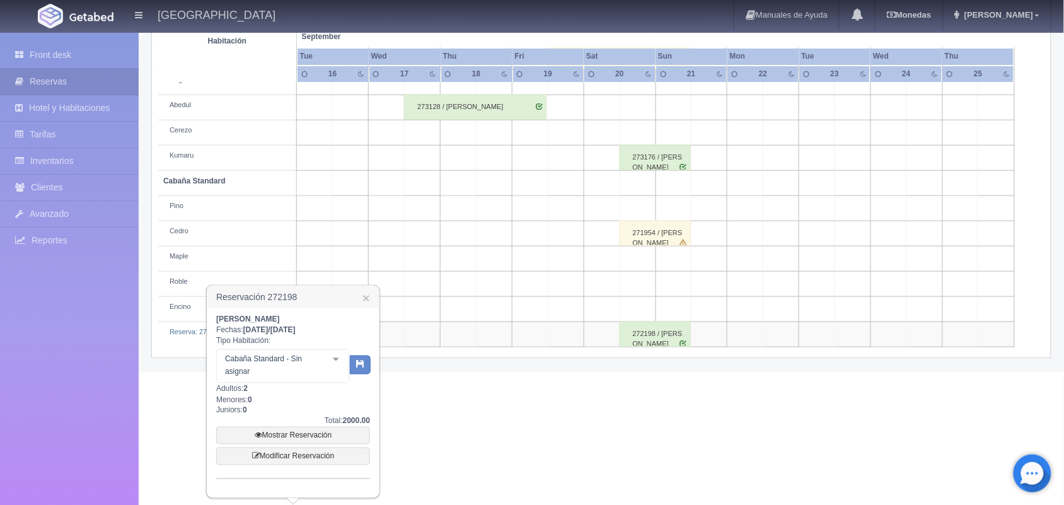
scroll to position [294, 0]
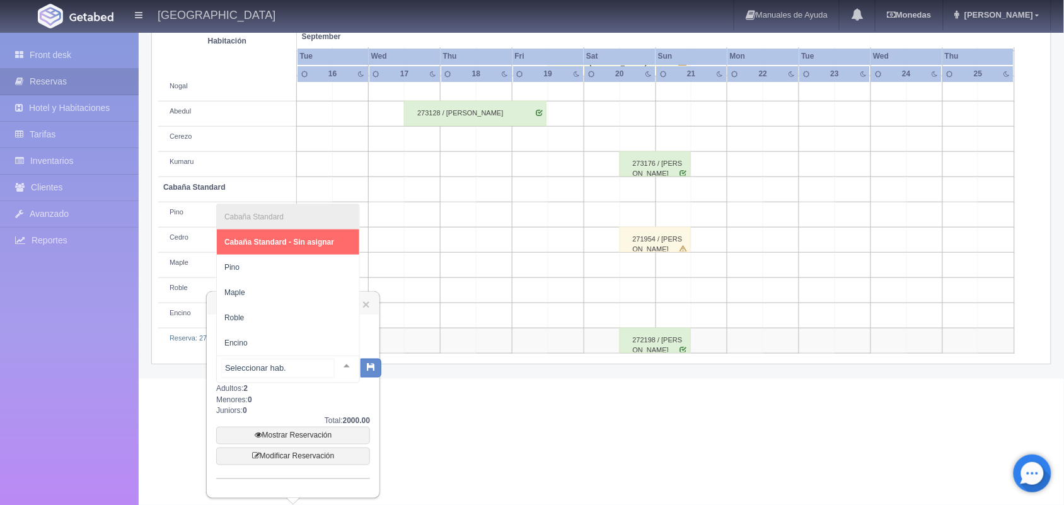
click at [338, 366] on div at bounding box center [346, 365] width 25 height 19
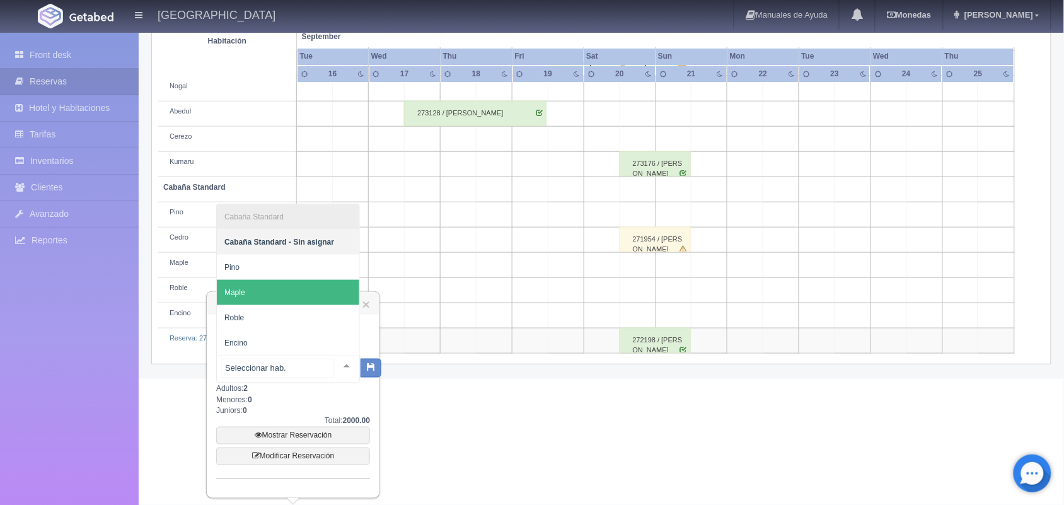
click at [297, 295] on span "Maple" at bounding box center [288, 292] width 142 height 25
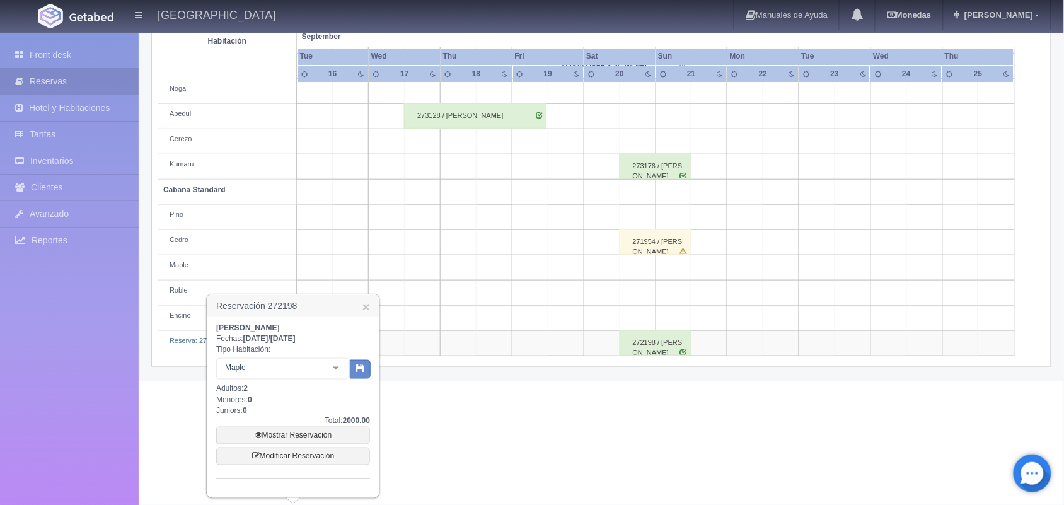
scroll to position [291, 0]
click at [356, 364] on icon "button" at bounding box center [360, 368] width 8 height 8
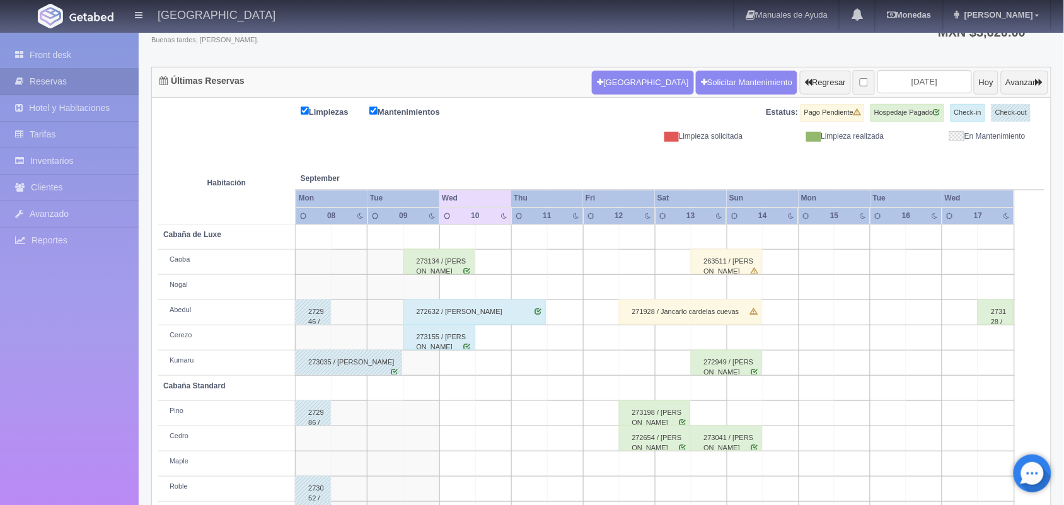
scroll to position [143, 0]
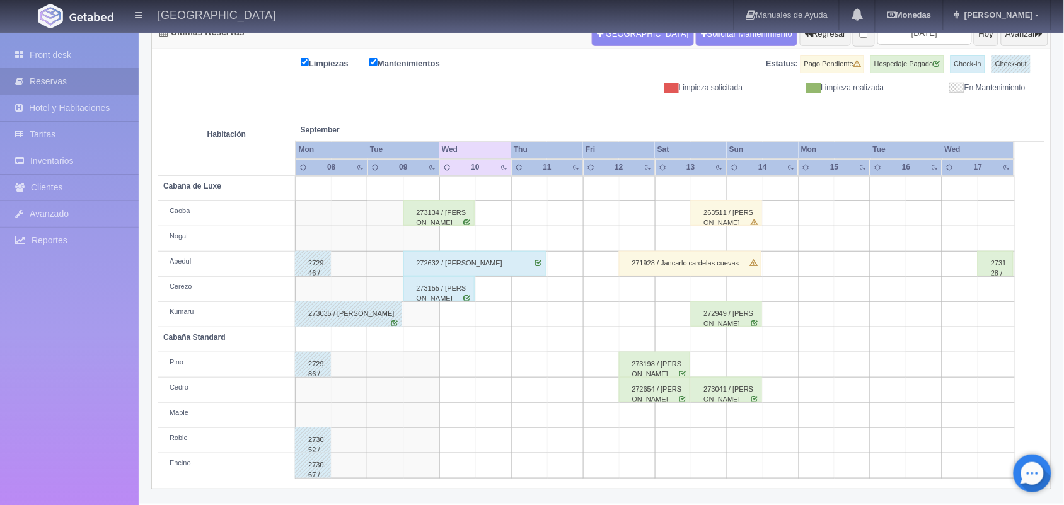
click at [664, 364] on div "273198 / [PERSON_NAME]" at bounding box center [654, 364] width 71 height 25
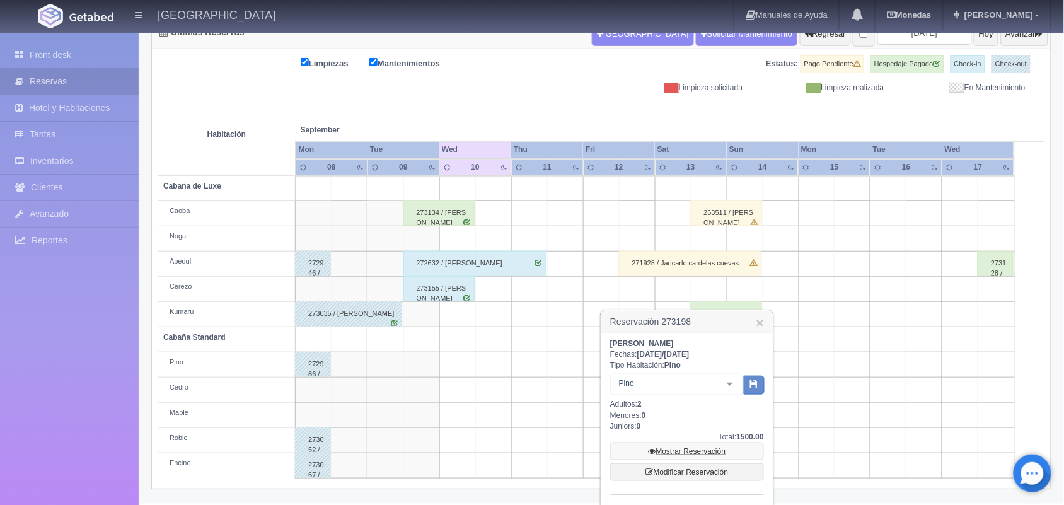
click at [711, 453] on link "Mostrar Reservación" at bounding box center [687, 451] width 154 height 18
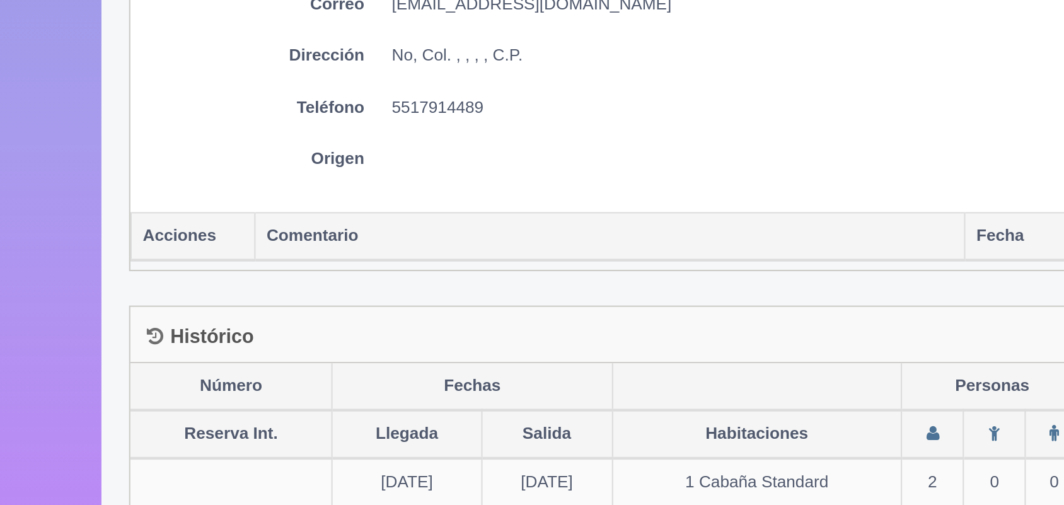
scroll to position [338, 0]
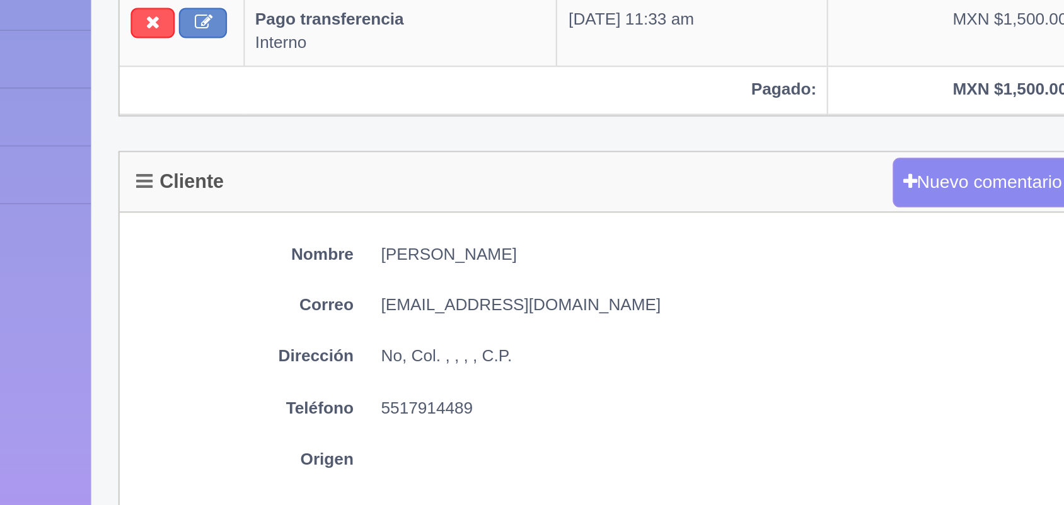
click at [193, 238] on div "Nombre [PERSON_NAME] Correo [EMAIL_ADDRESS][DOMAIN_NAME] Dirección No, Col. , ,…" at bounding box center [371, 299] width 439 height 137
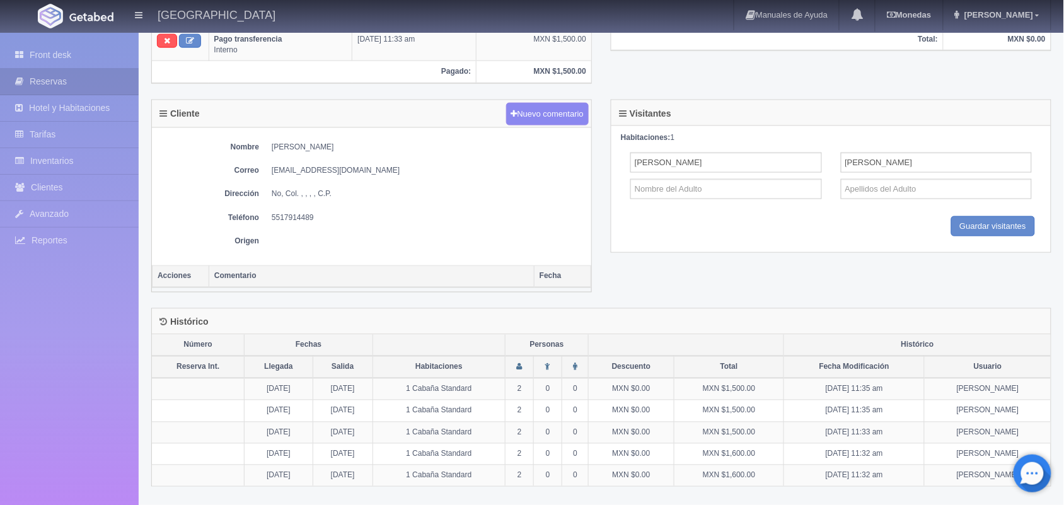
scroll to position [0, 0]
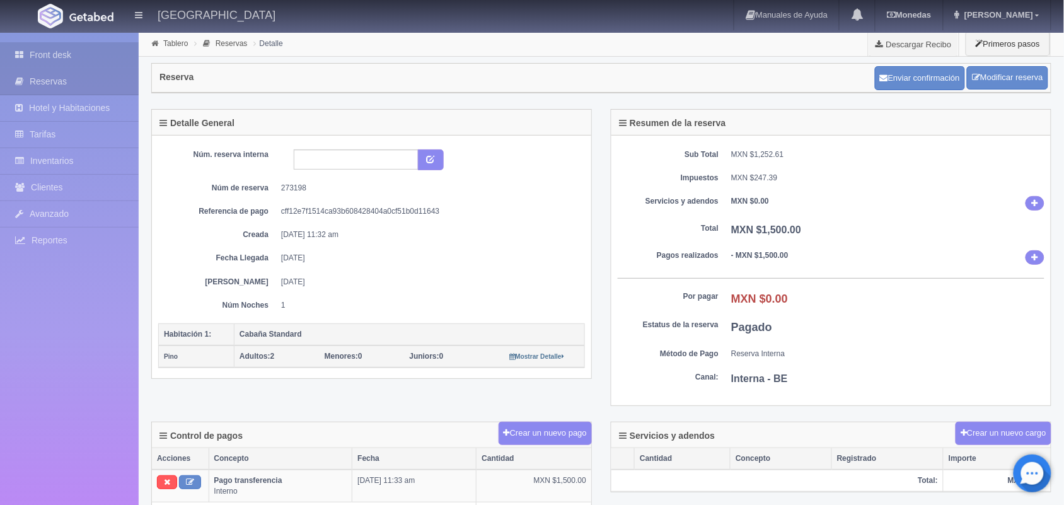
click at [109, 52] on link "Front desk" at bounding box center [69, 55] width 139 height 26
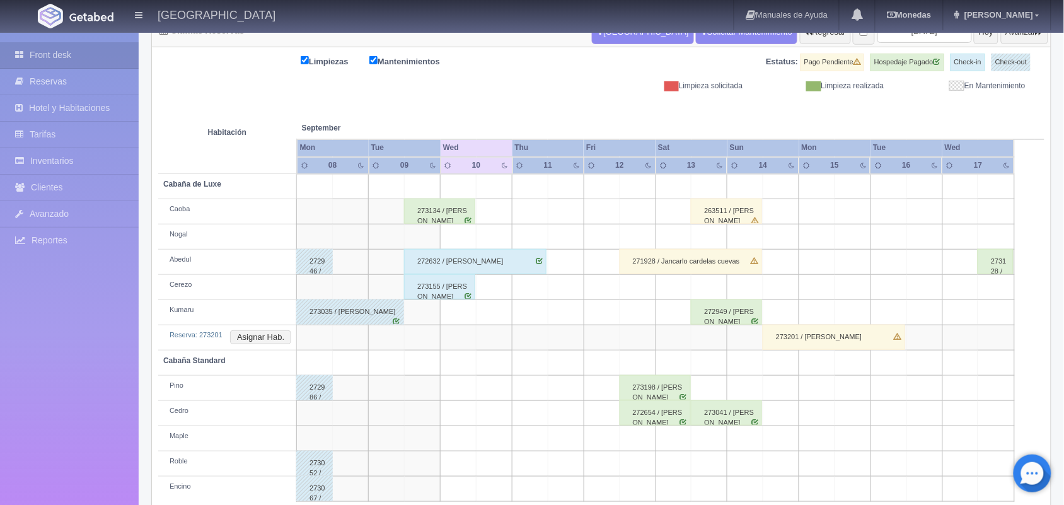
scroll to position [153, 0]
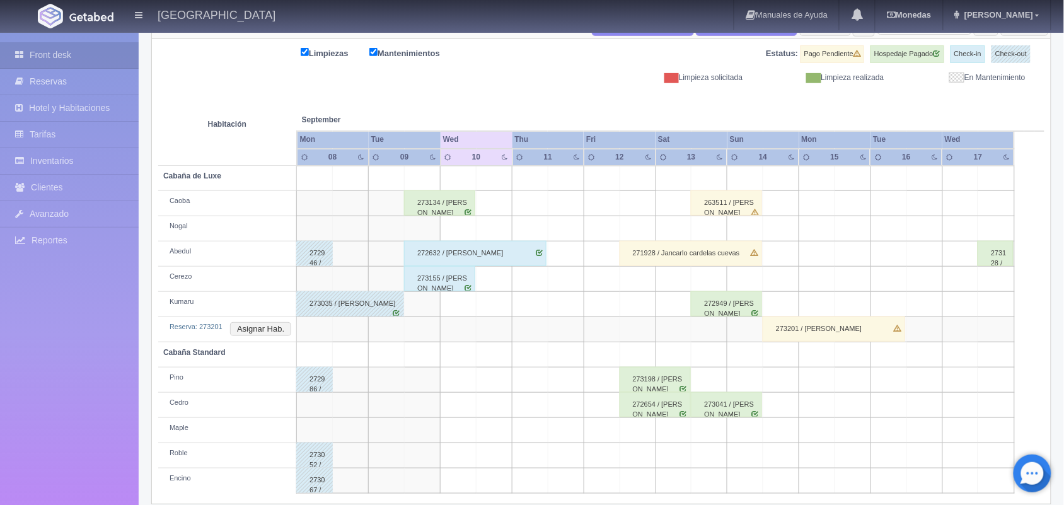
click at [848, 338] on div "273201 / [PERSON_NAME]" at bounding box center [834, 328] width 142 height 25
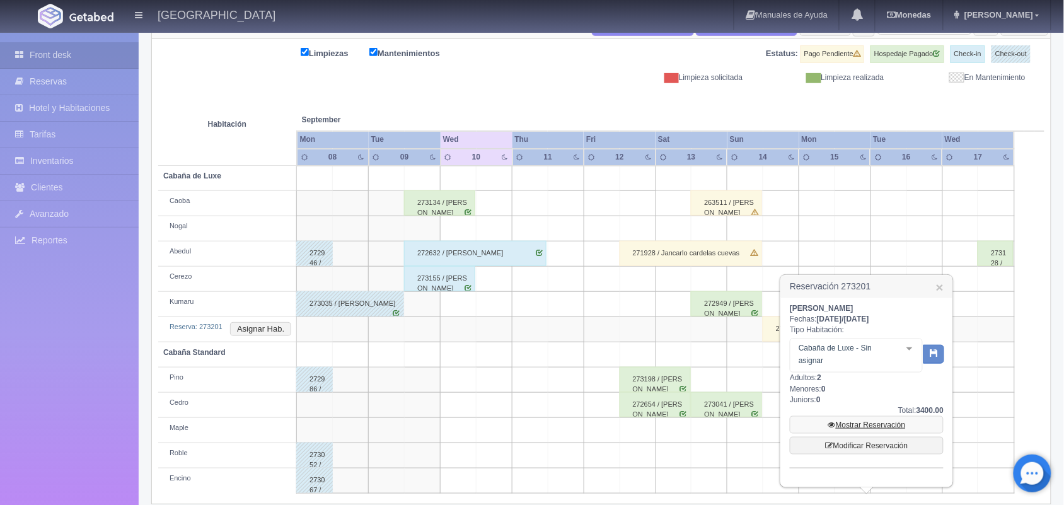
click at [872, 420] on link "Mostrar Reservación" at bounding box center [867, 425] width 154 height 18
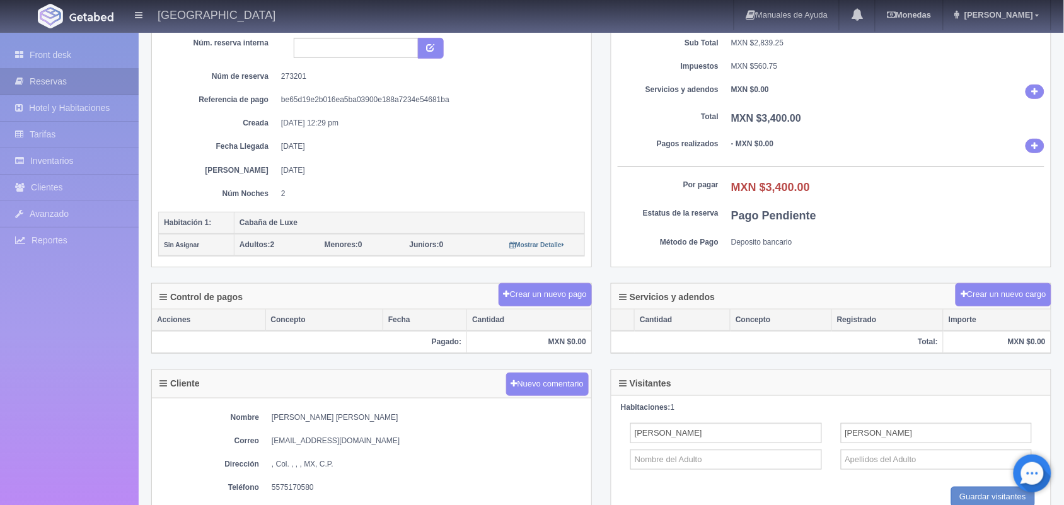
scroll to position [118, 0]
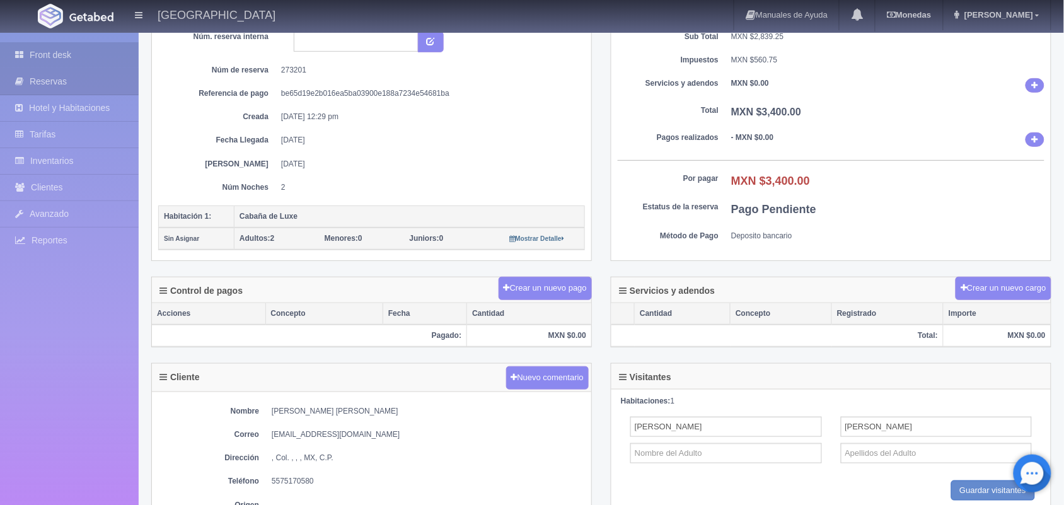
click at [86, 49] on link "Front desk" at bounding box center [69, 55] width 139 height 26
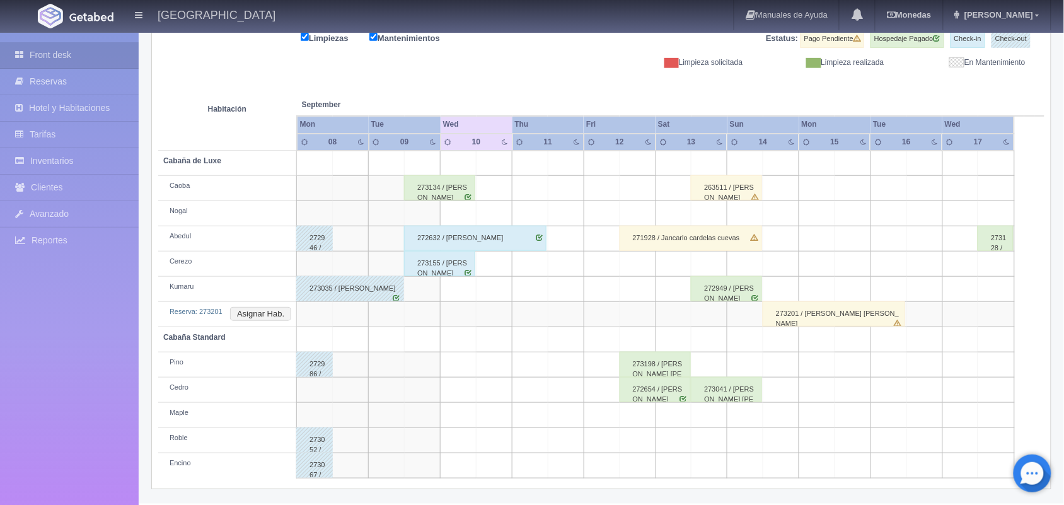
scroll to position [168, 0]
click at [395, 298] on div "273035 / [PERSON_NAME]" at bounding box center [350, 288] width 108 height 25
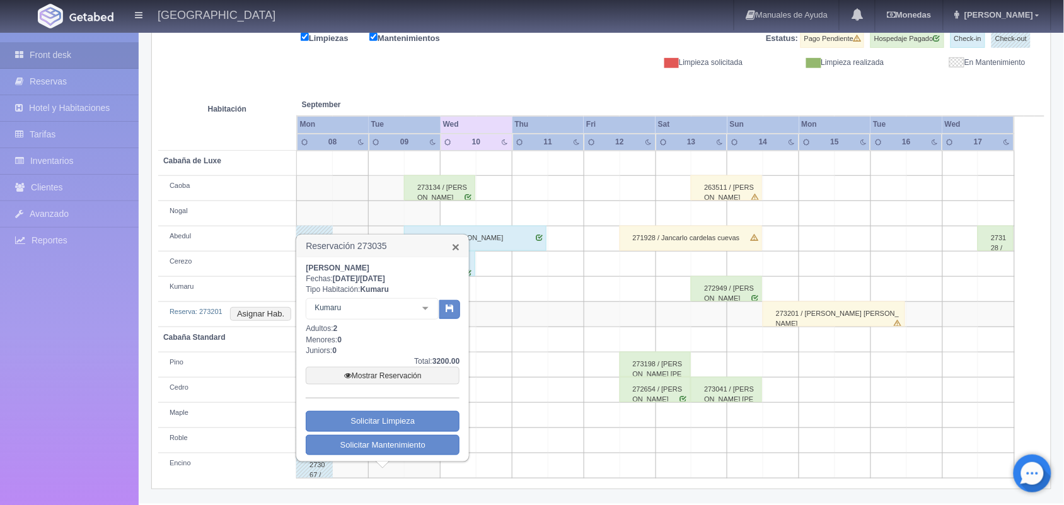
click at [456, 249] on link "×" at bounding box center [456, 246] width 8 height 13
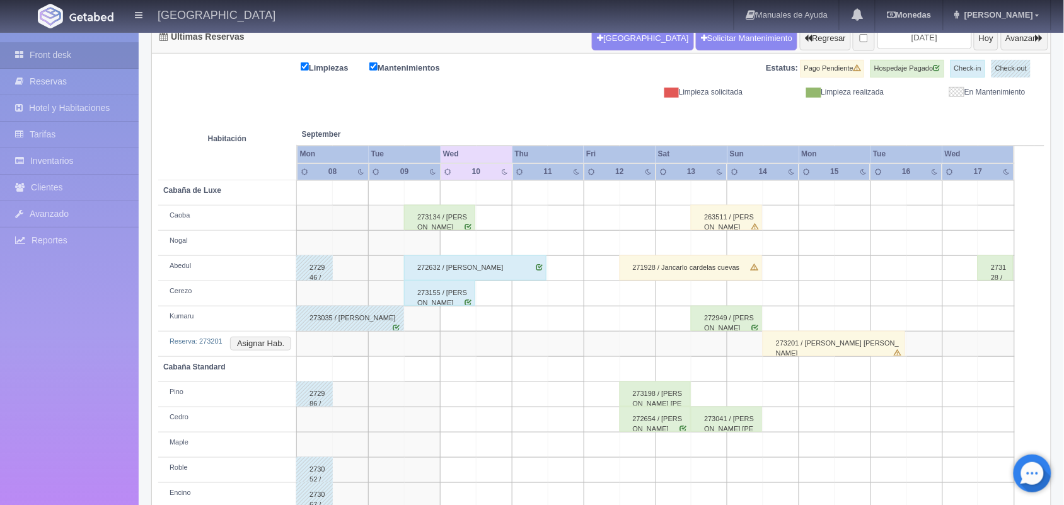
scroll to position [139, 0]
click at [436, 295] on div "273155 / [PERSON_NAME]" at bounding box center [439, 292] width 71 height 25
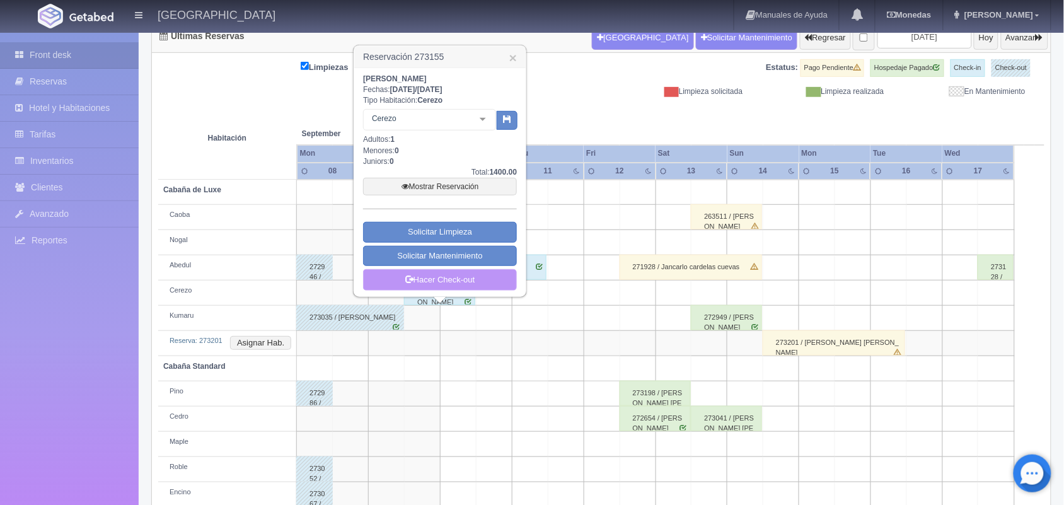
click at [440, 282] on link "Hacer Check-out" at bounding box center [440, 279] width 154 height 21
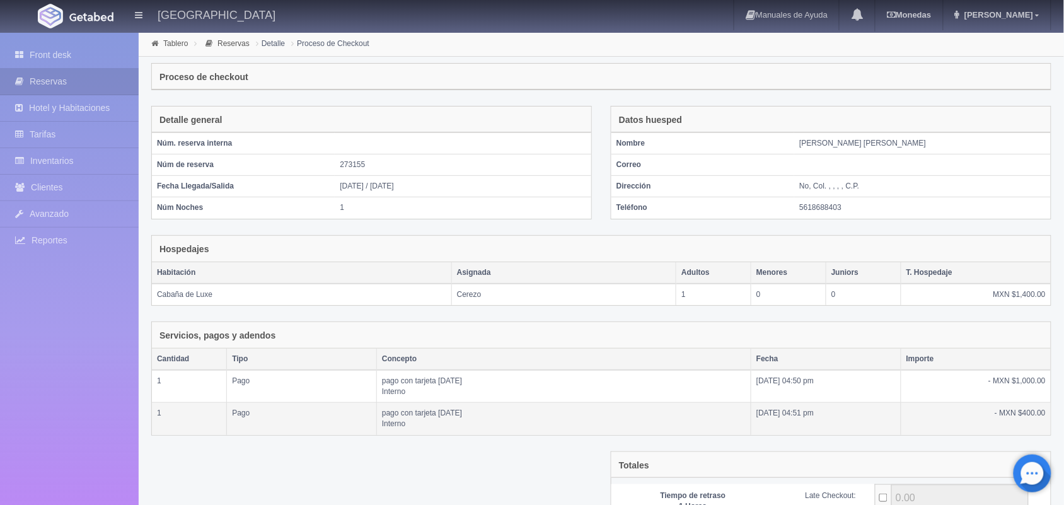
scroll to position [137, 0]
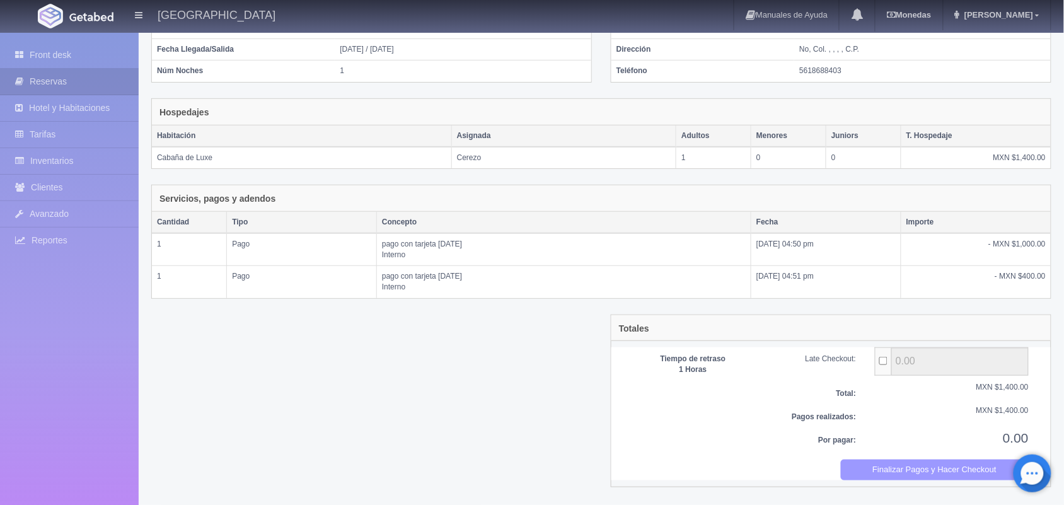
click at [912, 465] on button "Finalizar Pagos y Hacer Checkout" at bounding box center [935, 470] width 188 height 21
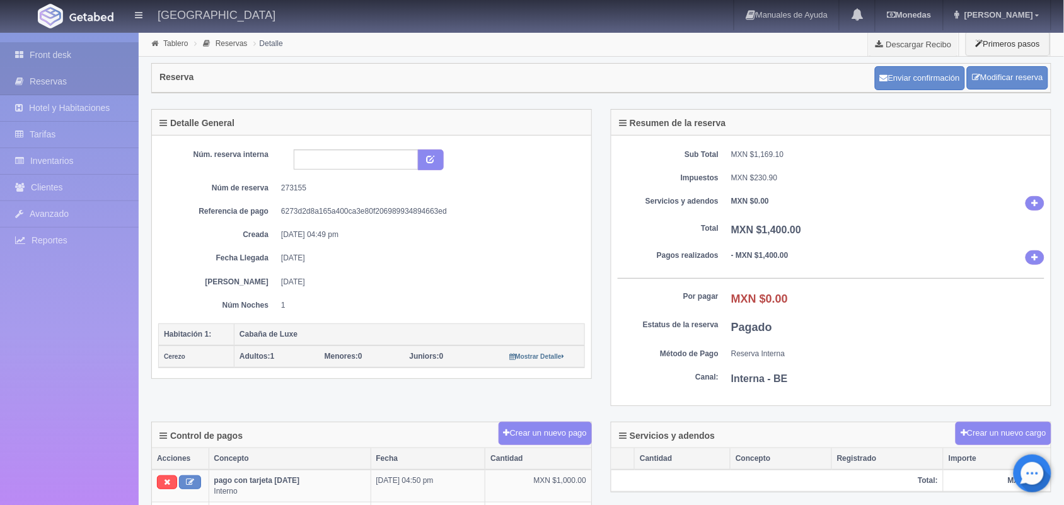
click at [101, 58] on link "Front desk" at bounding box center [69, 55] width 139 height 26
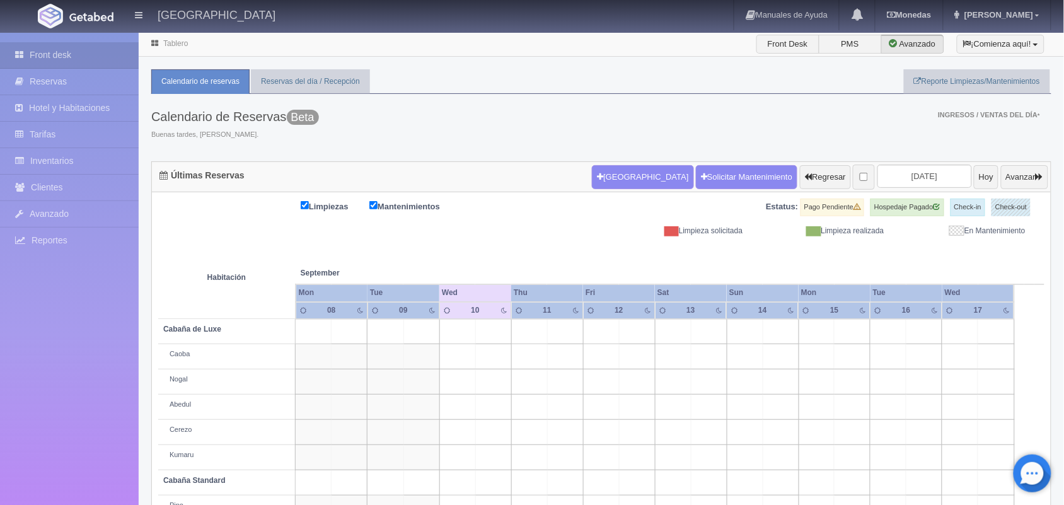
scroll to position [143, 0]
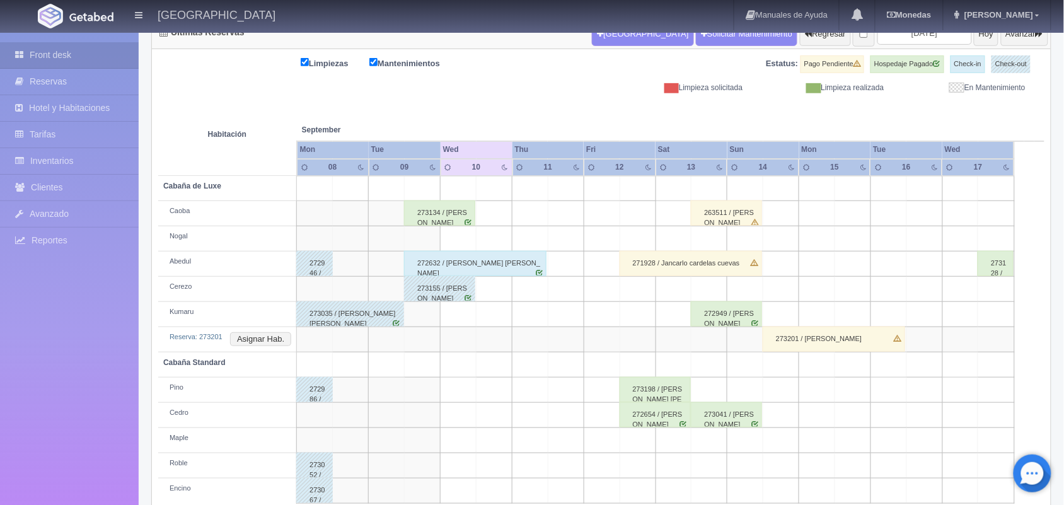
click at [459, 216] on div "273134 / [PERSON_NAME]" at bounding box center [439, 212] width 71 height 25
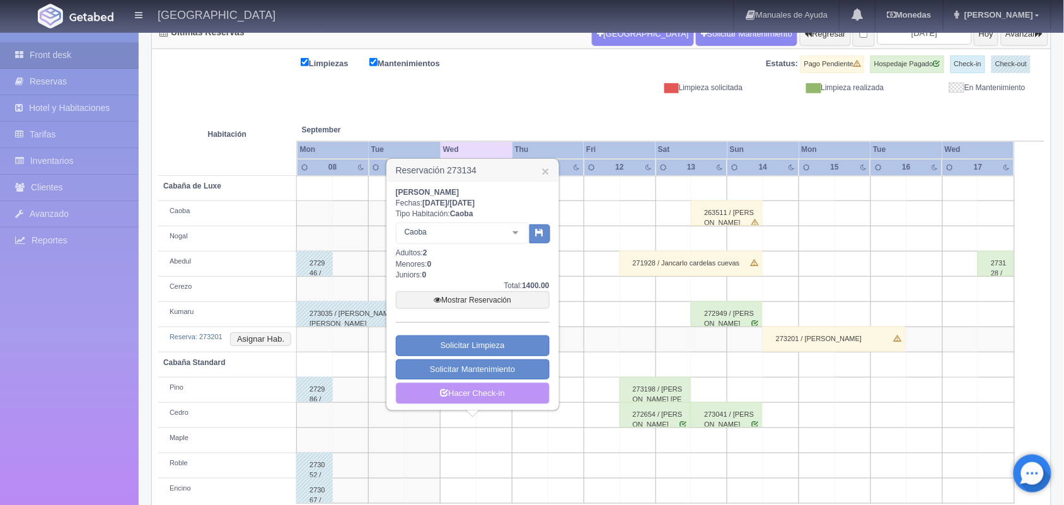
click at [495, 390] on link "Hacer Check-in" at bounding box center [473, 393] width 154 height 21
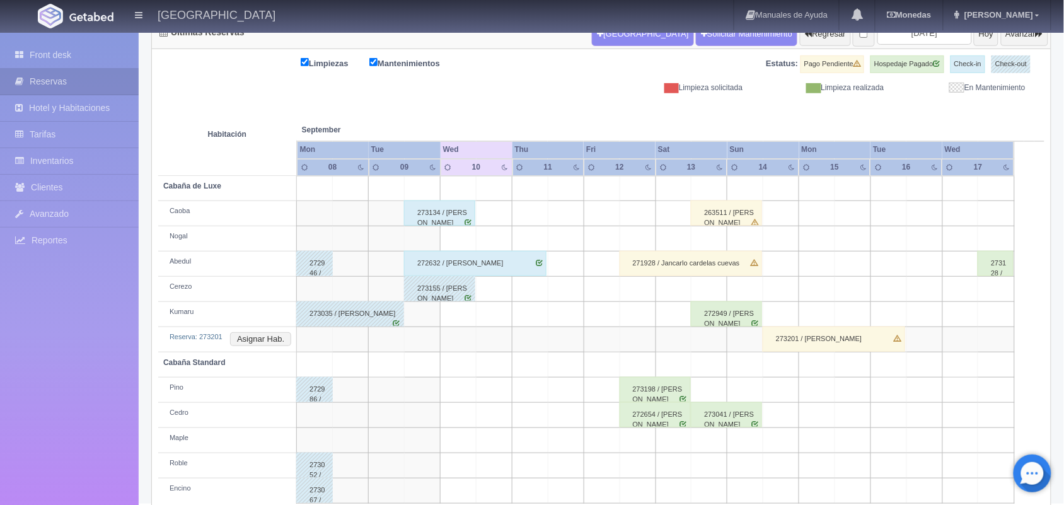
scroll to position [95, 0]
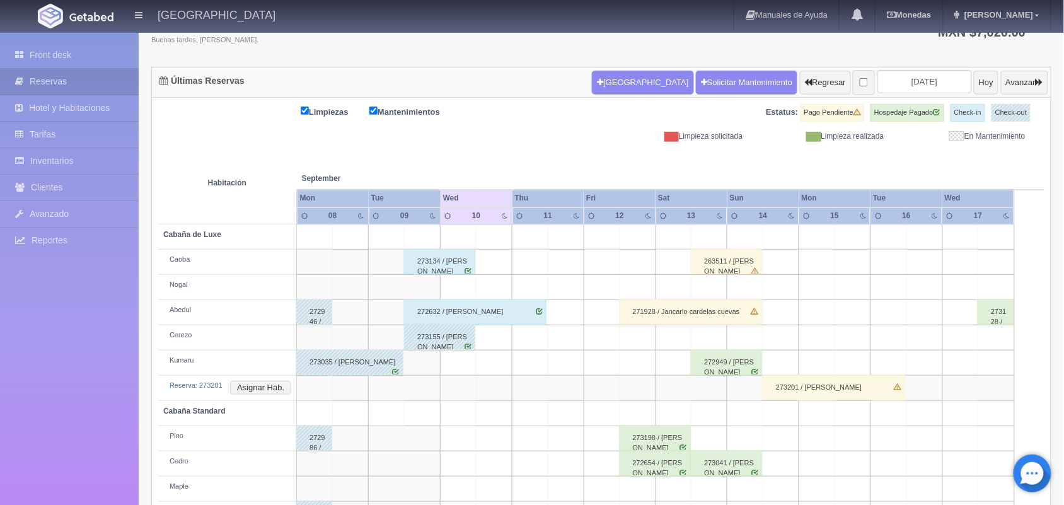
click at [656, 444] on div "273198 / [PERSON_NAME]" at bounding box center [655, 437] width 71 height 25
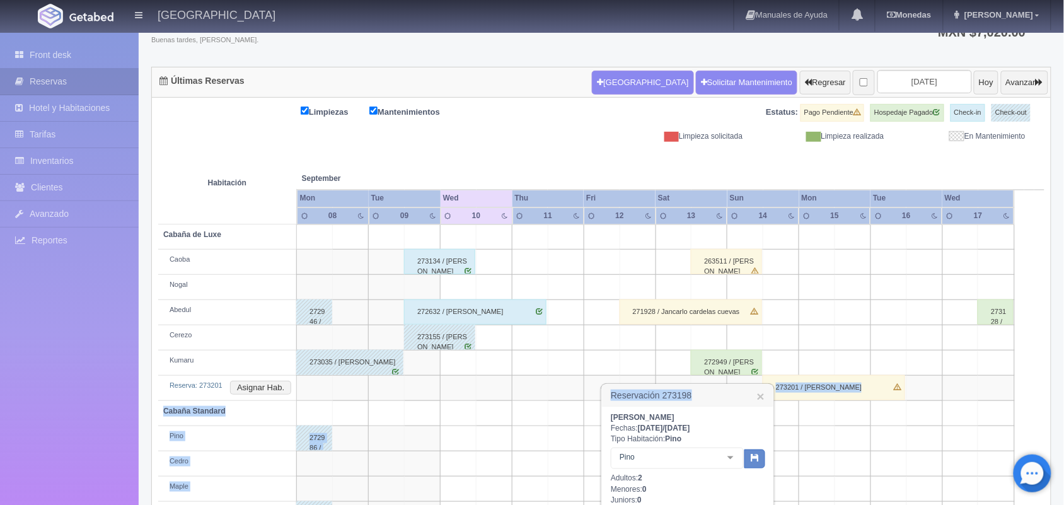
drag, startPoint x: 690, startPoint y: 396, endPoint x: 584, endPoint y: 391, distance: 106.0
click at [584, 391] on body "Hotel Xacallan Manuales de Ayuda Actualizaciones recientes Monedas Tipo de camb…" at bounding box center [532, 257] width 1064 height 640
click at [641, 393] on h3 "Reservación 273198 ×" at bounding box center [687, 396] width 171 height 22
drag, startPoint x: 697, startPoint y: 388, endPoint x: 610, endPoint y: 400, distance: 87.8
click at [610, 400] on h3 "Reservación 273198 ×" at bounding box center [687, 396] width 171 height 22
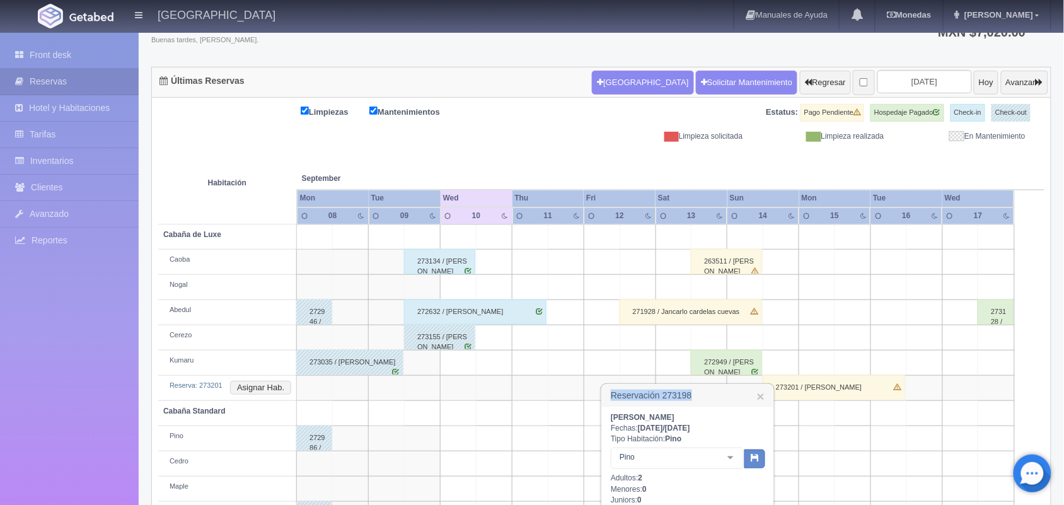
copy h3 "Reservación 273198"
click at [761, 395] on link "×" at bounding box center [761, 396] width 8 height 13
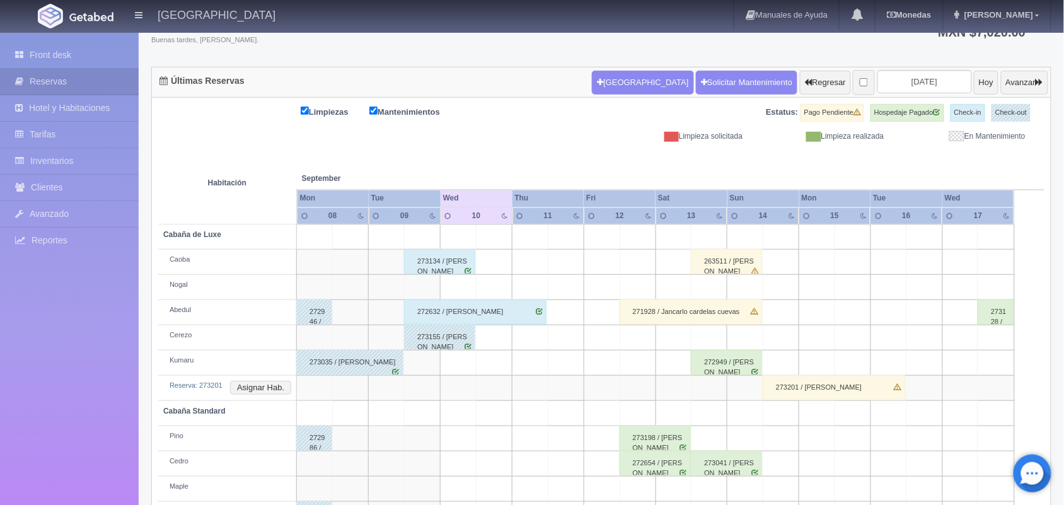
scroll to position [168, 0]
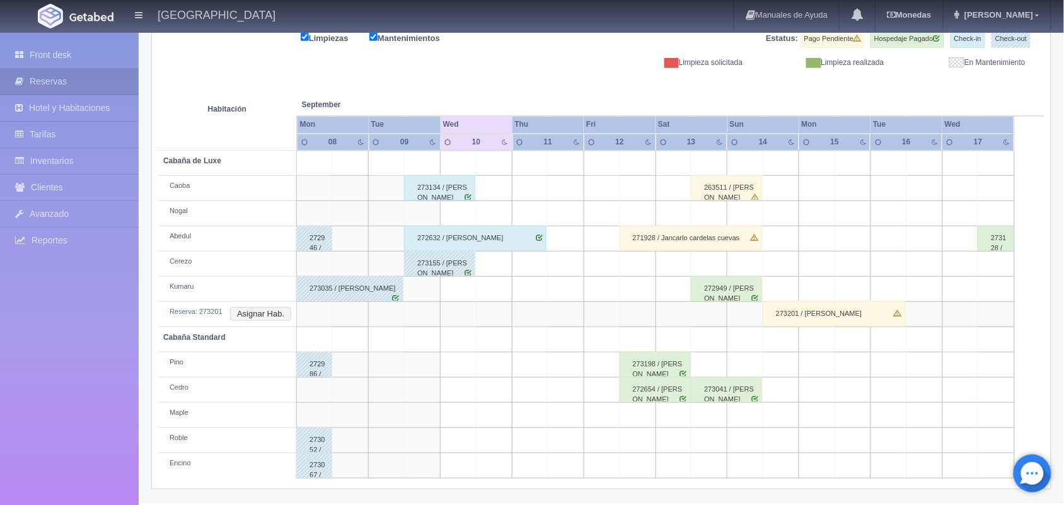
click at [654, 364] on div "273198 / Vanessa Martínez Ayala" at bounding box center [655, 364] width 71 height 25
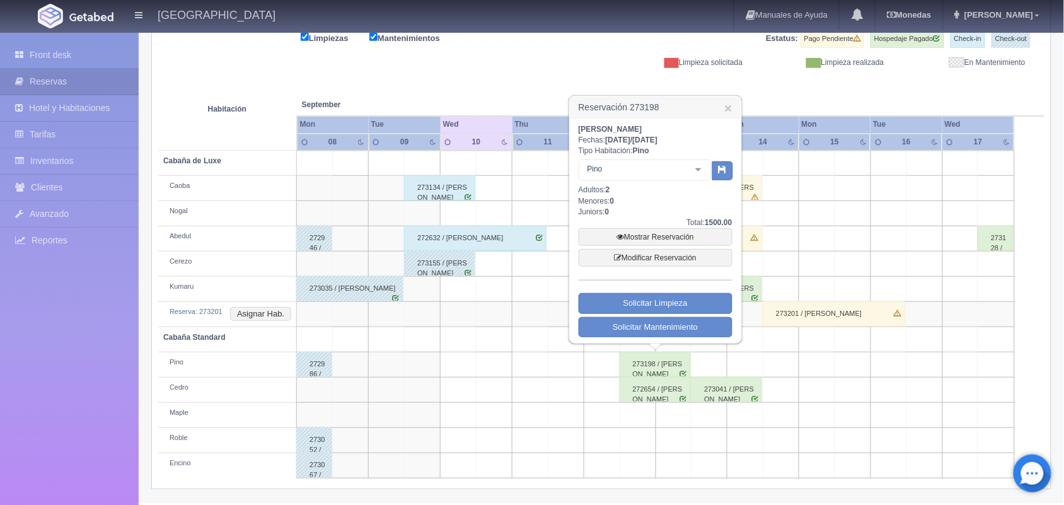
drag, startPoint x: 574, startPoint y: 119, endPoint x: 683, endPoint y: 123, distance: 109.1
click at [683, 123] on div "Vanessa Martínez Ayala Fechas: 2025-09-12 / 2025-09-13 Tipo Habitación: Pino Pi…" at bounding box center [655, 231] width 171 height 224
copy b "Vanessa Martínez Ayala"
click at [731, 106] on link "×" at bounding box center [728, 107] width 8 height 13
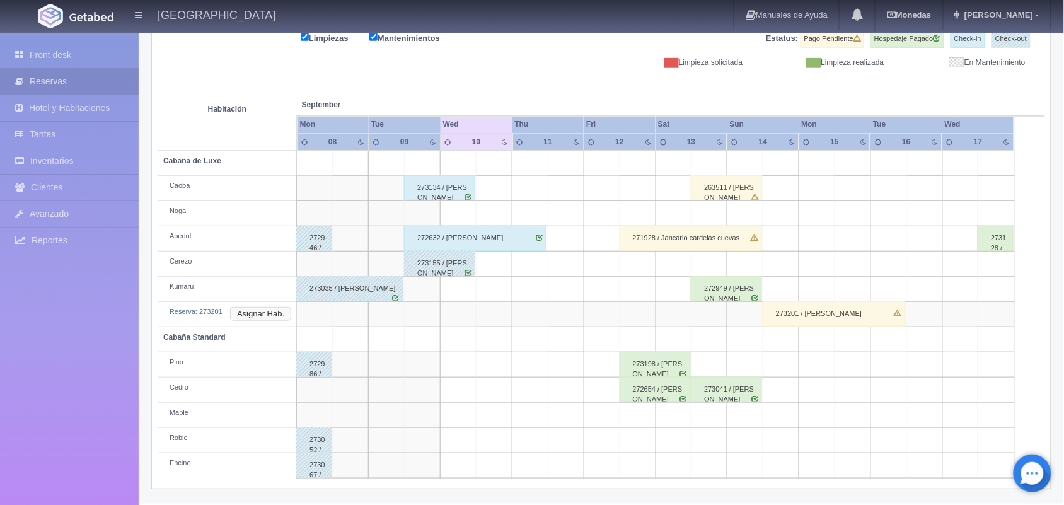
click at [265, 320] on button "Asignar Hab." at bounding box center [260, 314] width 61 height 14
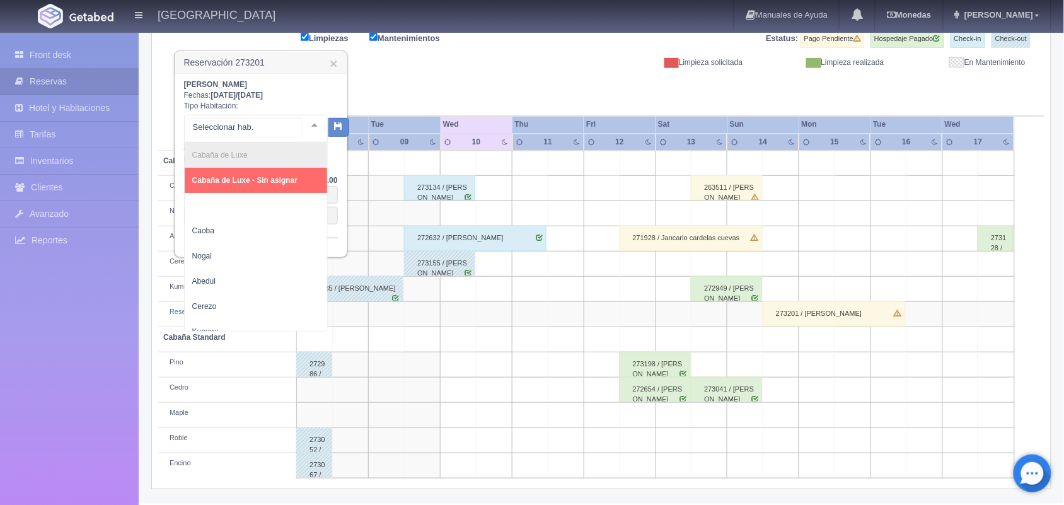
click at [304, 129] on div at bounding box center [314, 124] width 25 height 19
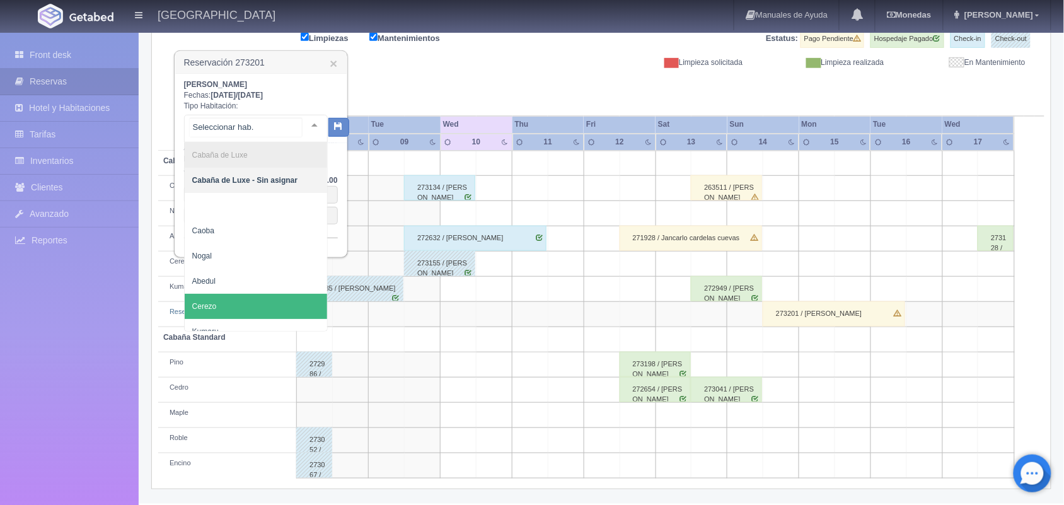
click at [240, 309] on span "Cerezo" at bounding box center [256, 306] width 142 height 25
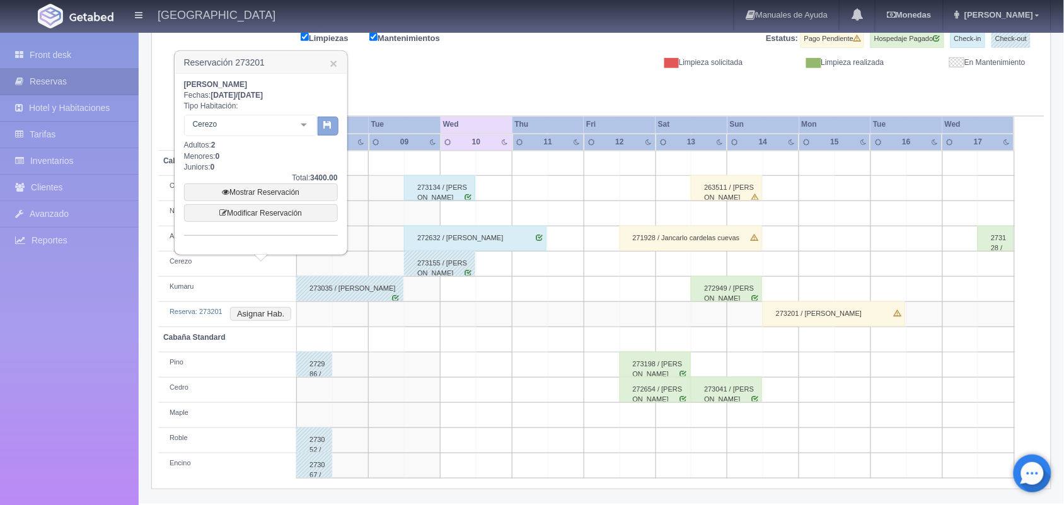
click at [325, 118] on button "button" at bounding box center [328, 126] width 21 height 19
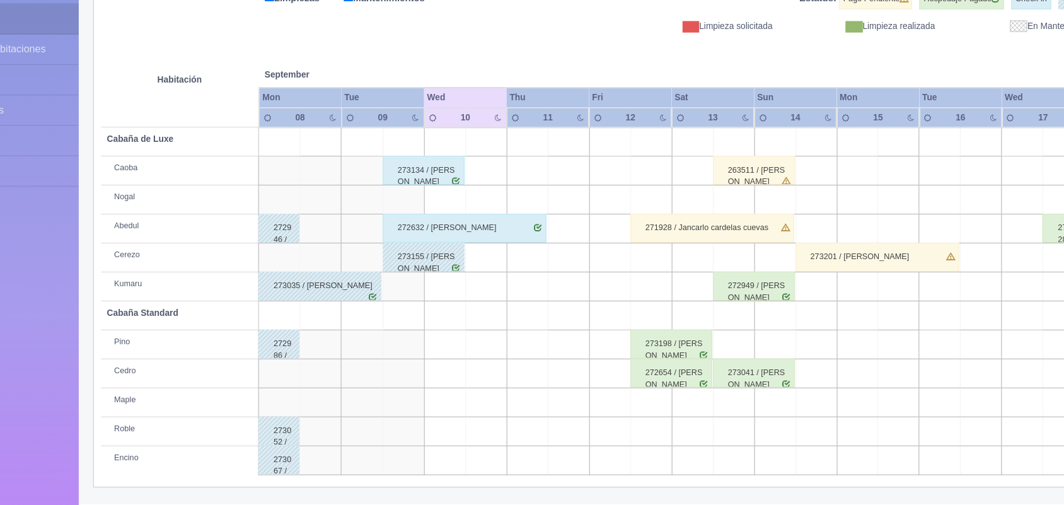
scroll to position [142, 0]
click at [744, 218] on div "263511 / [PERSON_NAME]" at bounding box center [726, 213] width 71 height 25
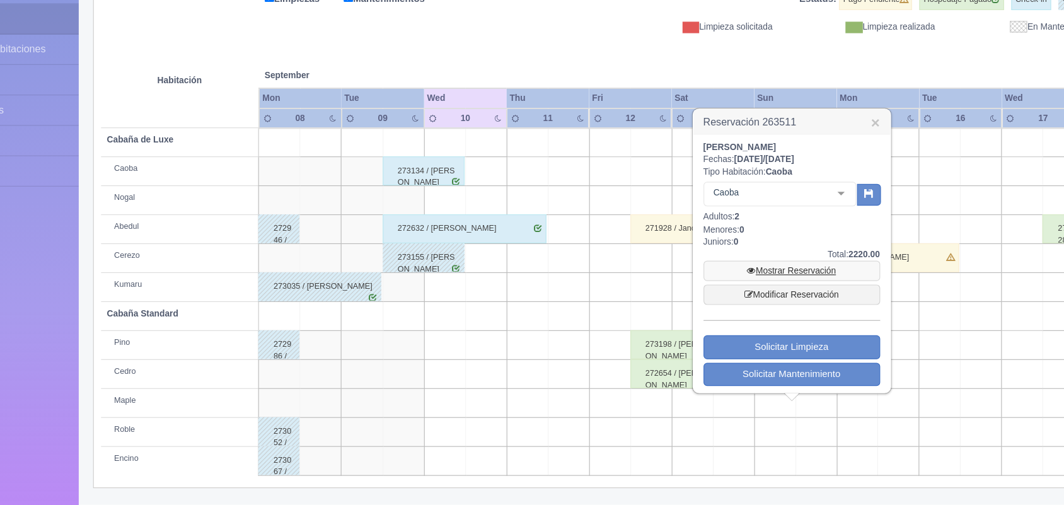
click at [742, 300] on link "Mostrar Reservación" at bounding box center [760, 301] width 154 height 18
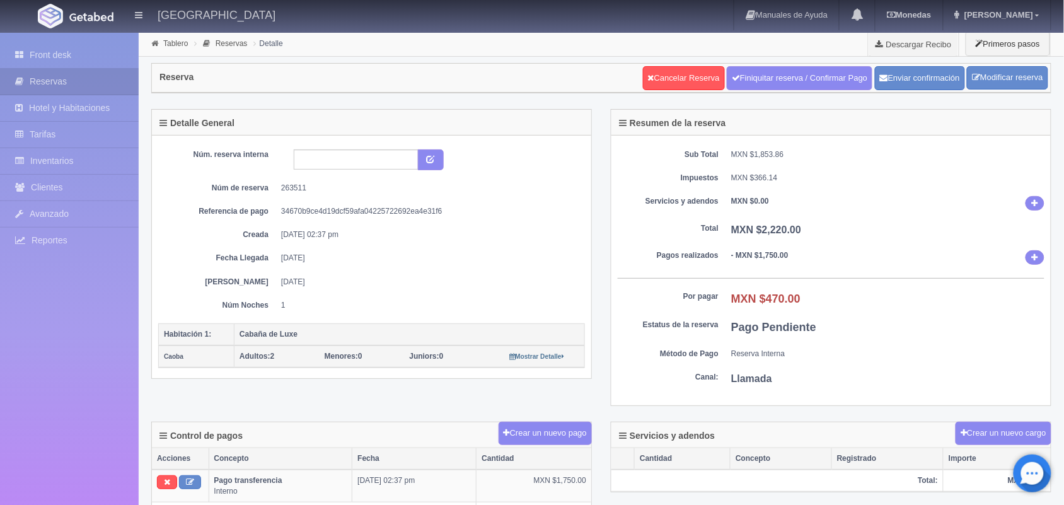
scroll to position [1, 0]
click at [921, 83] on button "Enviar confirmación" at bounding box center [920, 78] width 90 height 24
click at [9, 44] on link "Front desk" at bounding box center [69, 55] width 139 height 26
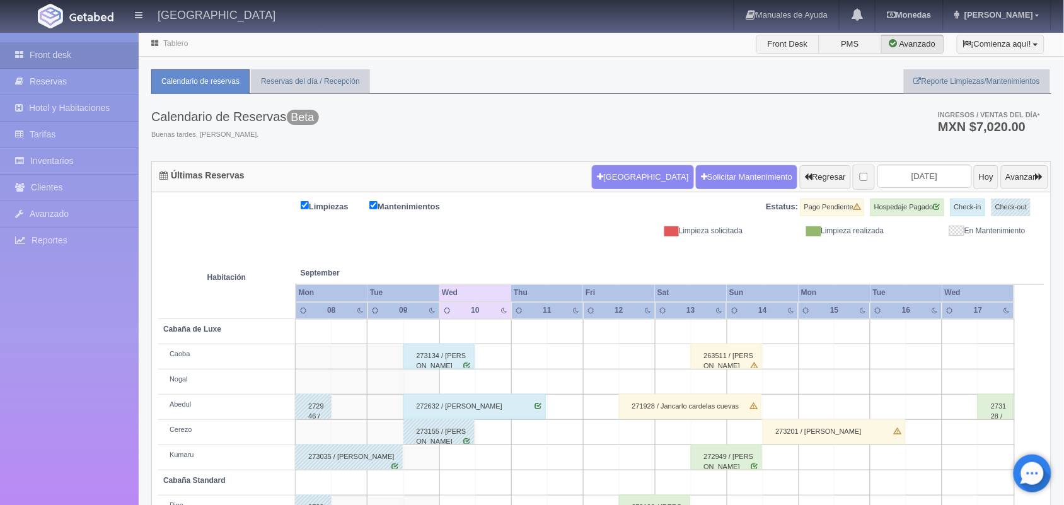
scroll to position [143, 0]
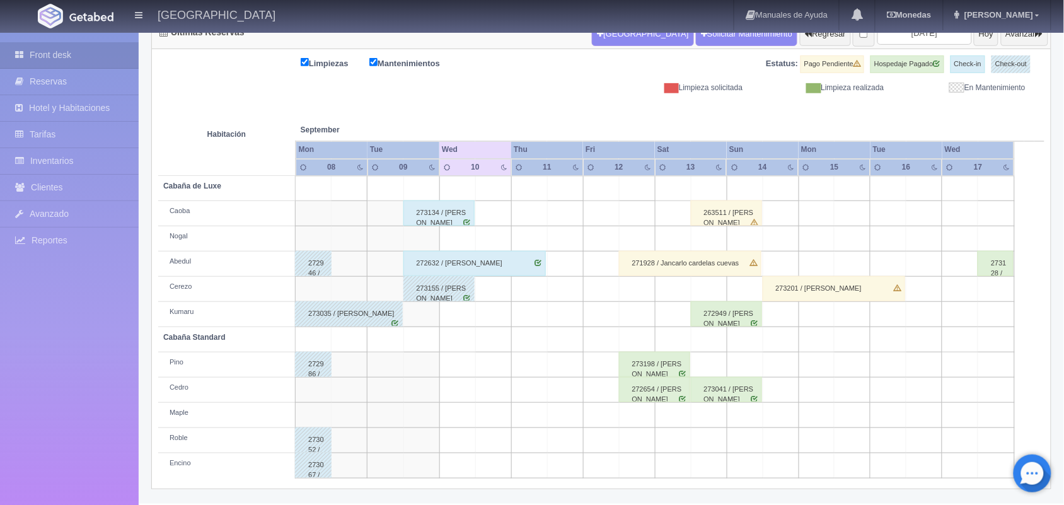
click at [739, 219] on div "263511 / [PERSON_NAME]" at bounding box center [726, 212] width 71 height 25
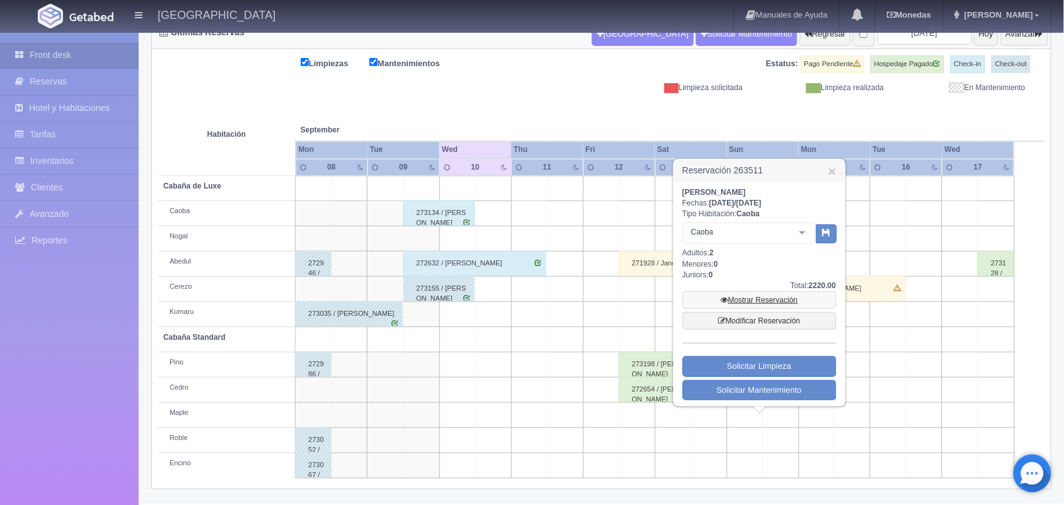
click at [776, 304] on link "Mostrar Reservación" at bounding box center [760, 300] width 154 height 18
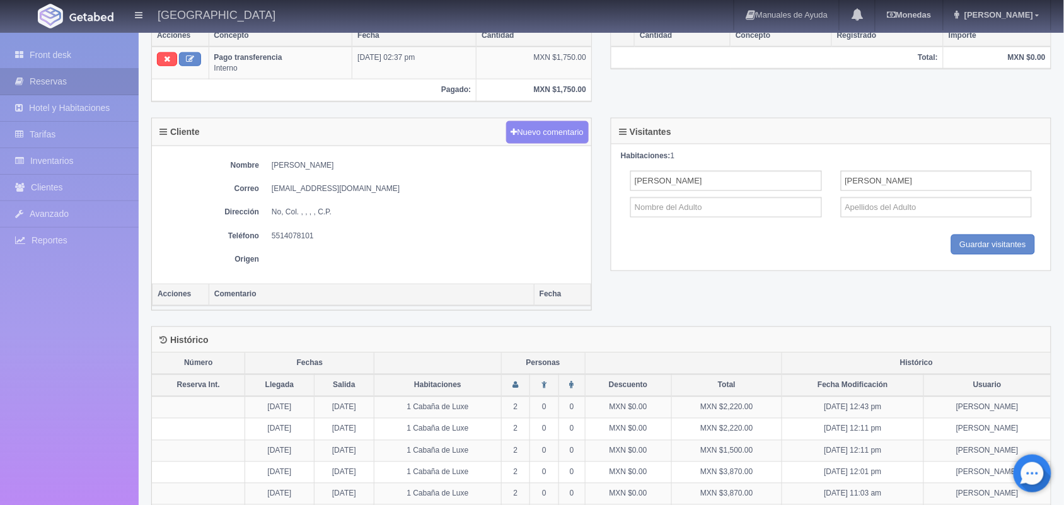
scroll to position [412, 0]
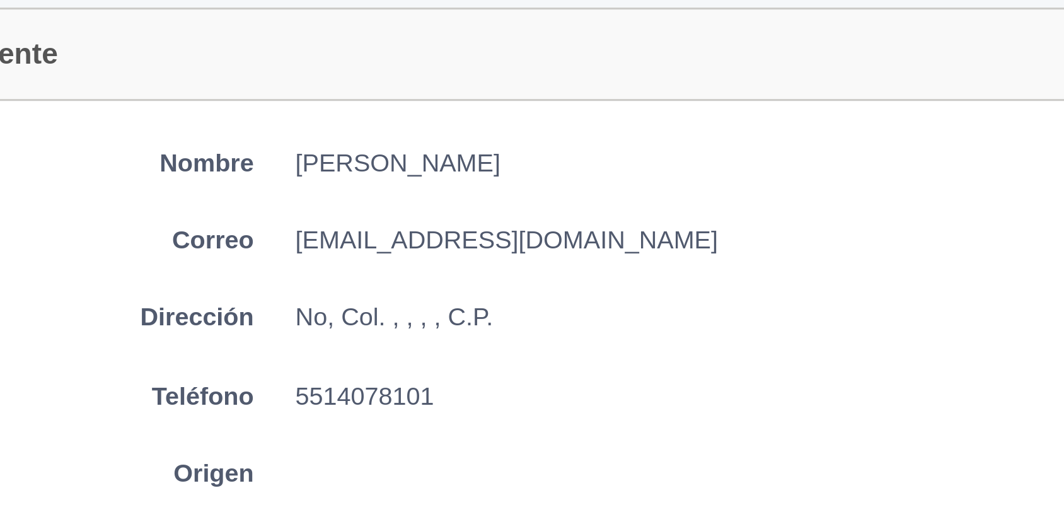
click at [372, 205] on dd "agustinespinozab@yahoo.com" at bounding box center [428, 200] width 313 height 11
click at [374, 205] on dd "agustinespinozab@yahoo.com" at bounding box center [428, 200] width 313 height 11
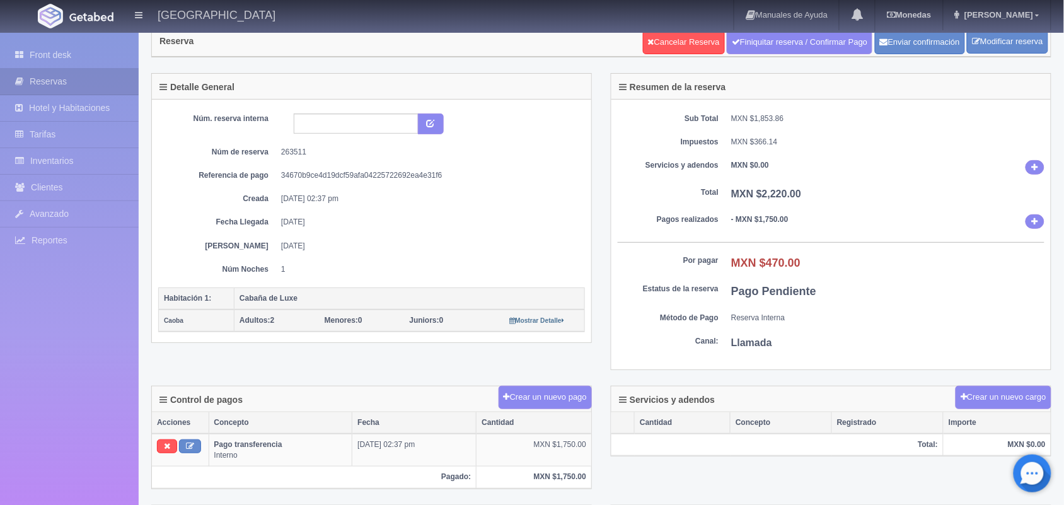
scroll to position [0, 0]
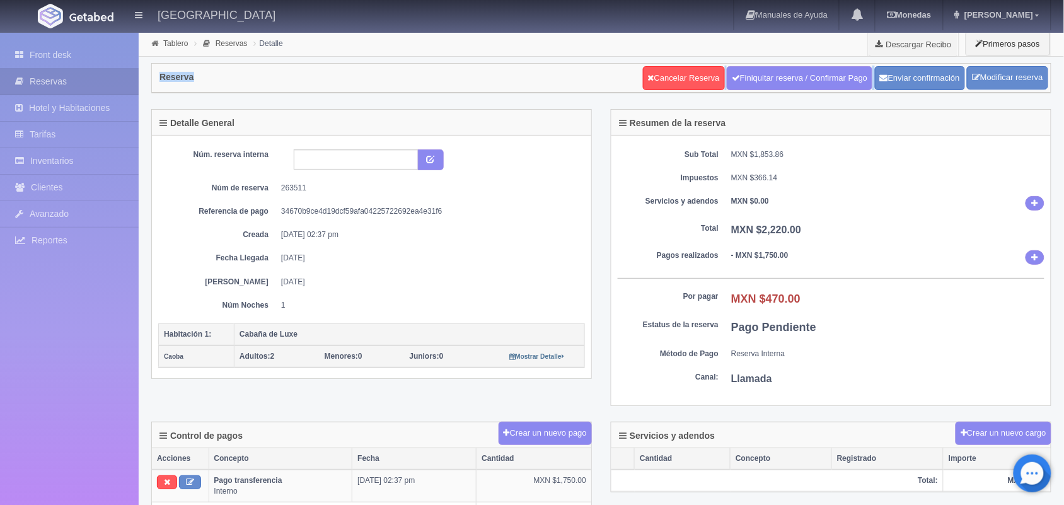
drag, startPoint x: 943, startPoint y: 58, endPoint x: 928, endPoint y: 32, distance: 30.5
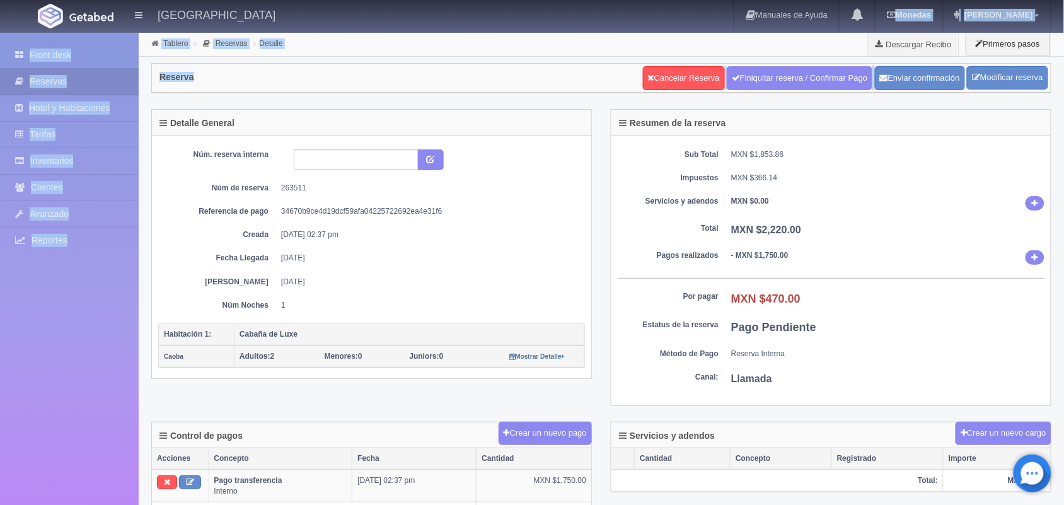
click at [928, 32] on ul "Manuales de Ayuda Actualizaciones recientes Monedas Tipo de cambio/moneda MXN 1…" at bounding box center [893, 16] width 318 height 32
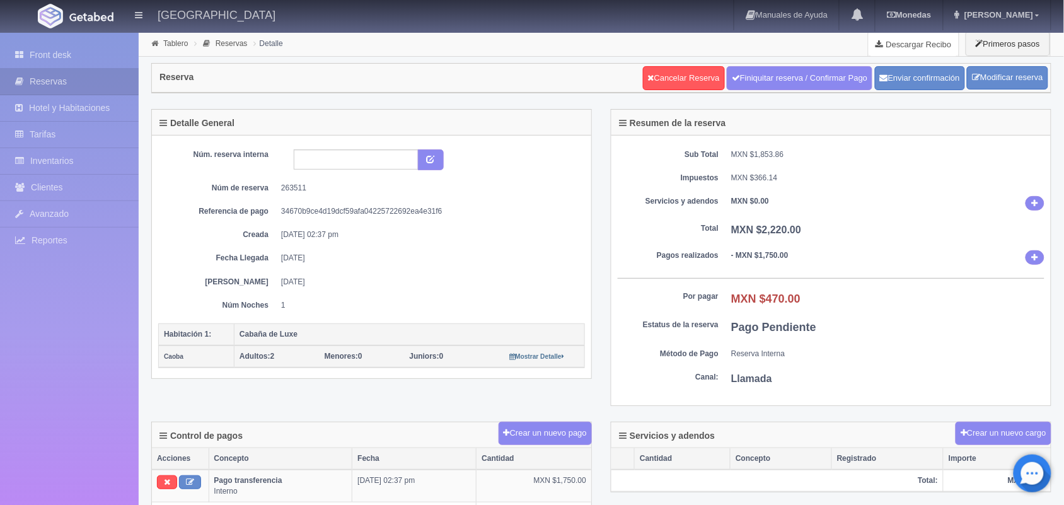
click at [921, 42] on link "Descargar Recibo" at bounding box center [914, 44] width 90 height 25
click at [1005, 83] on link "Modificar reserva" at bounding box center [1007, 77] width 81 height 23
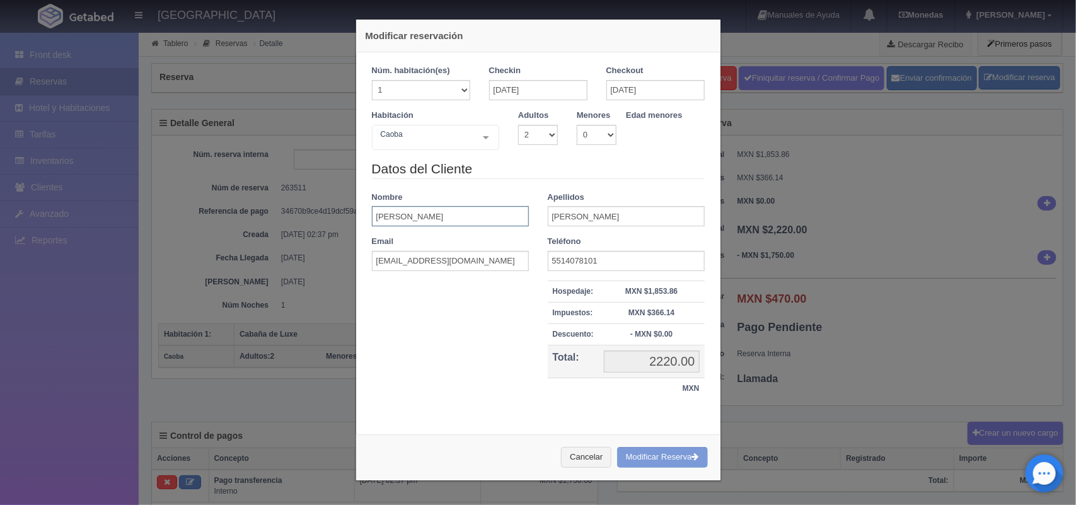
click at [489, 216] on input "Beatriz" at bounding box center [450, 216] width 157 height 20
type input "B"
click at [516, 339] on div "Datos del Cliente Nombre Apellidos Agustin Espinoza Email agustinespinozab@yaho…" at bounding box center [538, 285] width 352 height 253
click at [577, 458] on button "Cancelar" at bounding box center [586, 457] width 50 height 21
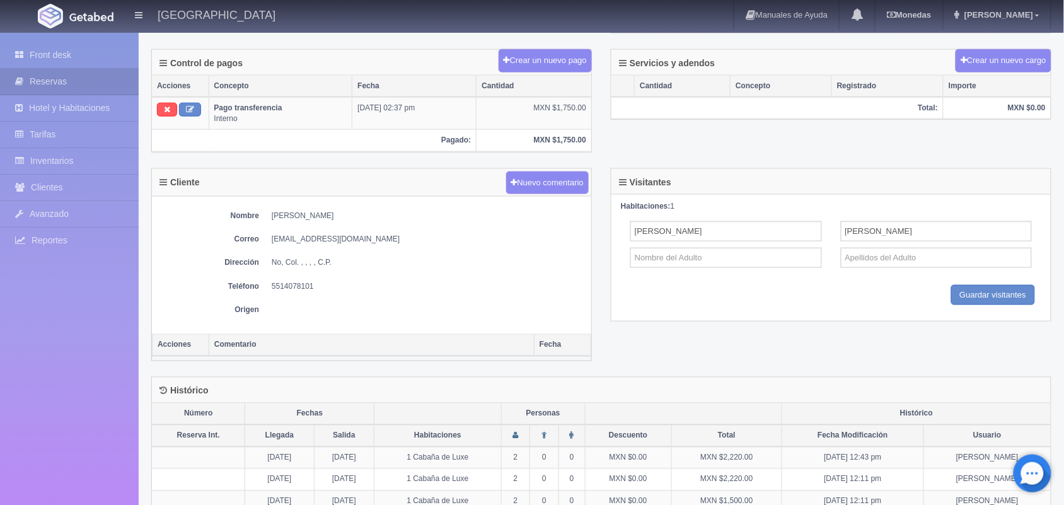
scroll to position [373, 0]
drag, startPoint x: 268, startPoint y: 214, endPoint x: 372, endPoint y: 223, distance: 104.3
click at [372, 221] on dl "Nombre Beatriz Agustin Espinoza" at bounding box center [371, 215] width 427 height 11
copy dd "Beatriz Agustin Espinoza"
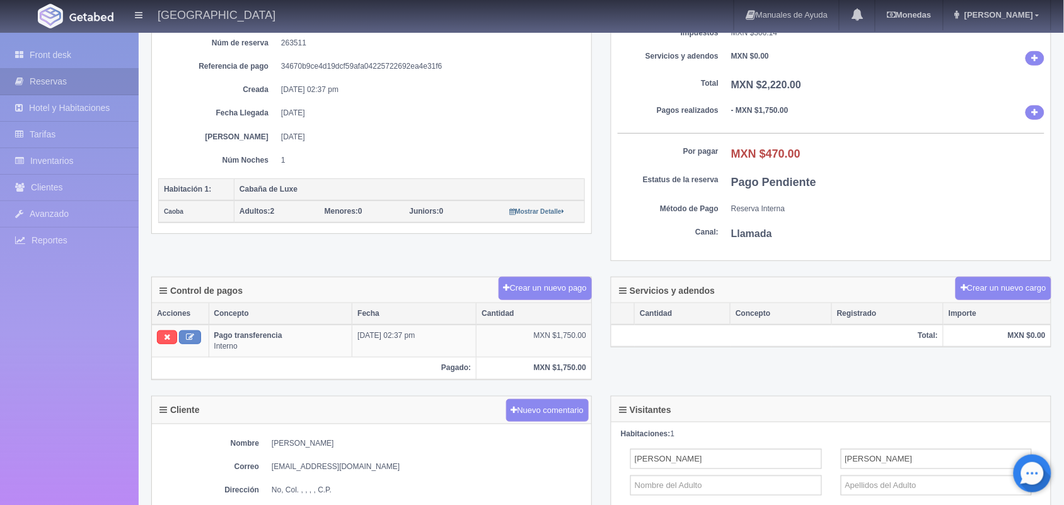
scroll to position [0, 0]
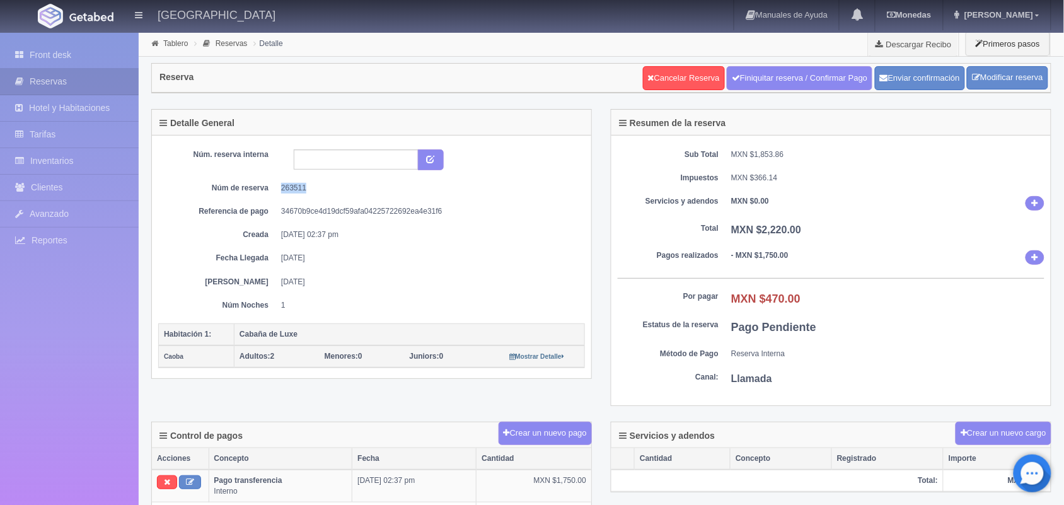
drag, startPoint x: 273, startPoint y: 189, endPoint x: 307, endPoint y: 186, distance: 34.2
click at [307, 186] on dl "Núm de reserva 263511" at bounding box center [372, 188] width 408 height 11
copy dd "263511"
click at [975, 83] on link "Modificar reserva" at bounding box center [1007, 77] width 81 height 23
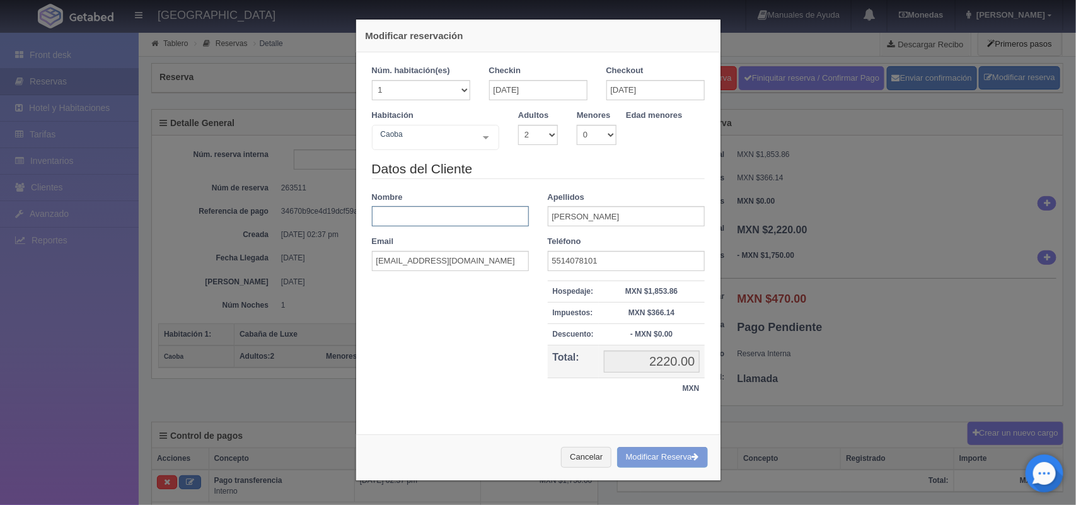
click at [470, 221] on input "text" at bounding box center [450, 216] width 157 height 20
paste input "Tania"
type input "Tania"
click at [619, 213] on input "Agustin Espinoza" at bounding box center [626, 216] width 157 height 20
type input "A"
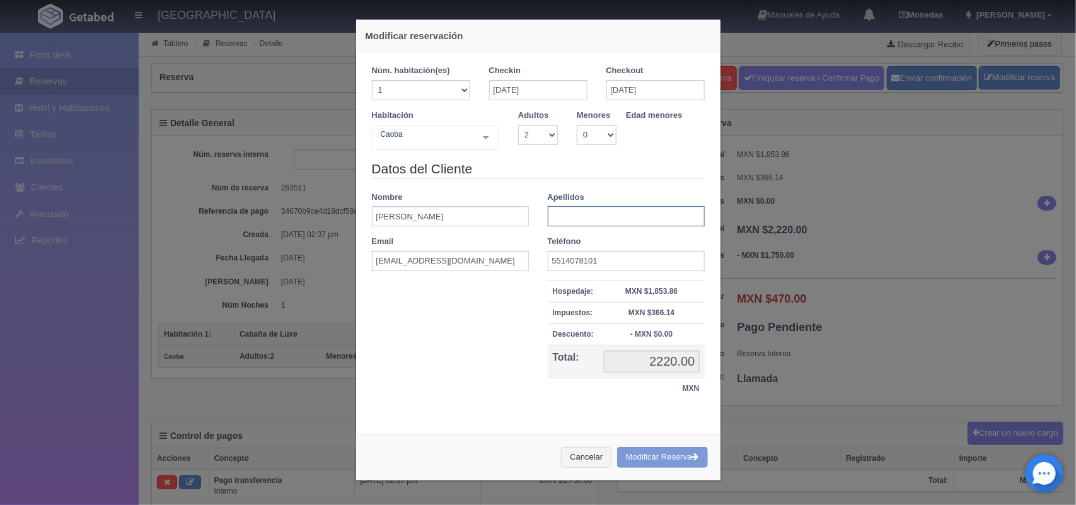
paste input "Cruz Agustin"
type input "Cruz Agustin"
drag, startPoint x: 656, startPoint y: 470, endPoint x: 659, endPoint y: 456, distance: 14.8
click at [659, 456] on div "Cancelar Modificar Reserva" at bounding box center [538, 457] width 364 height 46
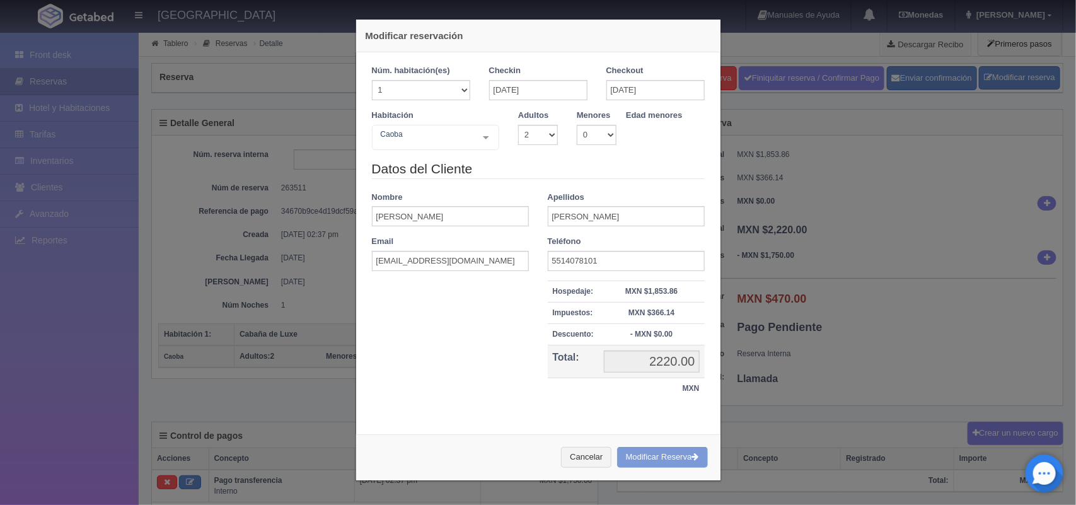
click at [659, 456] on div "Cancelar Modificar Reserva" at bounding box center [538, 457] width 364 height 46
click at [569, 462] on button "Cancelar" at bounding box center [586, 457] width 50 height 21
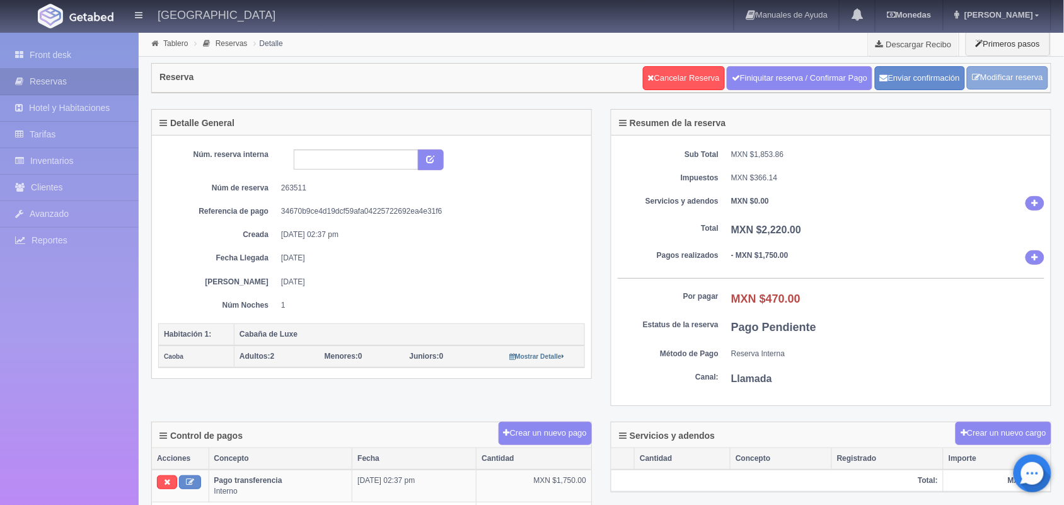
click at [993, 83] on link "Modificar reserva" at bounding box center [1007, 77] width 81 height 23
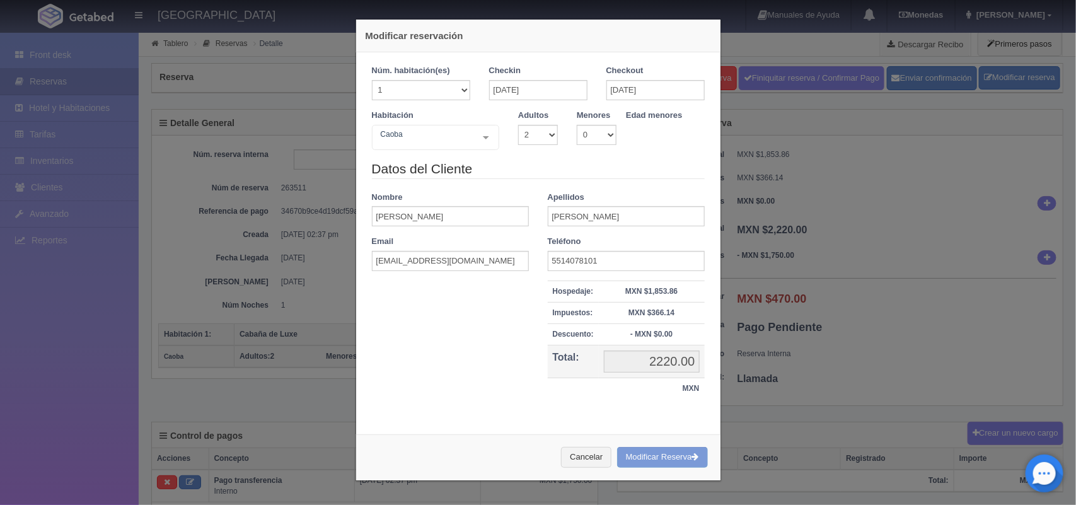
click at [657, 454] on div "Cancelar Modificar Reserva" at bounding box center [538, 457] width 364 height 46
click at [623, 454] on div "Cancelar Modificar Reserva" at bounding box center [538, 457] width 364 height 46
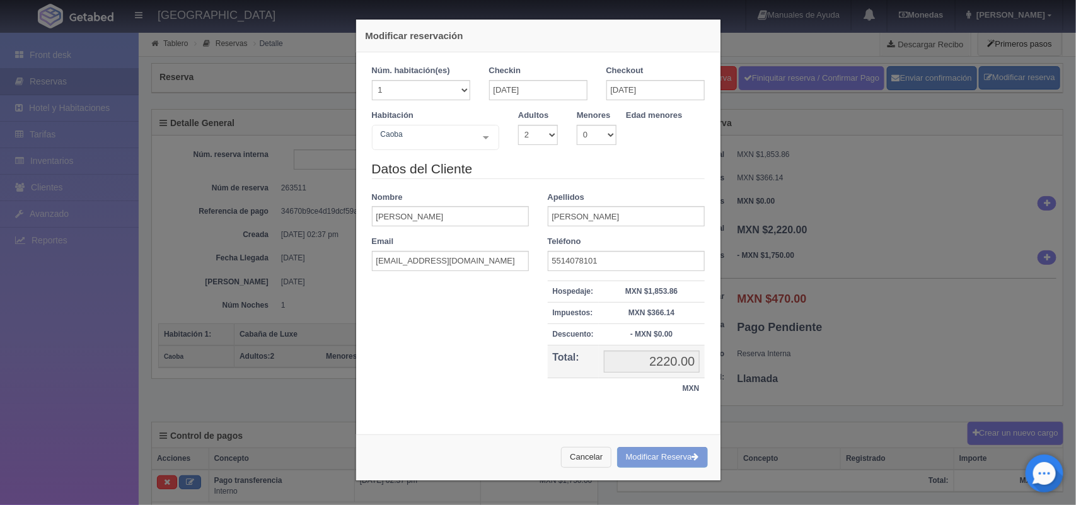
drag, startPoint x: 623, startPoint y: 454, endPoint x: 571, endPoint y: 464, distance: 52.7
click at [571, 464] on button "Cancelar" at bounding box center [586, 457] width 50 height 21
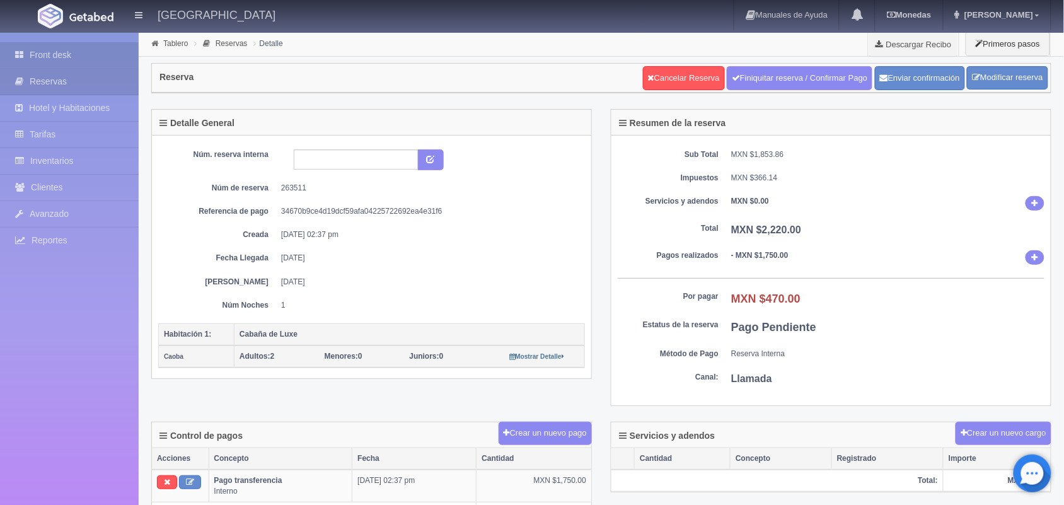
click at [93, 55] on link "Front desk" at bounding box center [69, 55] width 139 height 26
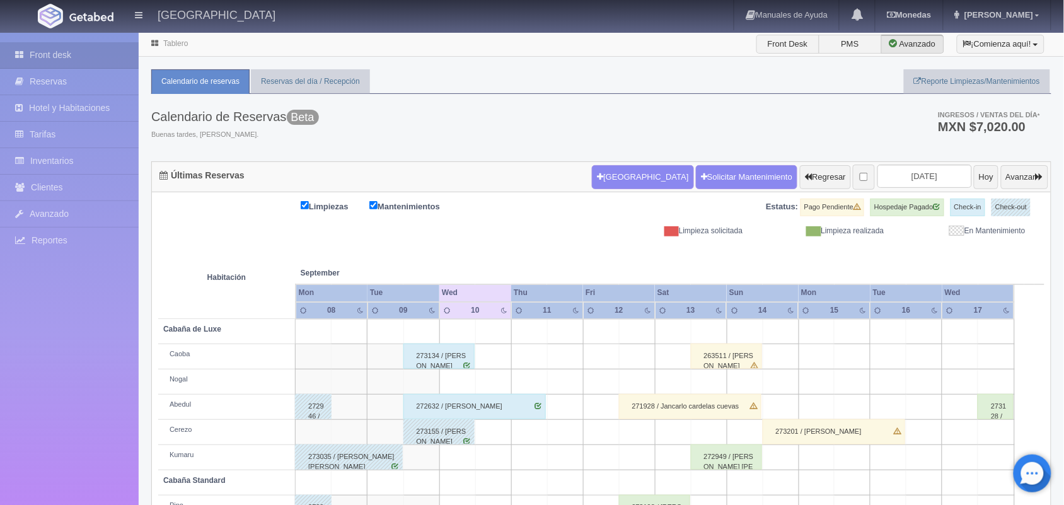
scroll to position [143, 0]
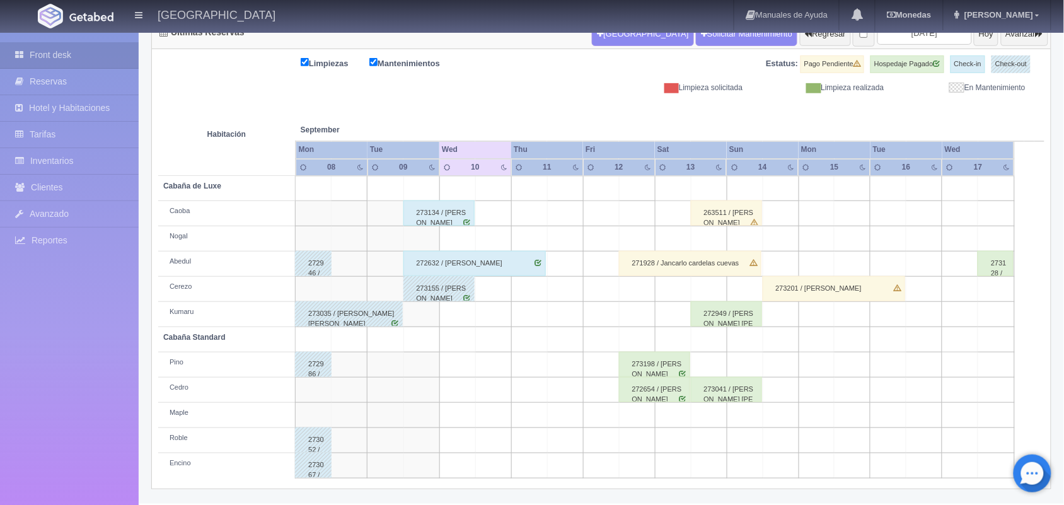
drag, startPoint x: 515, startPoint y: 267, endPoint x: 461, endPoint y: 268, distance: 53.6
click at [461, 268] on div "272632 / Alonso Varela Necha" at bounding box center [474, 263] width 142 height 25
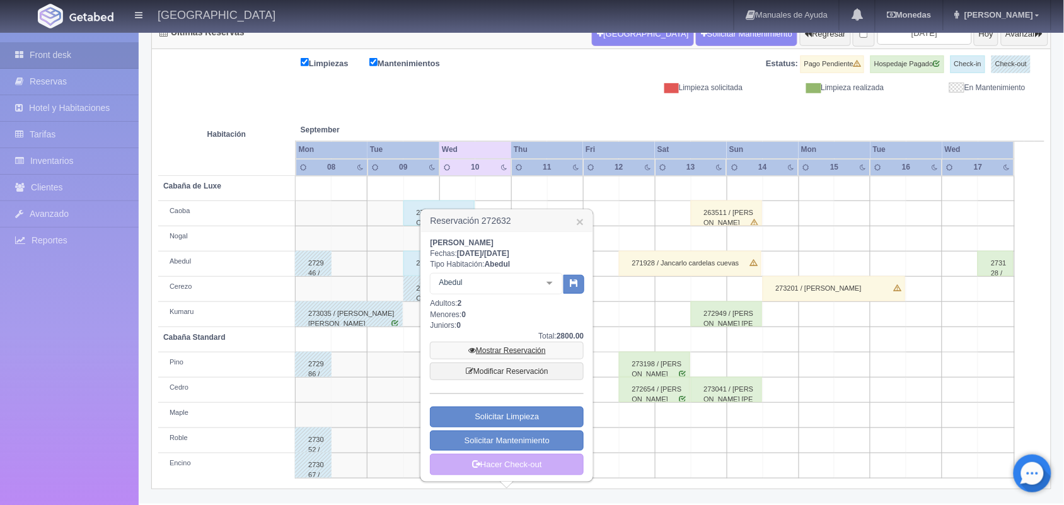
click at [511, 359] on link "Mostrar Reservación" at bounding box center [507, 351] width 154 height 18
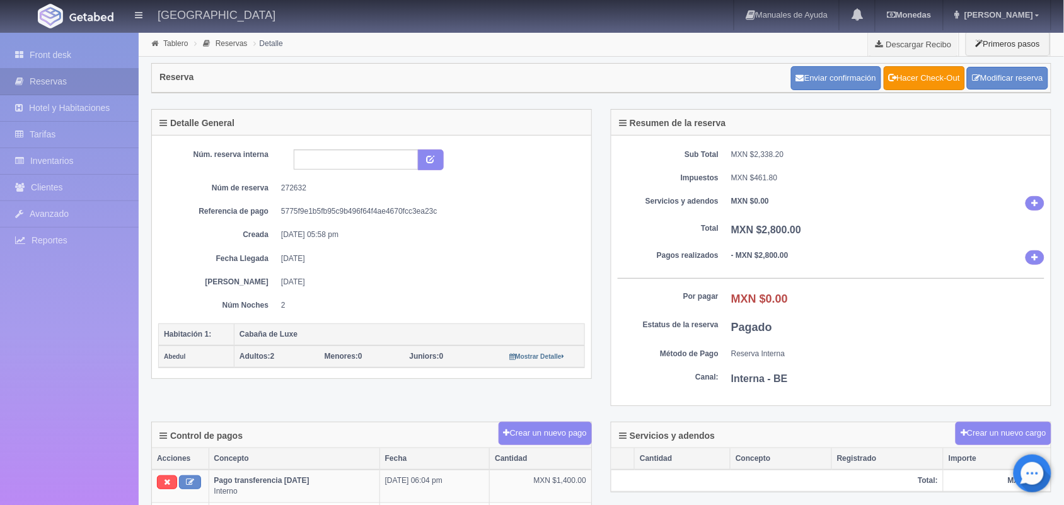
click at [618, 205] on dt "Servicios y adendos" at bounding box center [668, 201] width 101 height 11
click at [41, 63] on link "Front desk" at bounding box center [69, 55] width 139 height 26
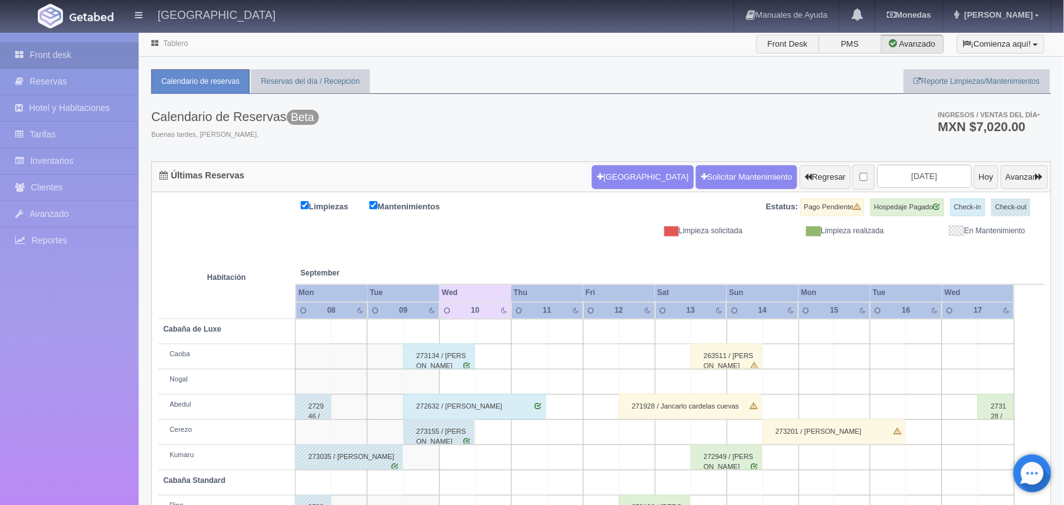
click at [860, 448] on td at bounding box center [853, 457] width 36 height 25
click at [869, 439] on div "273201 / [PERSON_NAME]" at bounding box center [834, 431] width 142 height 25
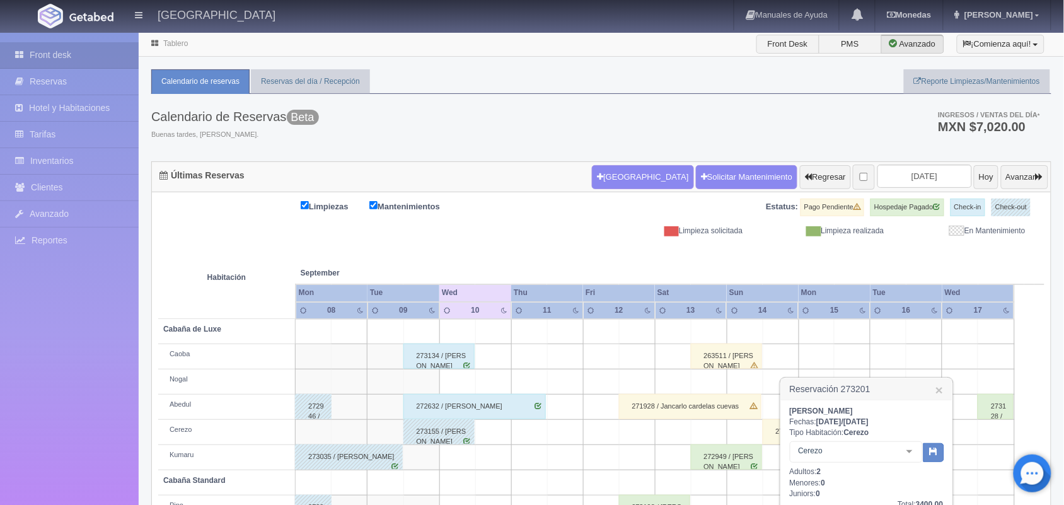
scroll to position [143, 0]
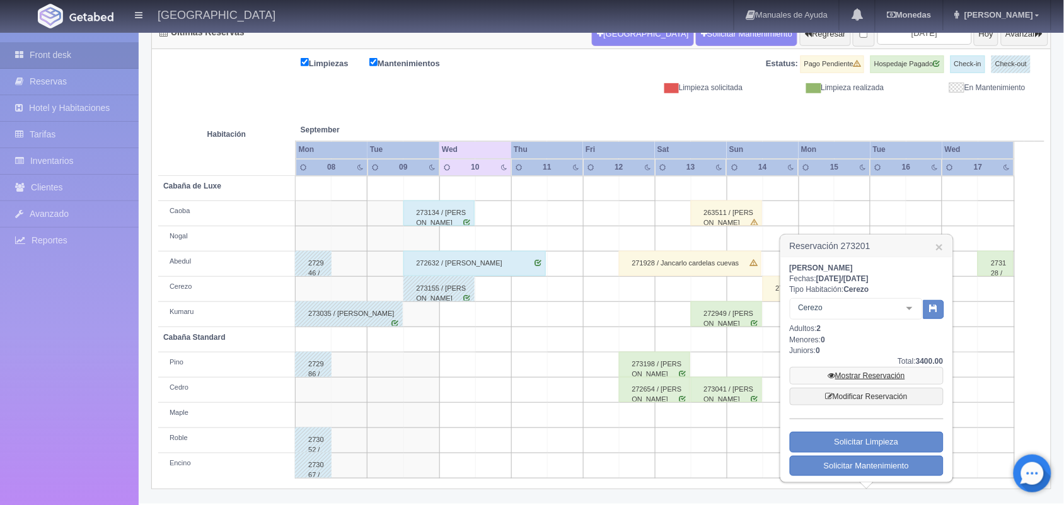
click at [870, 377] on link "Mostrar Reservación" at bounding box center [867, 376] width 154 height 18
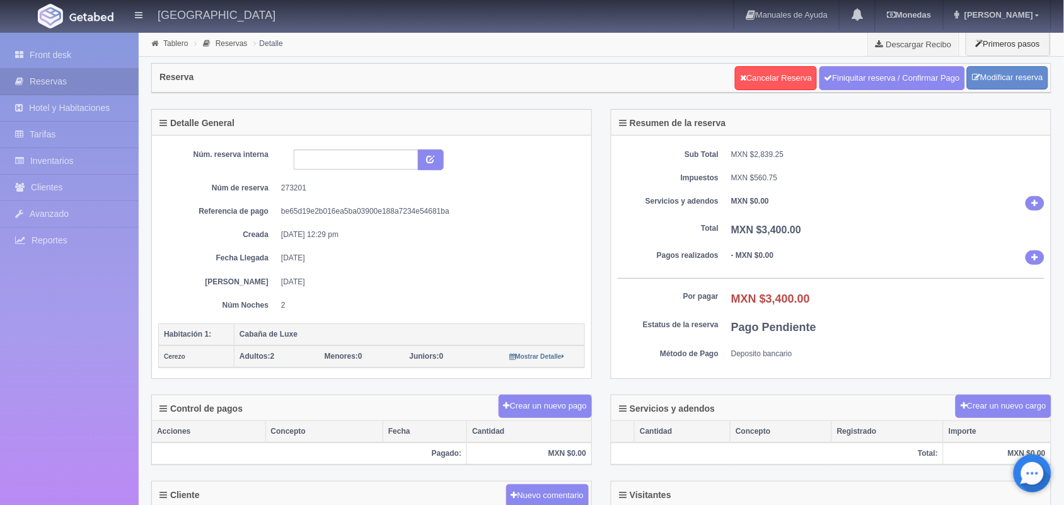
scroll to position [296, 0]
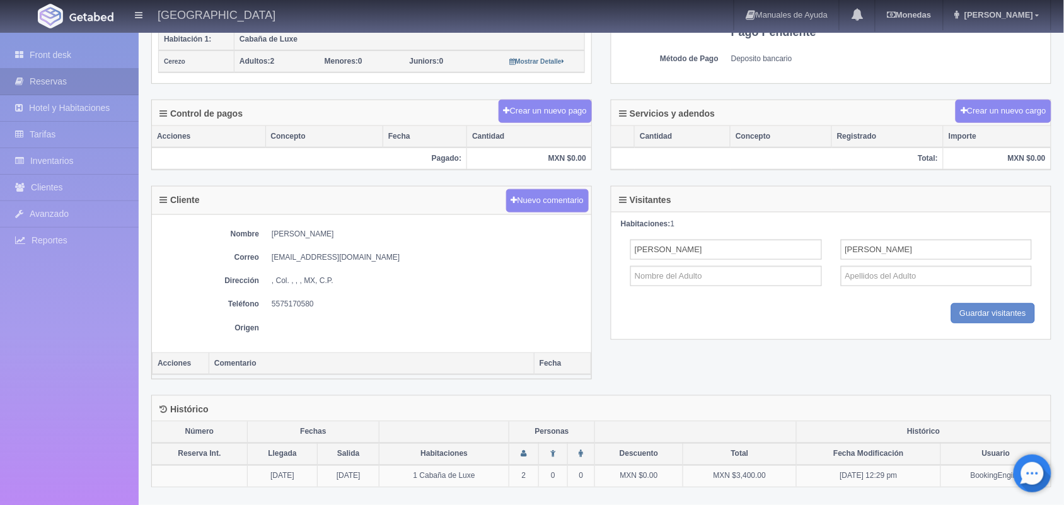
click at [379, 232] on dd "[PERSON_NAME]" at bounding box center [428, 234] width 313 height 11
drag, startPoint x: 272, startPoint y: 234, endPoint x: 378, endPoint y: 231, distance: 105.9
click at [378, 231] on dd "[PERSON_NAME]" at bounding box center [428, 234] width 313 height 11
copy dd "[PERSON_NAME]"
click at [457, 249] on div "Nombre [PERSON_NAME] Correo [EMAIL_ADDRESS][DOMAIN_NAME] Dirección , Col. , , ,…" at bounding box center [371, 283] width 439 height 137
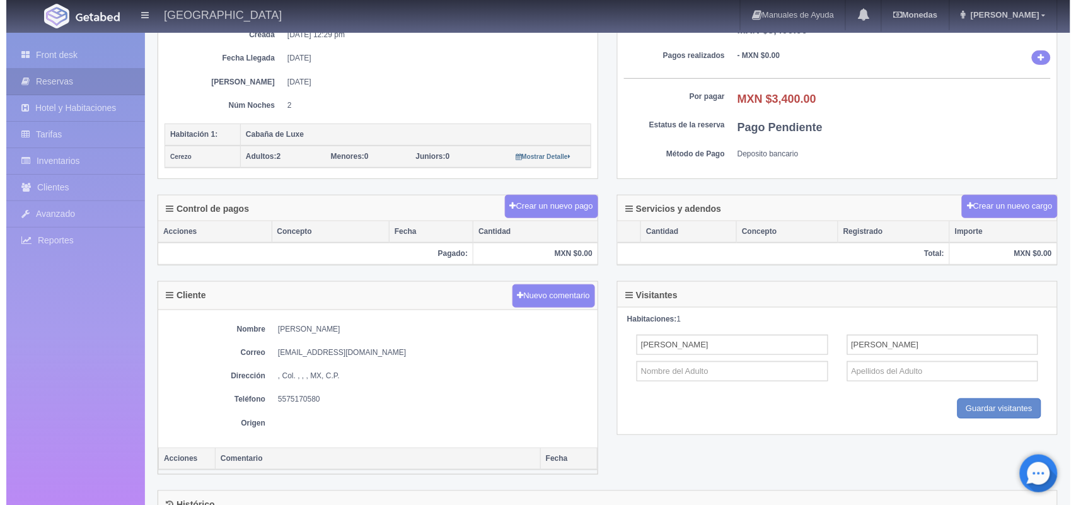
scroll to position [199, 0]
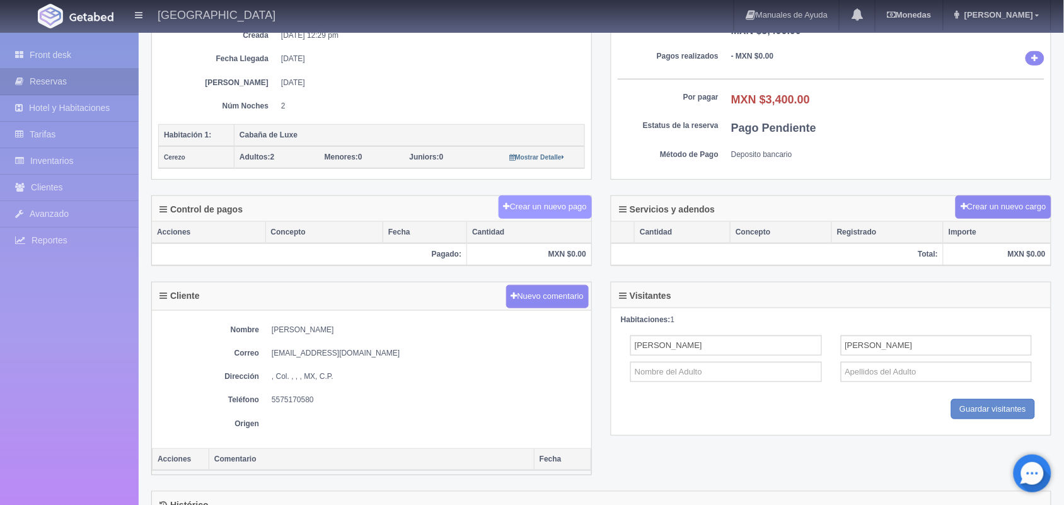
click at [563, 217] on button "Crear un nuevo pago" at bounding box center [545, 206] width 93 height 23
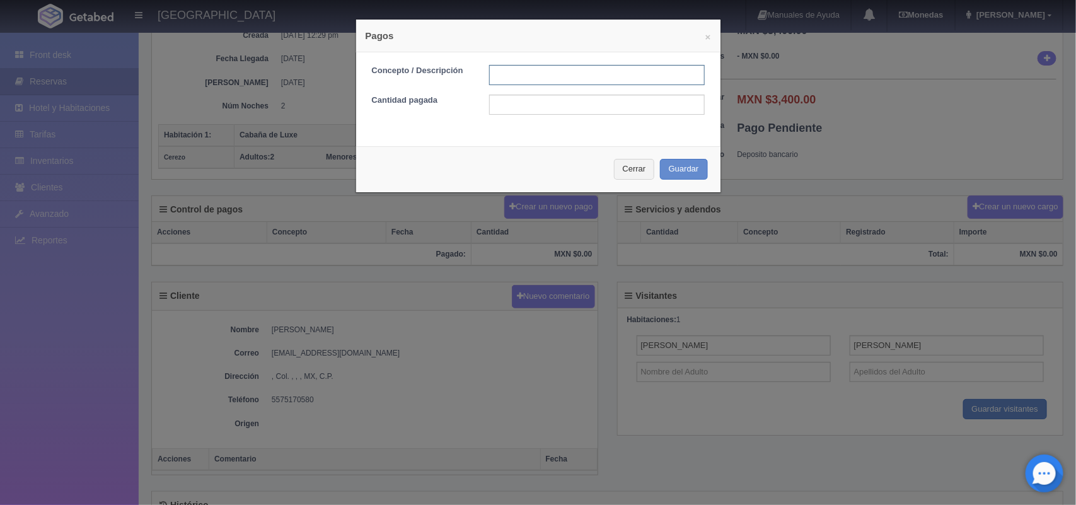
click at [528, 72] on input "text" at bounding box center [597, 75] width 216 height 20
type input "Pago transferencia"
click at [530, 106] on input "text" at bounding box center [597, 105] width 216 height 20
click at [621, 174] on button "Cerrar" at bounding box center [634, 169] width 41 height 21
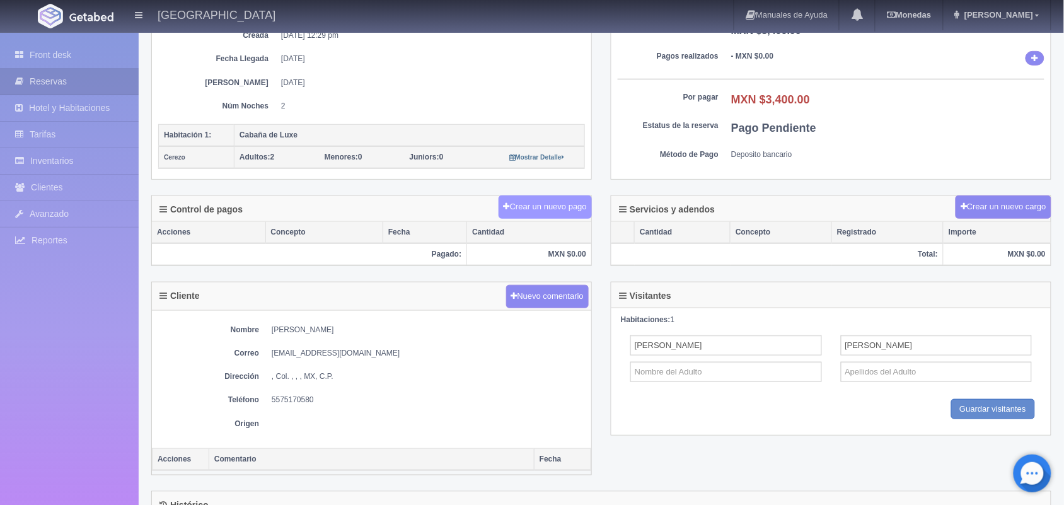
click at [499, 209] on button "Crear un nuevo pago" at bounding box center [545, 206] width 93 height 23
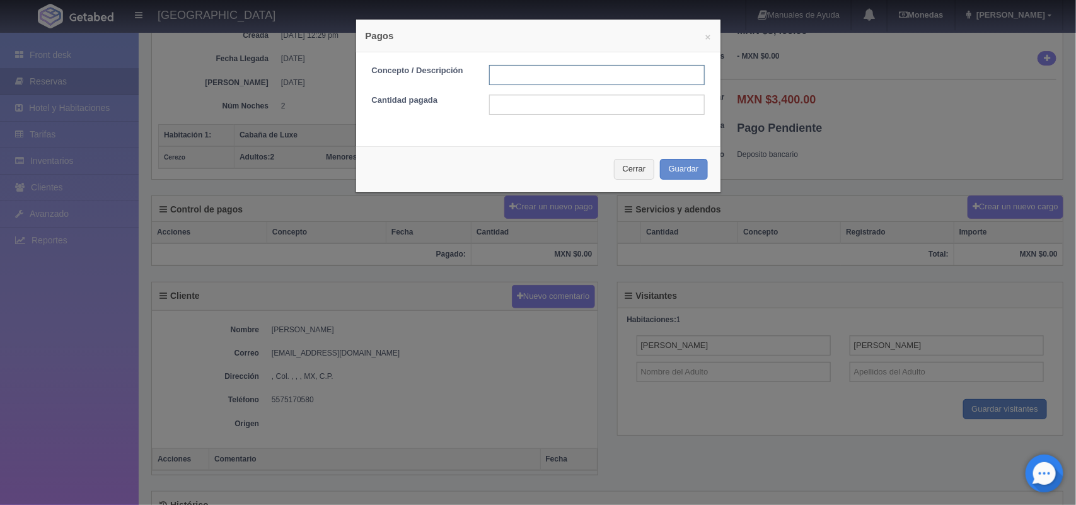
click at [502, 83] on input "text" at bounding box center [597, 75] width 216 height 20
type input "Pago transferencia"
click at [558, 105] on input "text" at bounding box center [597, 105] width 216 height 20
type input "3400.00"
click at [679, 159] on button "Guardar" at bounding box center [684, 169] width 48 height 21
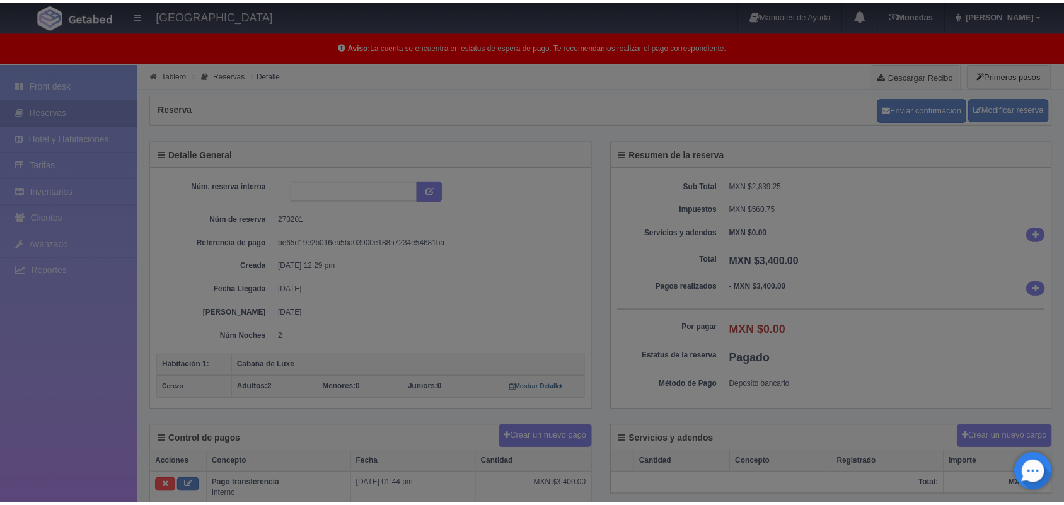
scroll to position [199, 0]
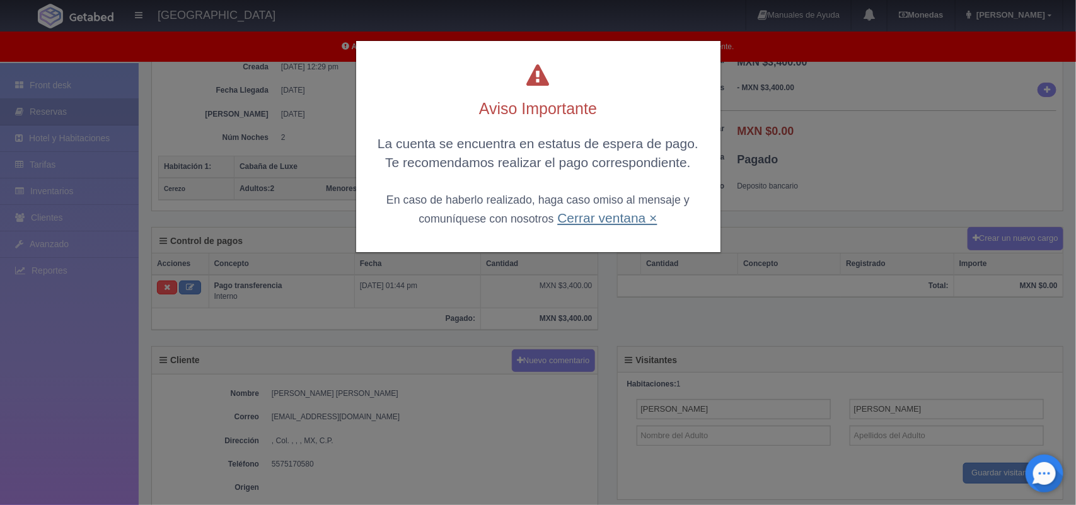
click at [589, 221] on link "Cerrar ventana ×" at bounding box center [607, 218] width 100 height 14
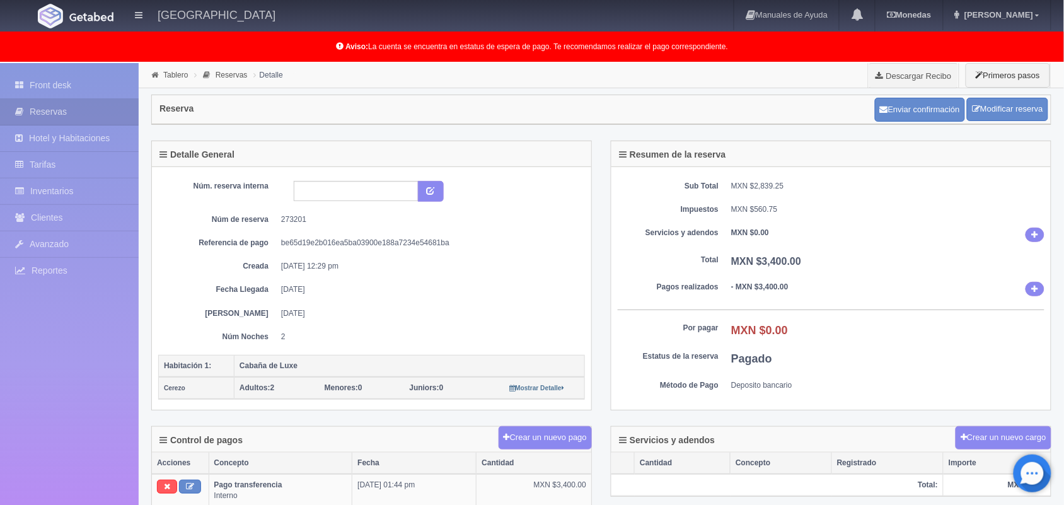
scroll to position [1, 0]
click at [899, 108] on button "Enviar confirmación" at bounding box center [920, 109] width 90 height 24
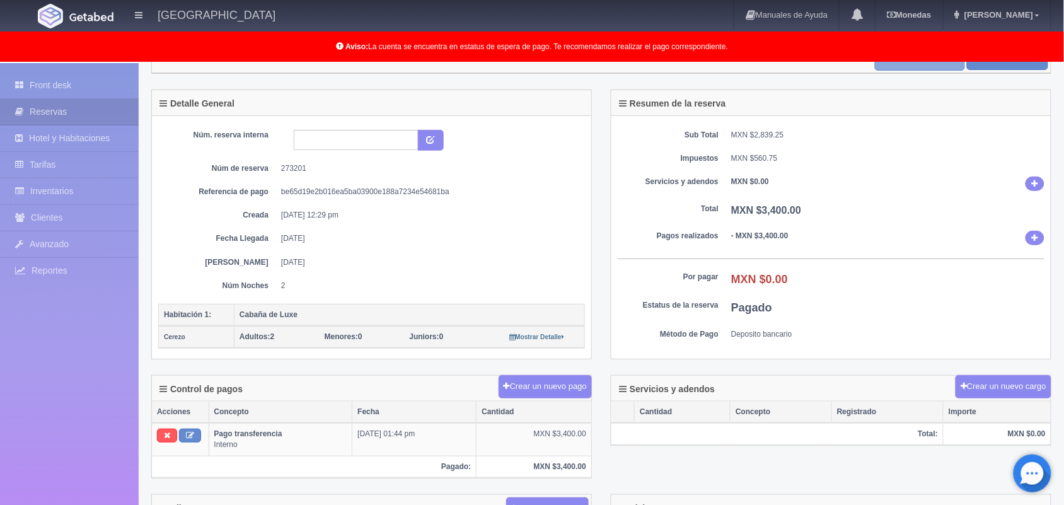
scroll to position [0, 0]
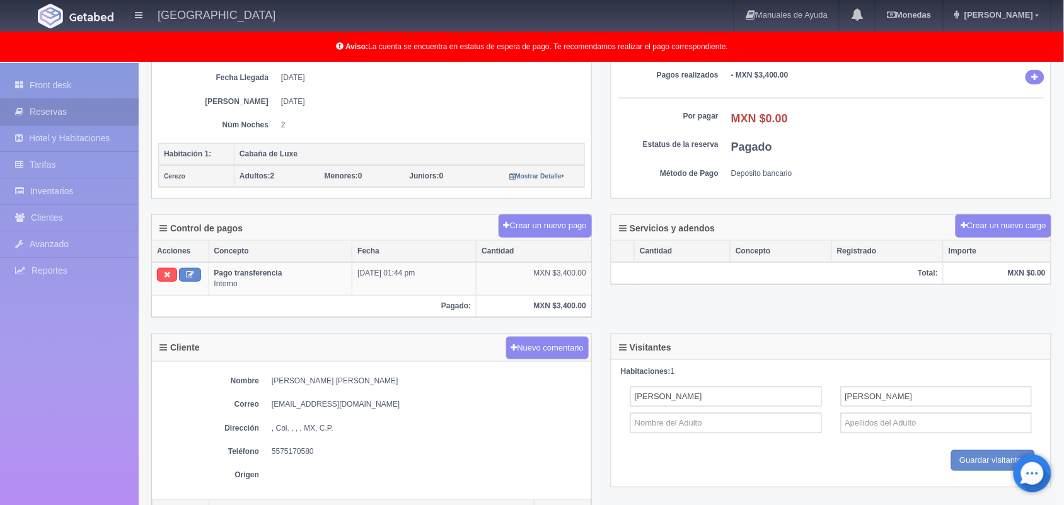
scroll to position [216, 0]
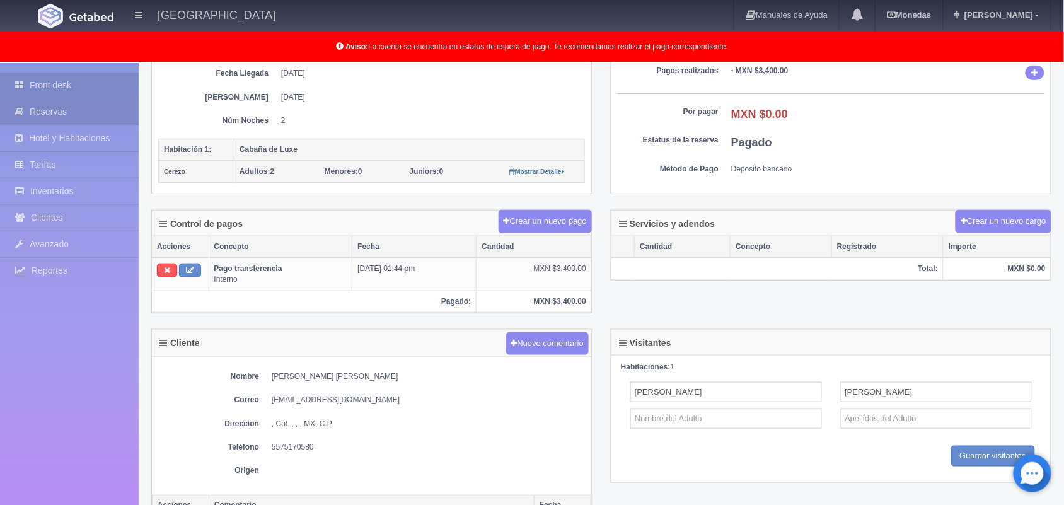
click at [51, 83] on link "Front desk" at bounding box center [69, 85] width 139 height 26
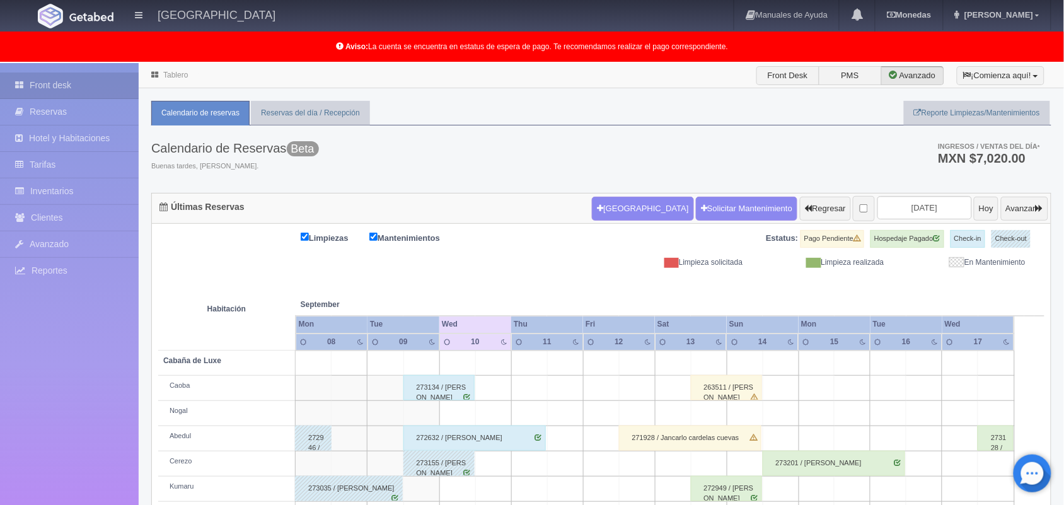
scroll to position [175, 0]
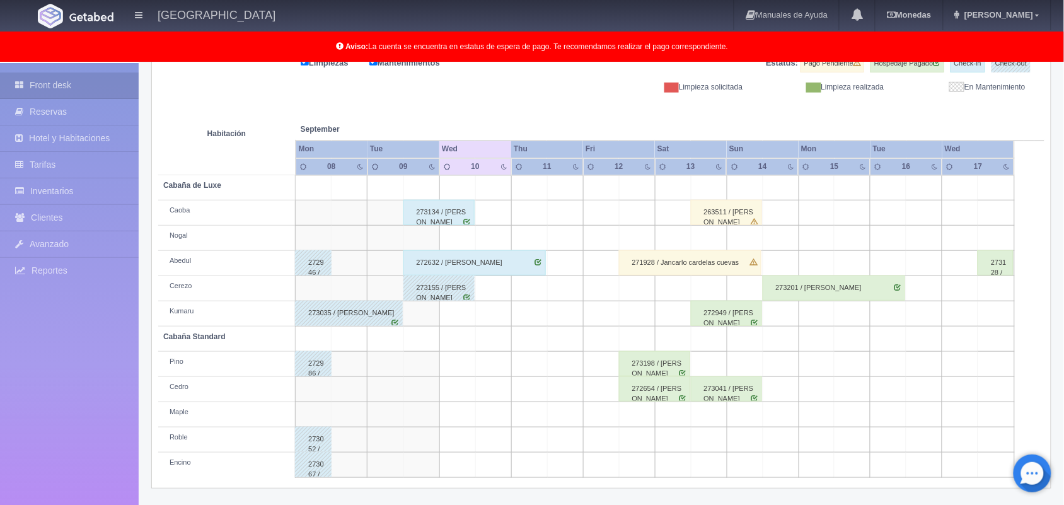
click at [451, 222] on div "273134 / [PERSON_NAME]" at bounding box center [438, 212] width 71 height 25
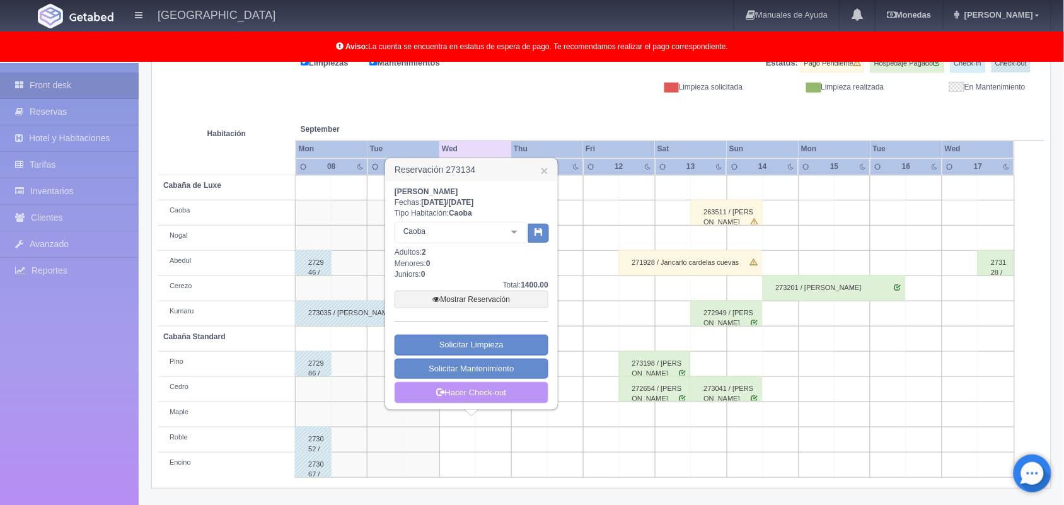
click at [468, 385] on link "Hacer Check-out" at bounding box center [472, 392] width 154 height 21
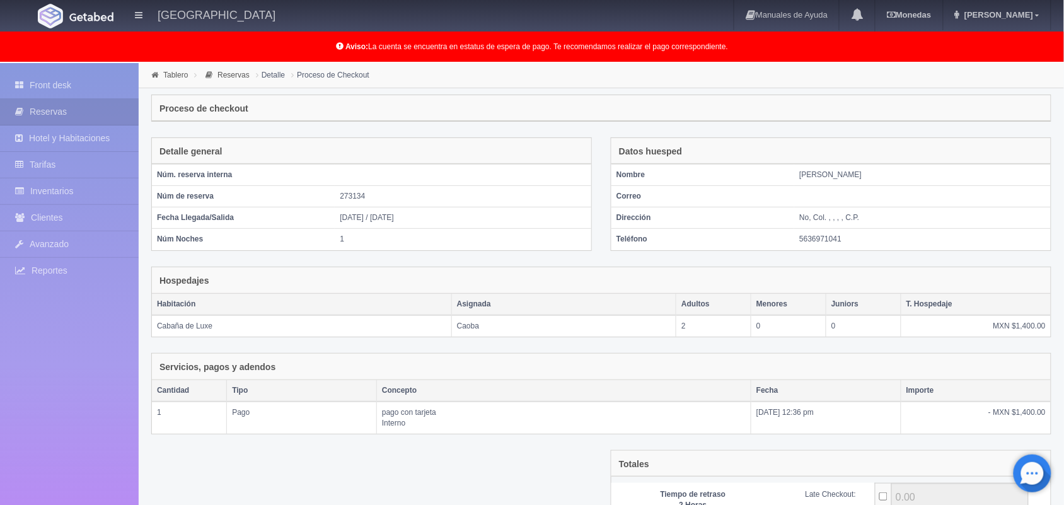
scroll to position [137, 0]
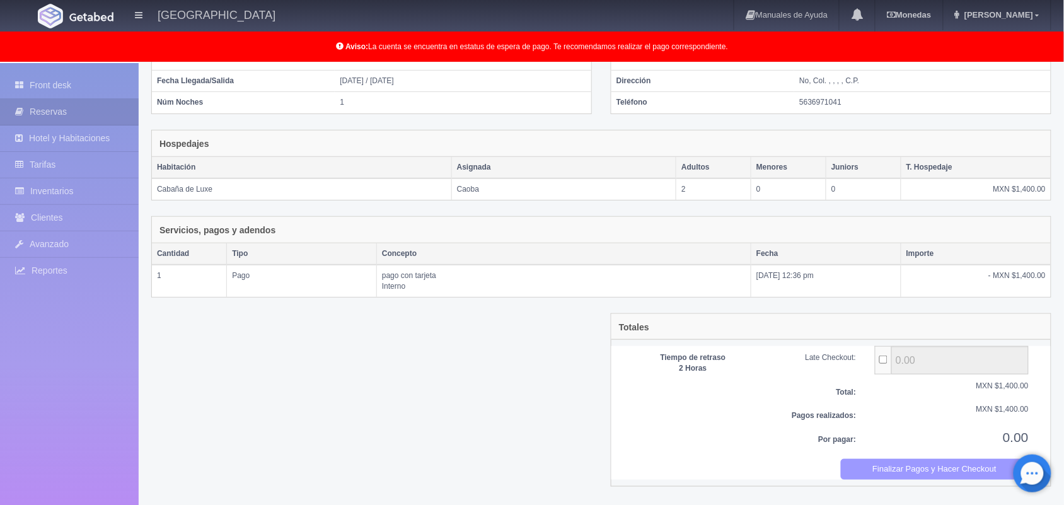
click at [887, 479] on button "Finalizar Pagos y Hacer Checkout" at bounding box center [935, 469] width 188 height 21
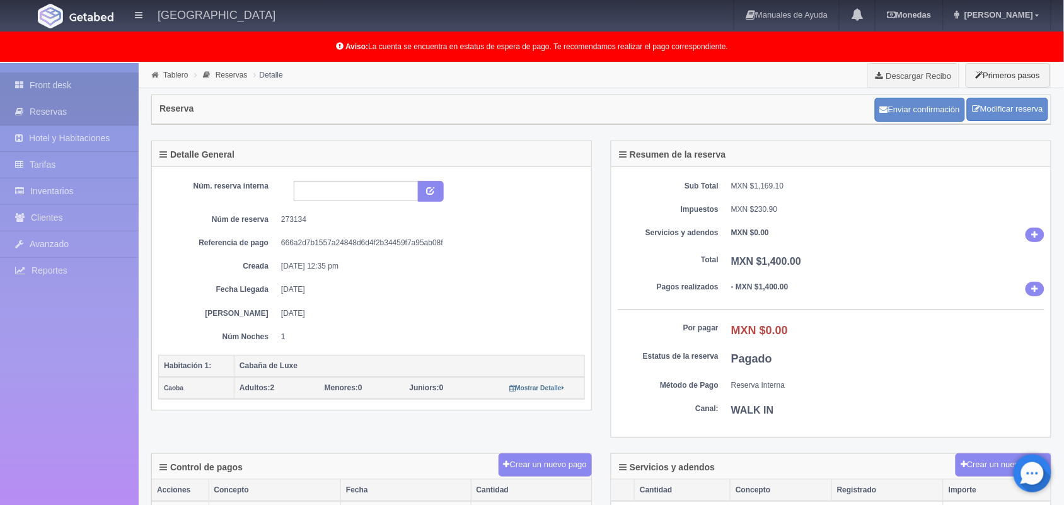
click at [89, 77] on link "Front desk" at bounding box center [69, 85] width 139 height 26
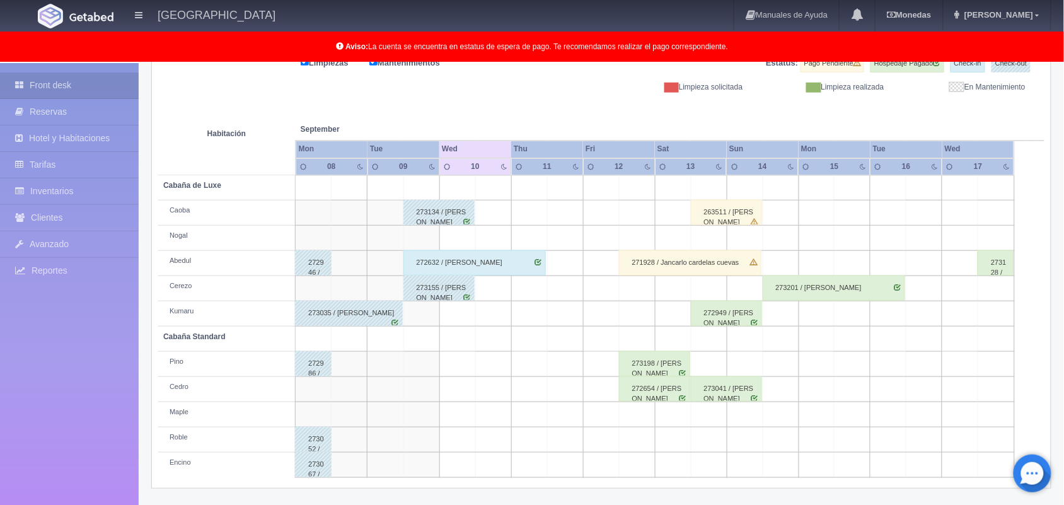
scroll to position [175, 0]
click at [828, 298] on div "273201 / [PERSON_NAME]" at bounding box center [834, 288] width 142 height 25
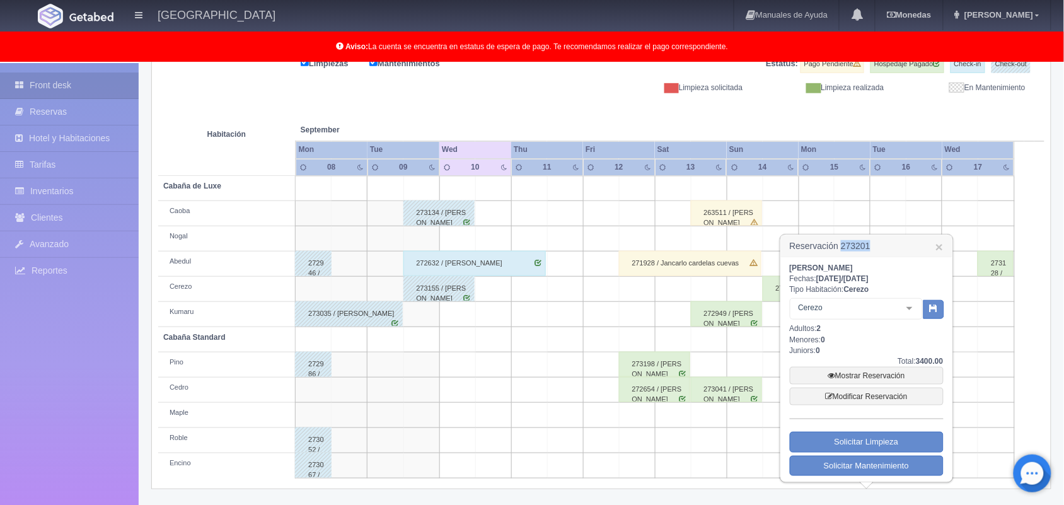
drag, startPoint x: 874, startPoint y: 243, endPoint x: 840, endPoint y: 247, distance: 34.2
click at [840, 247] on h3 "Reservación 273201 ×" at bounding box center [866, 246] width 171 height 22
click at [846, 245] on h3 "Reservación 273201 ×" at bounding box center [866, 246] width 171 height 22
drag, startPoint x: 841, startPoint y: 245, endPoint x: 889, endPoint y: 237, distance: 48.5
click at [889, 237] on h3 "Reservación 273201 ×" at bounding box center [866, 246] width 171 height 22
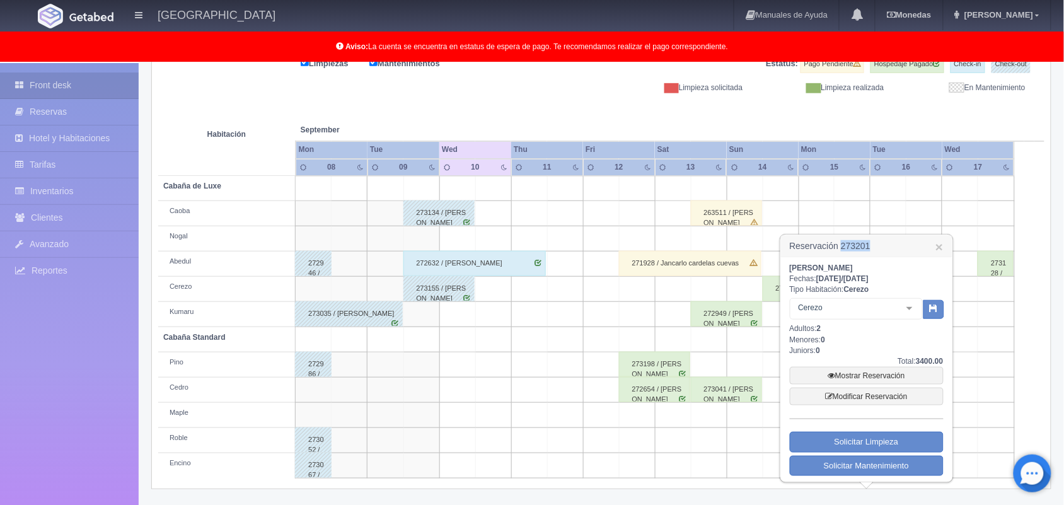
copy h3 "273201"
click at [937, 246] on link "×" at bounding box center [939, 246] width 8 height 13
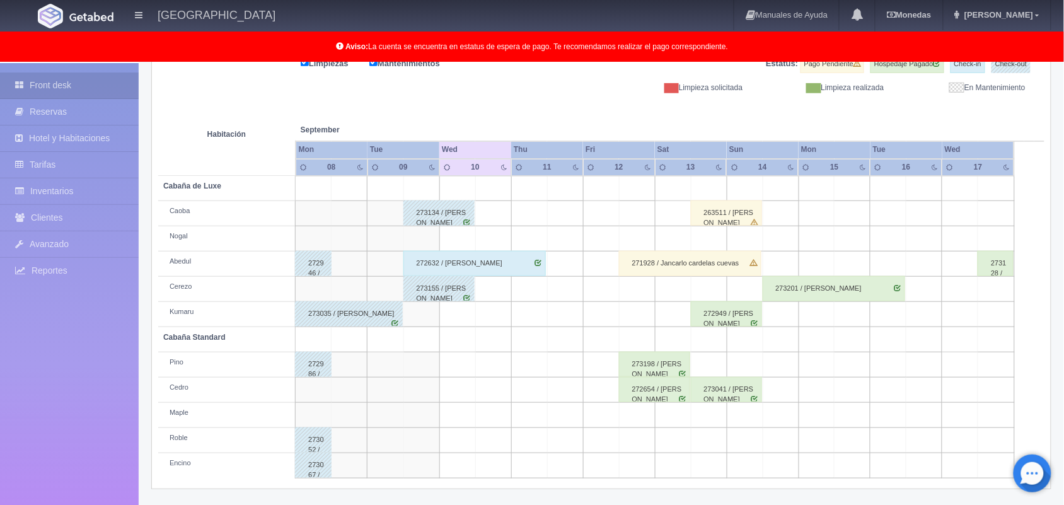
scroll to position [175, 0]
